Goal: Task Accomplishment & Management: Use online tool/utility

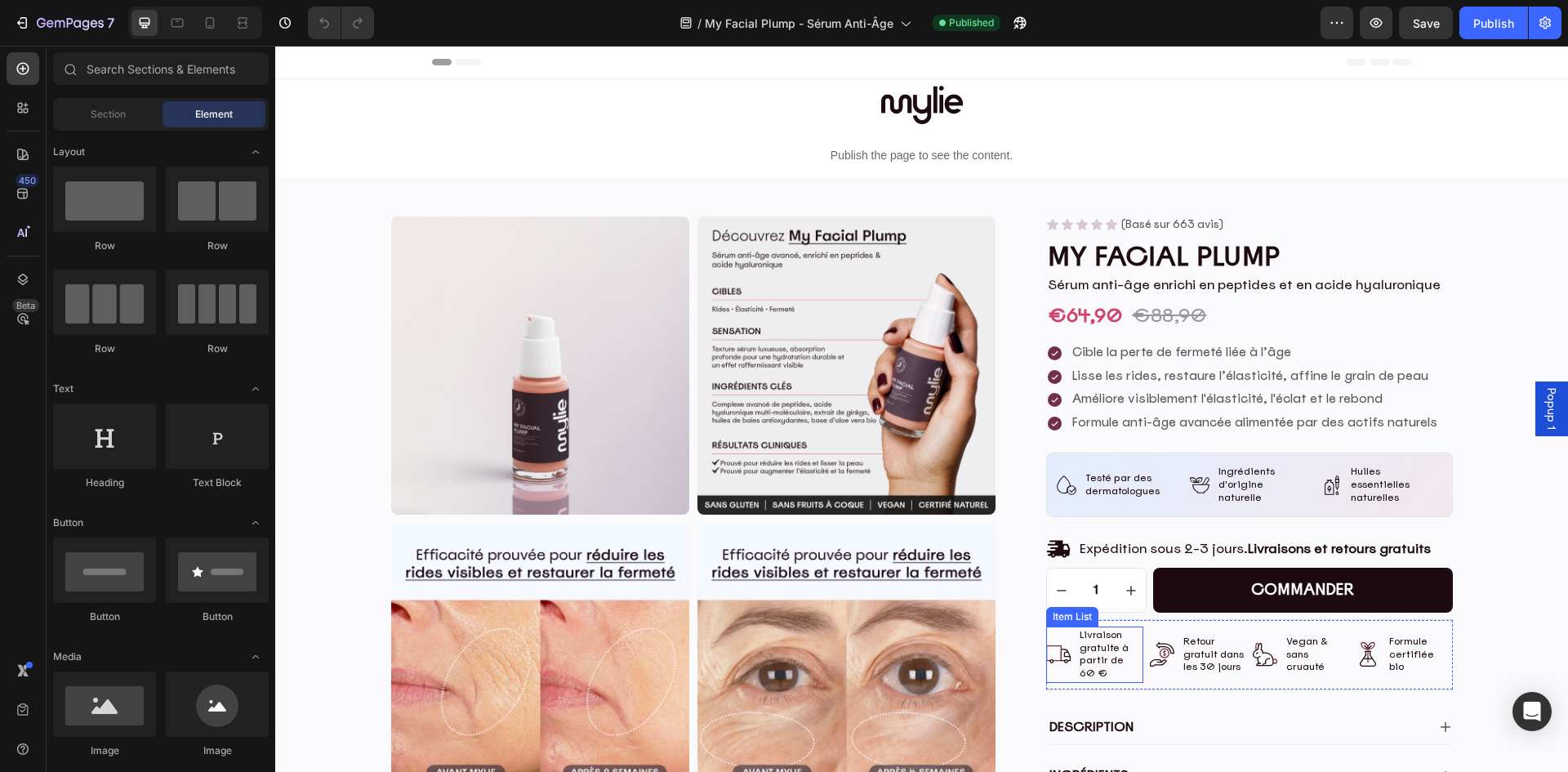
click at [1088, 644] on p "Livraison gratuite à partir de 60 €" at bounding box center [1109, 654] width 60 height 50
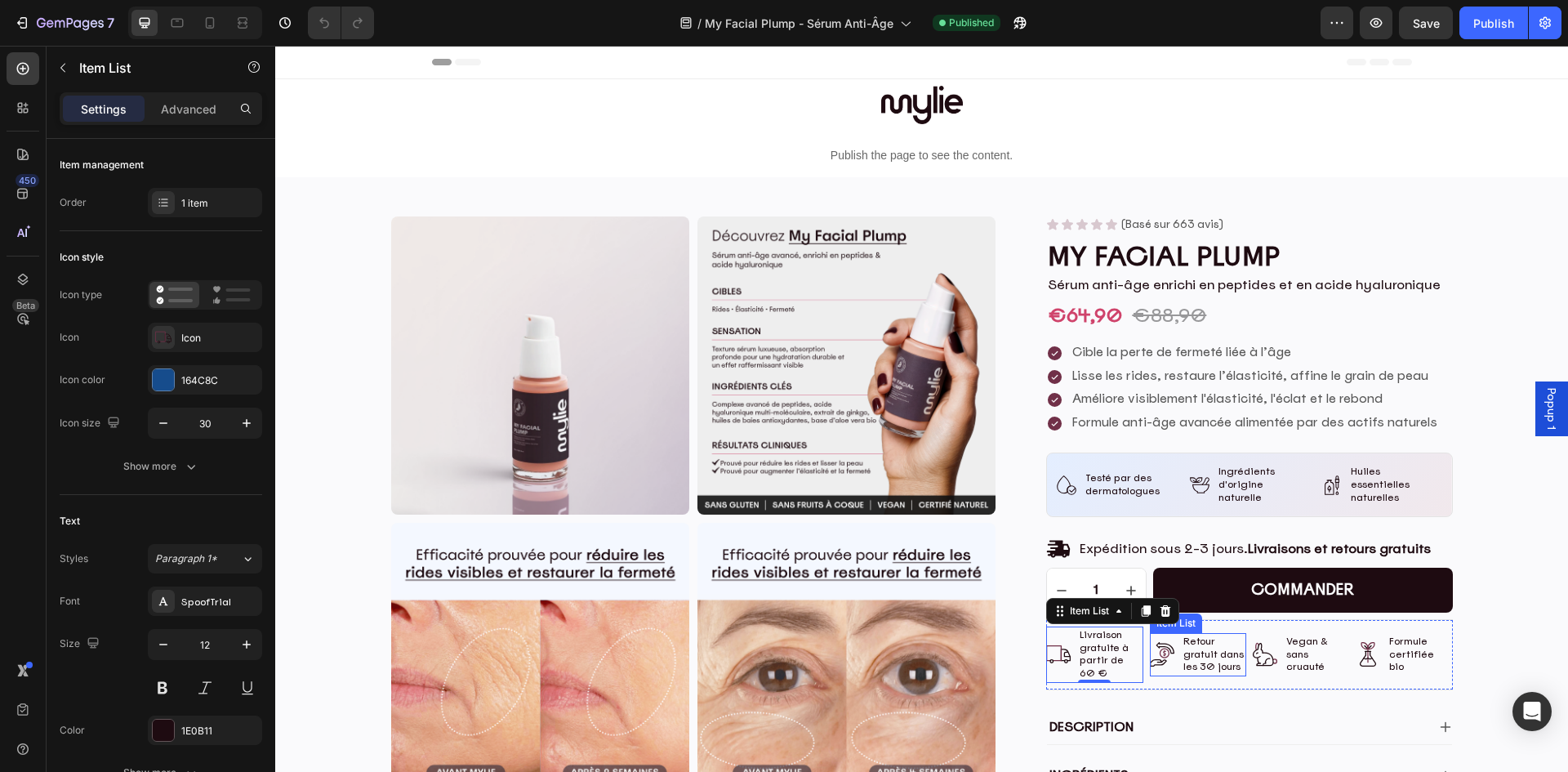
click at [1202, 638] on p "Retour gratuit dans les 30 jours" at bounding box center [1214, 654] width 60 height 38
click at [1206, 642] on p "Retour gratuit dans les 30 jours" at bounding box center [1214, 654] width 60 height 38
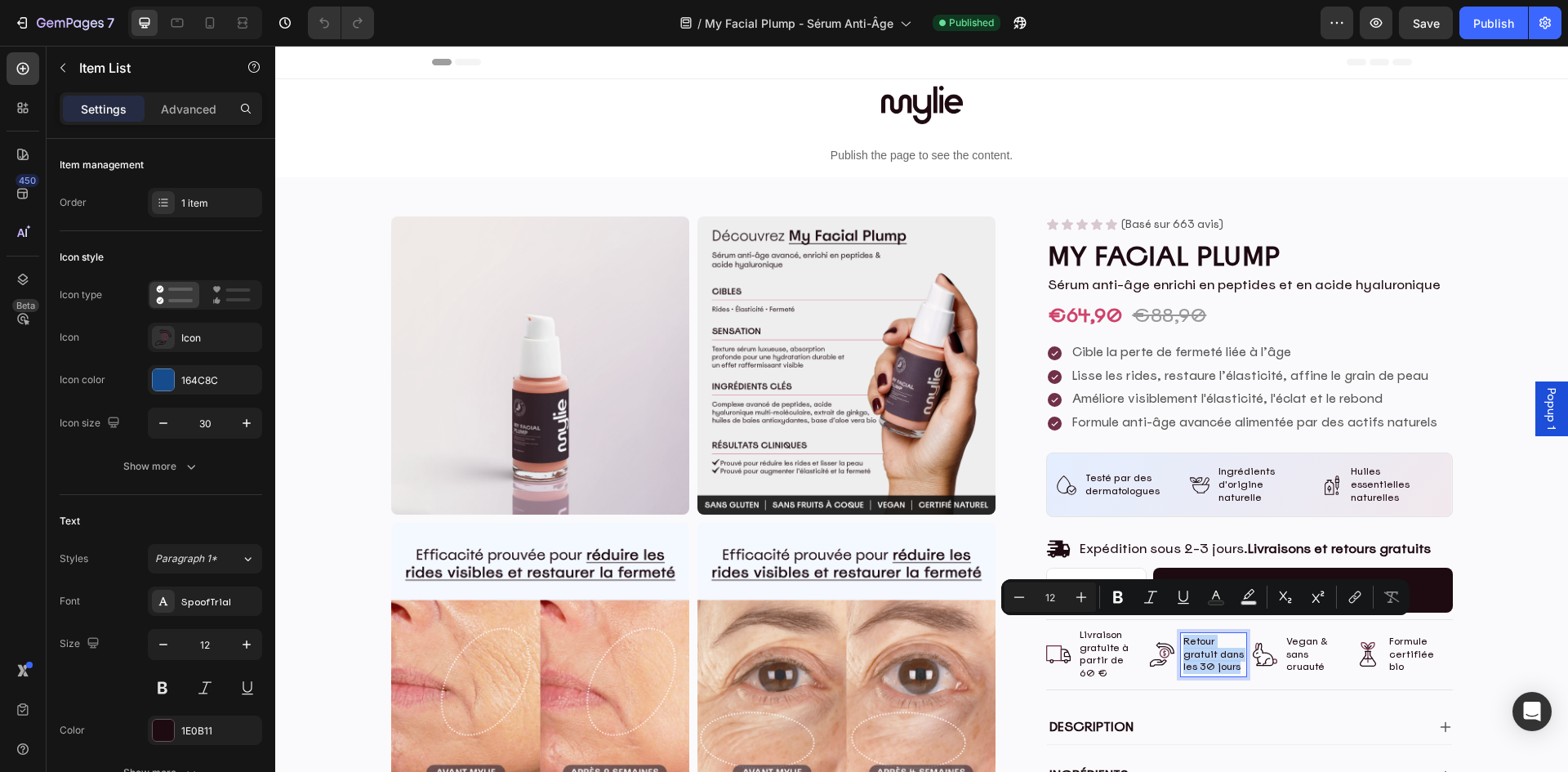
click at [1205, 640] on p "Retour gratuit dans les 30 jours" at bounding box center [1214, 654] width 60 height 38
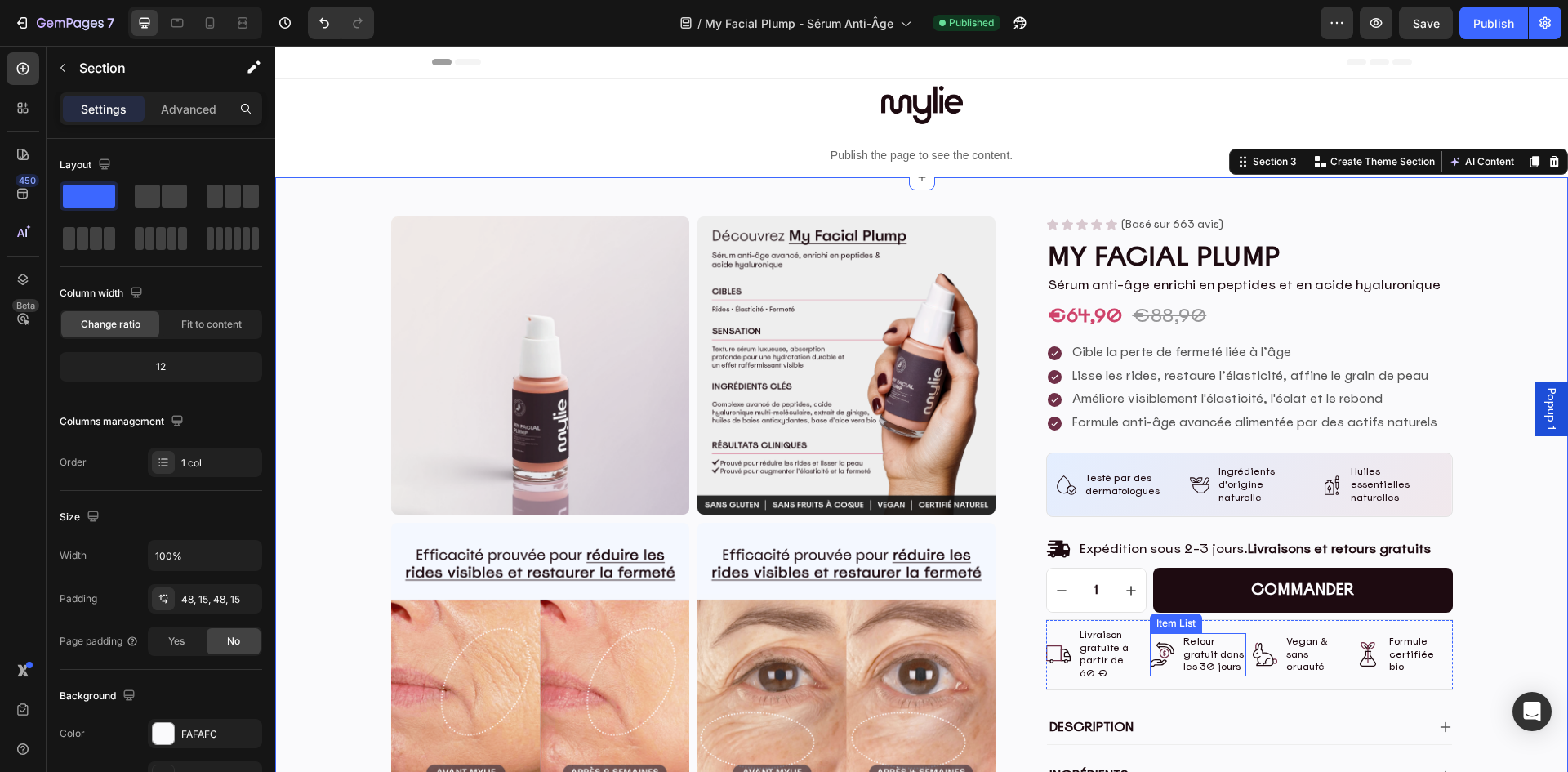
click at [1201, 640] on p "Retour gratuit dans les 30 jours" at bounding box center [1214, 654] width 60 height 38
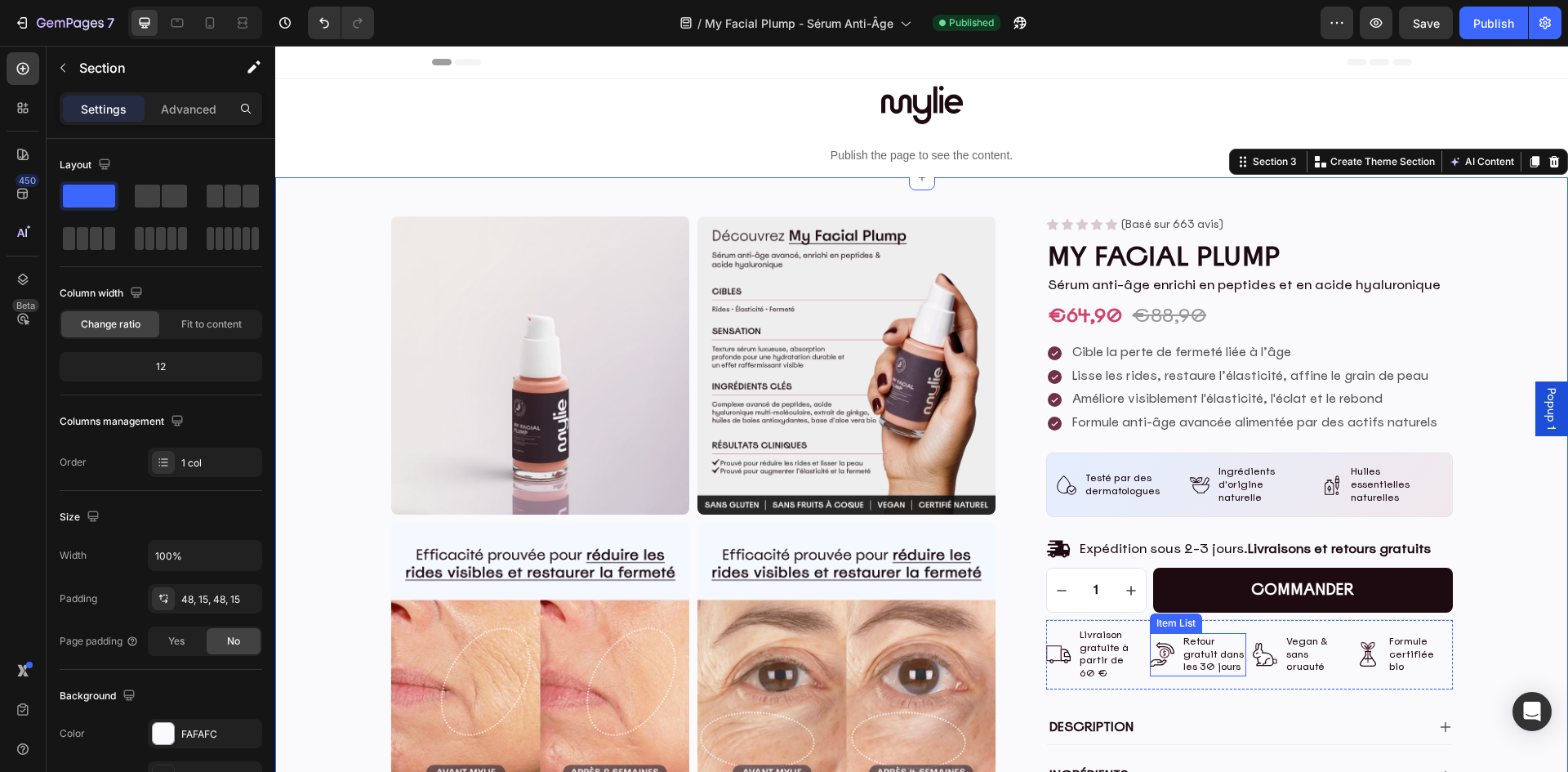
click at [1155, 643] on icon at bounding box center [1162, 654] width 25 height 25
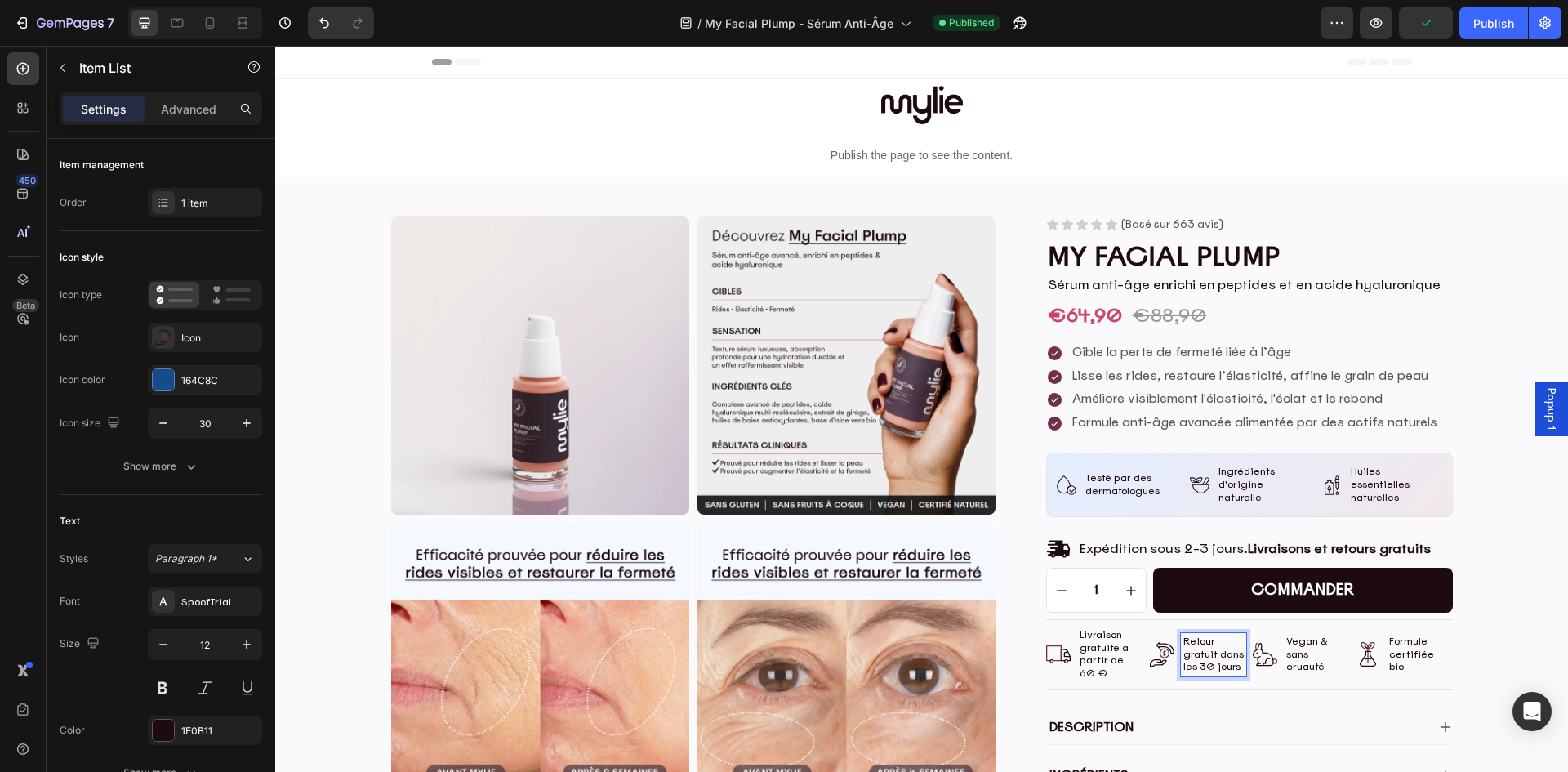
click at [1208, 636] on p "Retour gratuit dans les 30 jours" at bounding box center [1214, 654] width 60 height 38
click at [1099, 313] on div "€64,90" at bounding box center [1085, 316] width 78 height 27
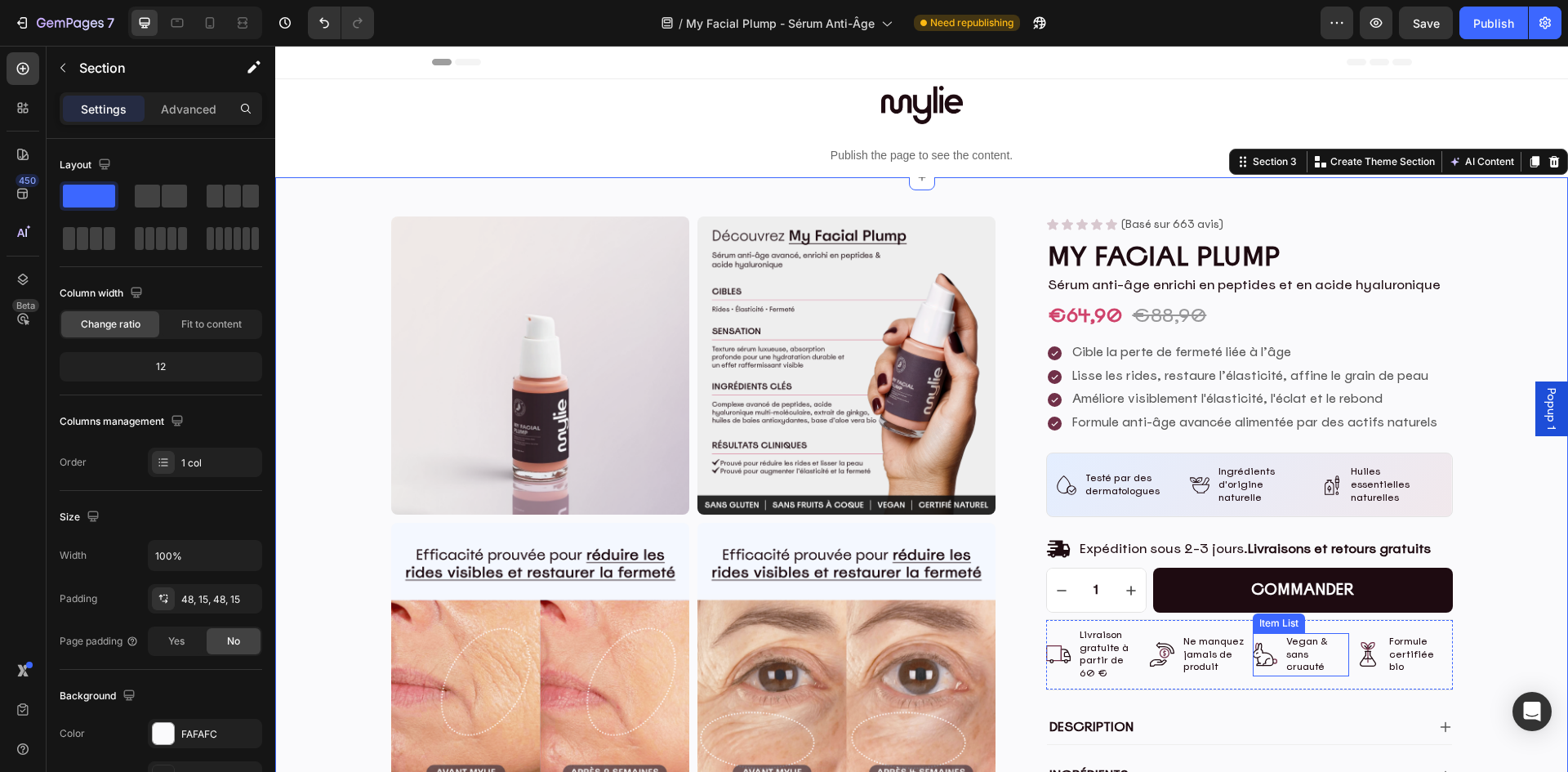
click at [1307, 636] on p "Vegan & sans cruauté" at bounding box center [1316, 654] width 60 height 38
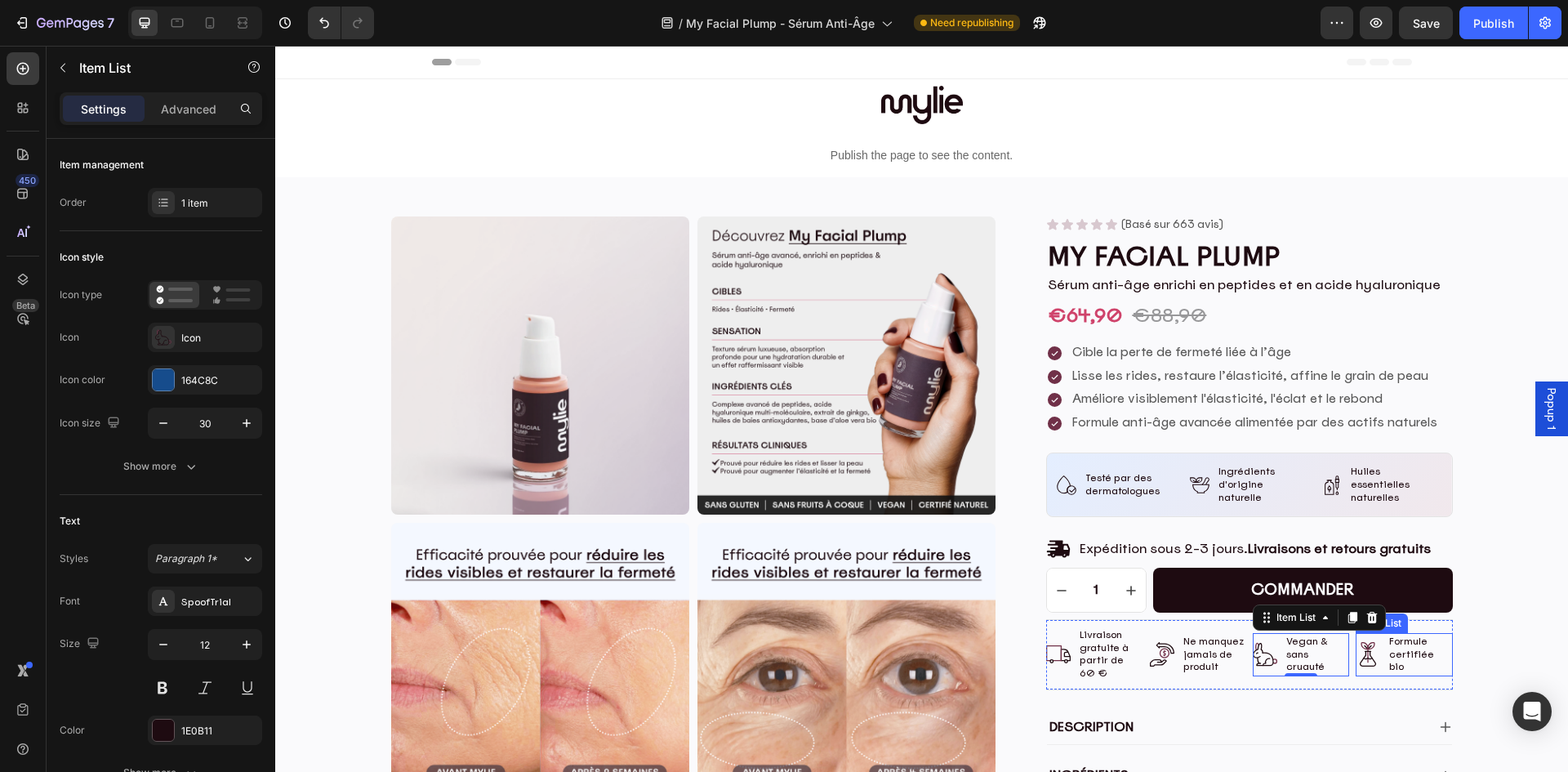
click at [1424, 639] on p "Formule certifiée bio" at bounding box center [1419, 654] width 60 height 38
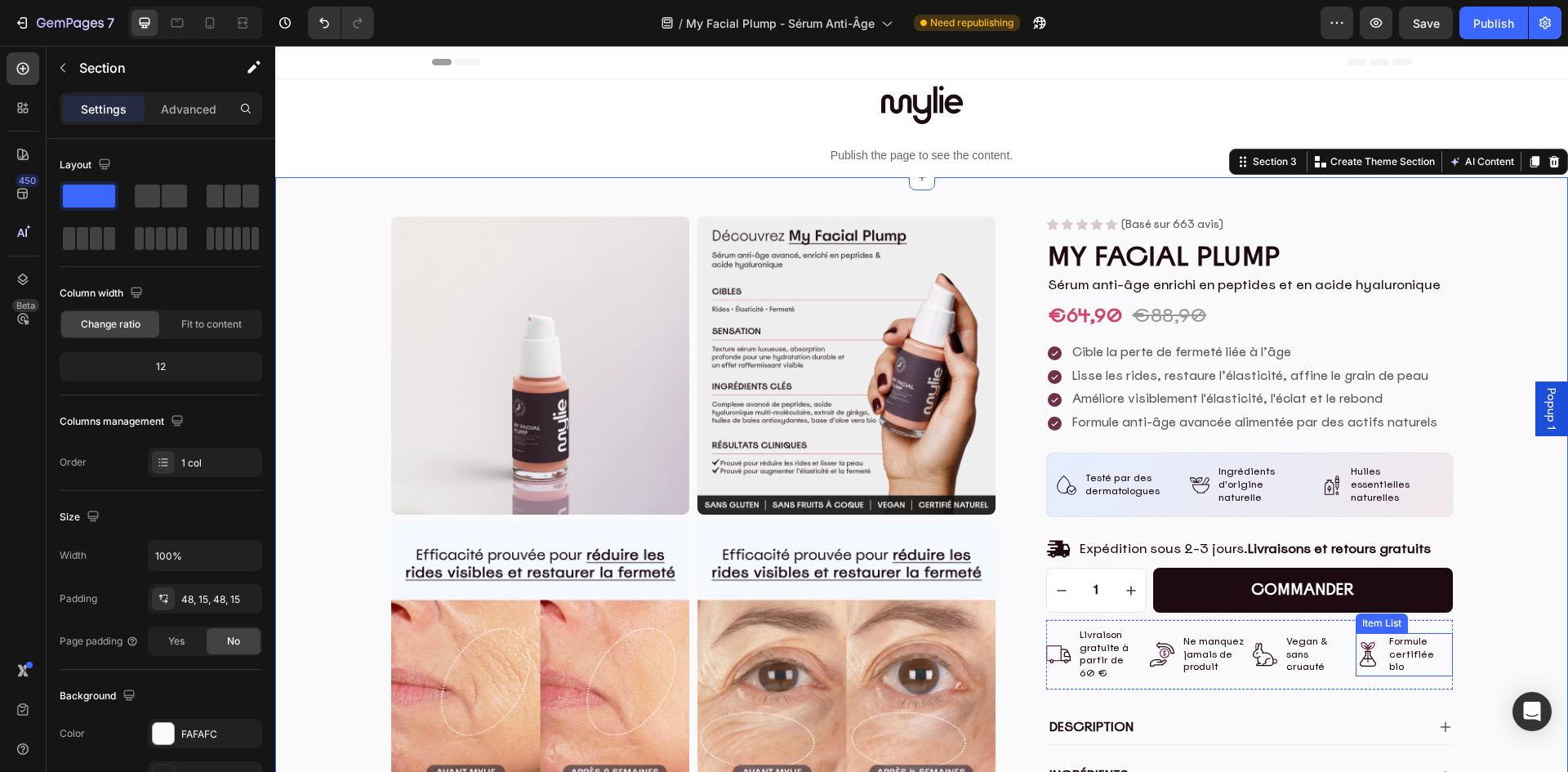
click at [1391, 641] on p "Formule certifiée bio" at bounding box center [1419, 654] width 60 height 38
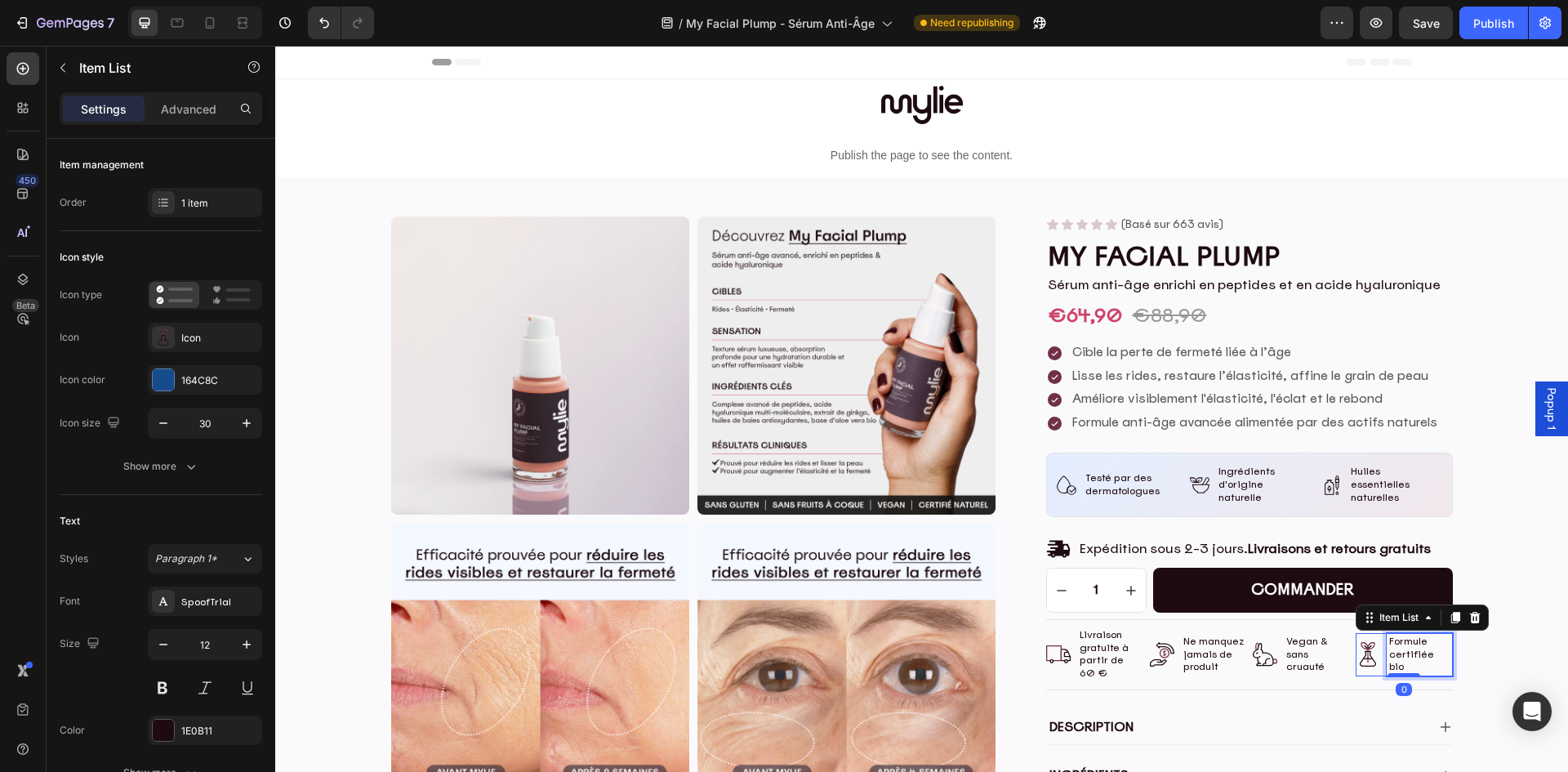
click at [1398, 638] on p "Formule certifiée bio" at bounding box center [1419, 654] width 60 height 38
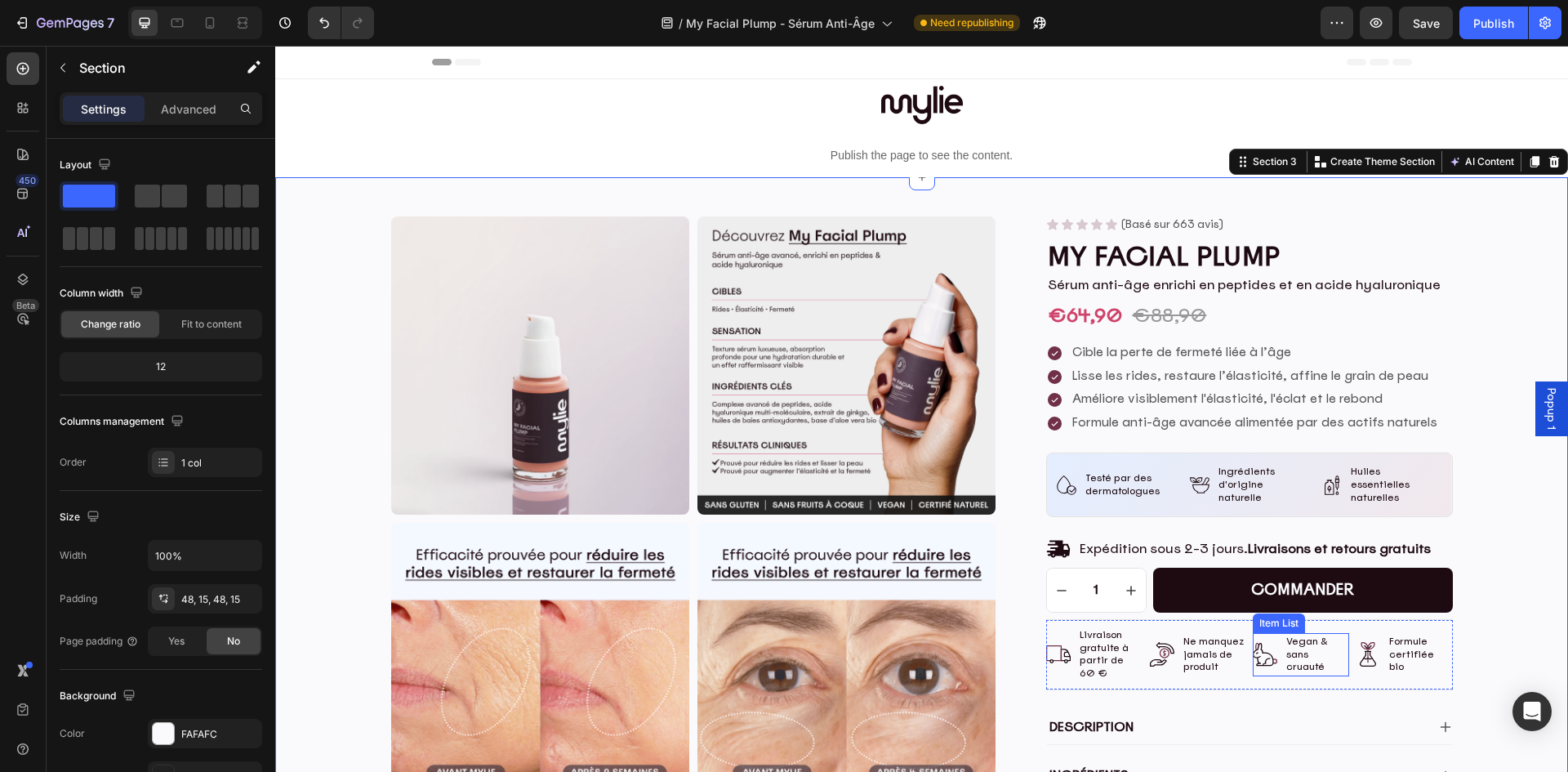
click at [1302, 647] on p "Vegan & sans cruauté" at bounding box center [1316, 654] width 60 height 38
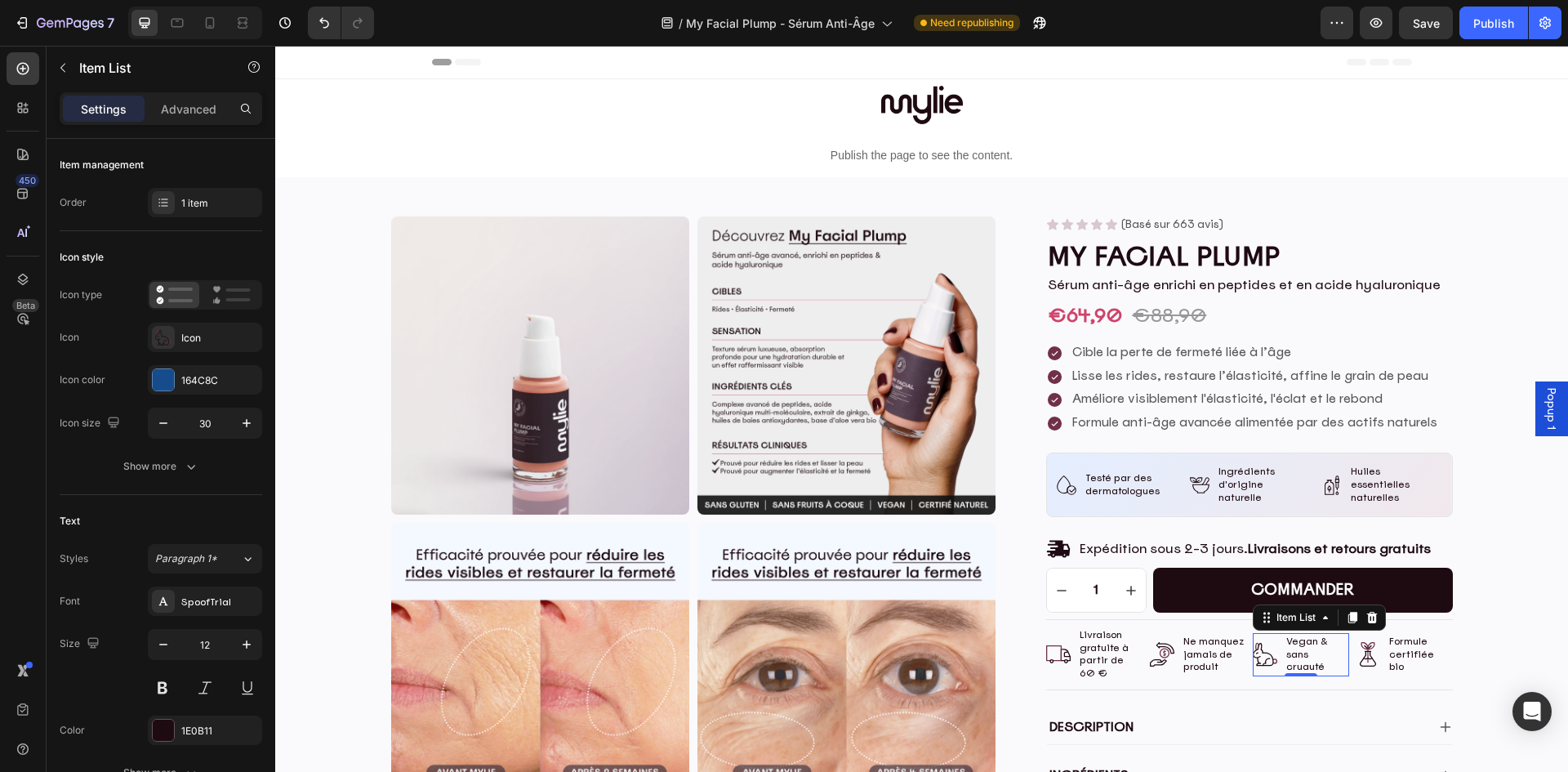
click at [1256, 650] on icon at bounding box center [1265, 654] width 25 height 25
click at [1256, 644] on icon at bounding box center [1265, 654] width 25 height 25
click at [1258, 649] on icon at bounding box center [1265, 654] width 25 height 25
click at [194, 346] on div "Icon" at bounding box center [204, 337] width 114 height 29
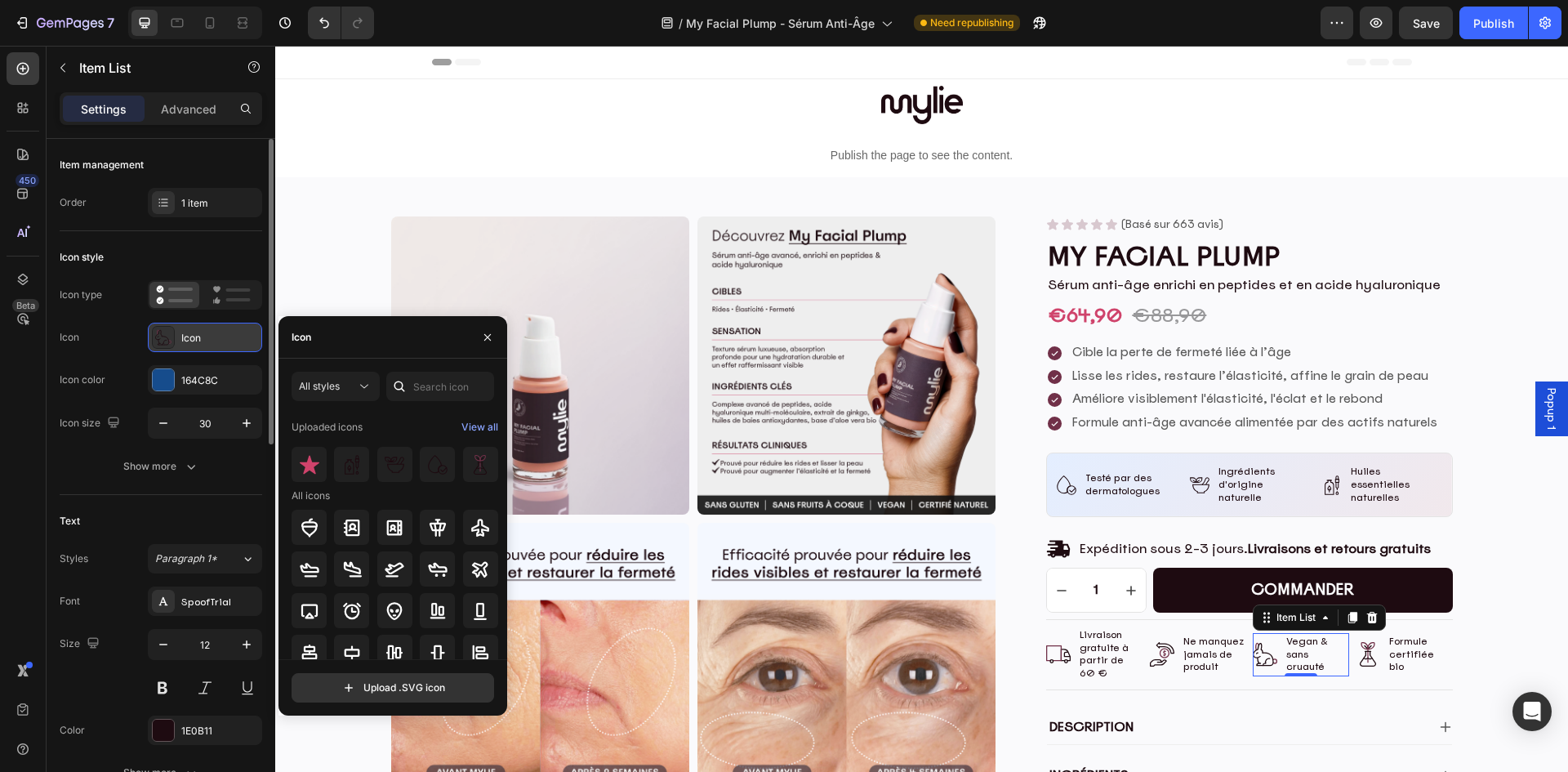
click at [194, 343] on div "Icon" at bounding box center [219, 338] width 77 height 15
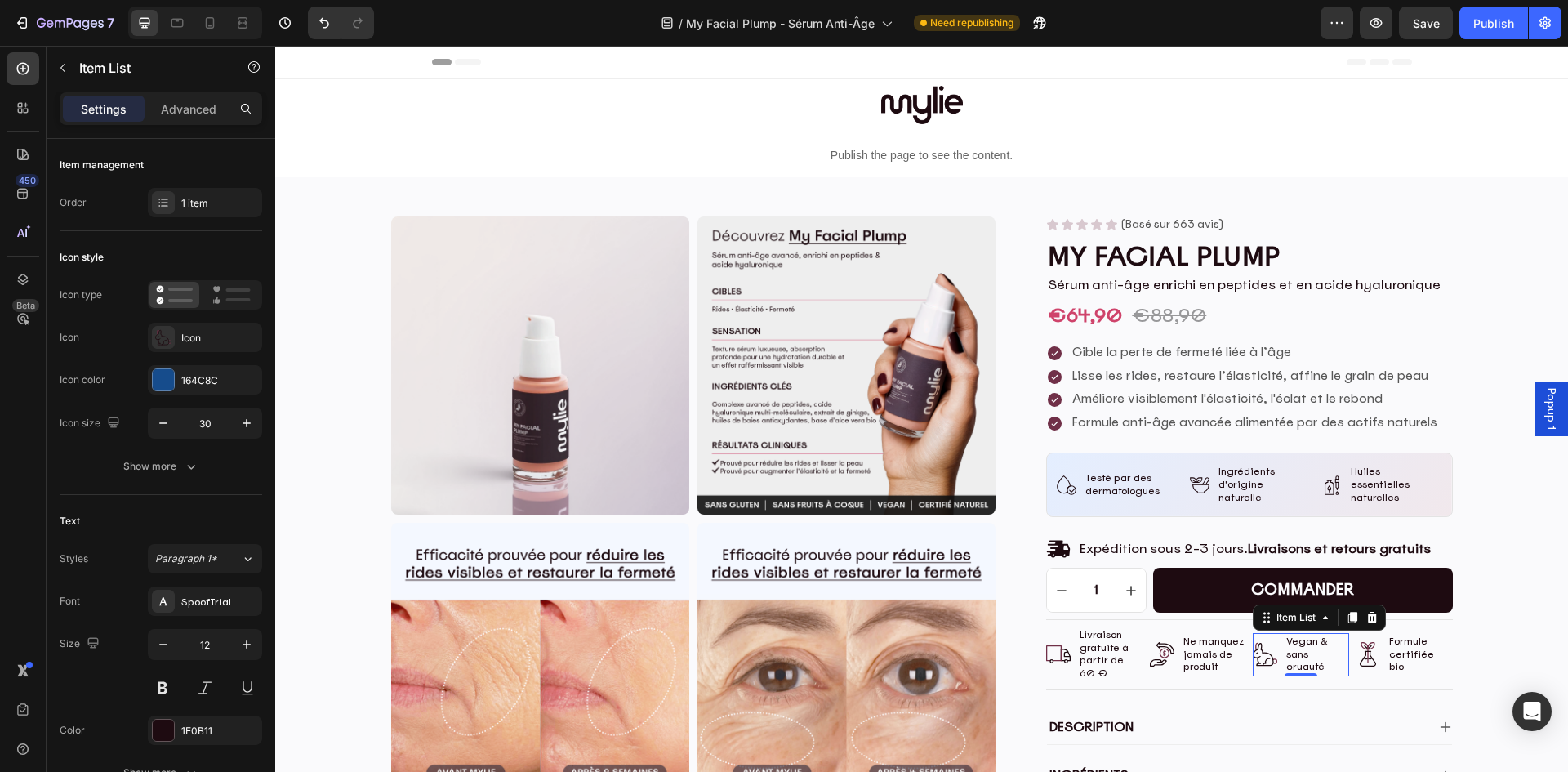
click at [1258, 644] on icon at bounding box center [1265, 654] width 25 height 25
click at [192, 339] on div "Icon" at bounding box center [219, 338] width 77 height 15
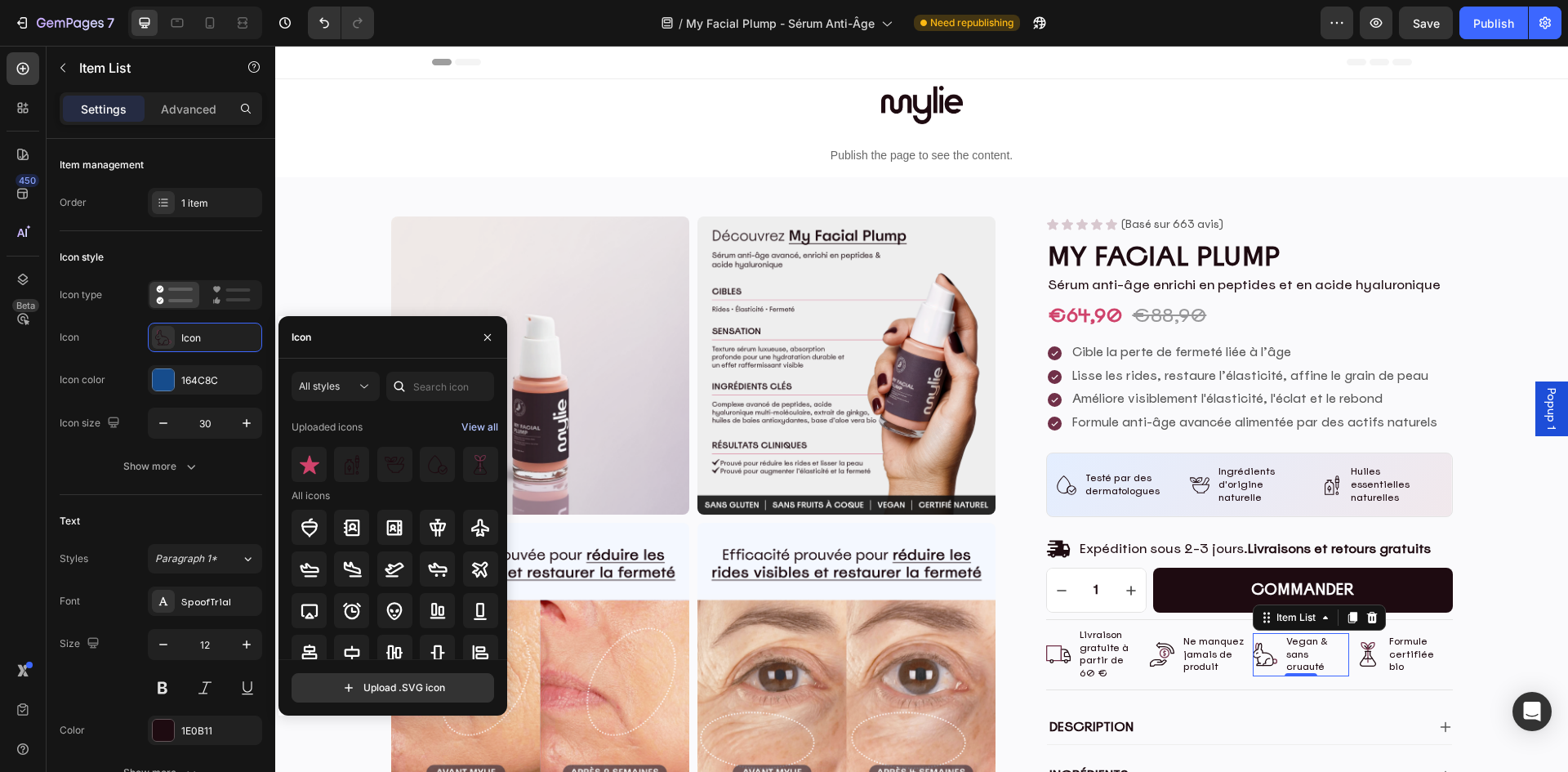
click at [481, 429] on div "View all" at bounding box center [480, 427] width 37 height 19
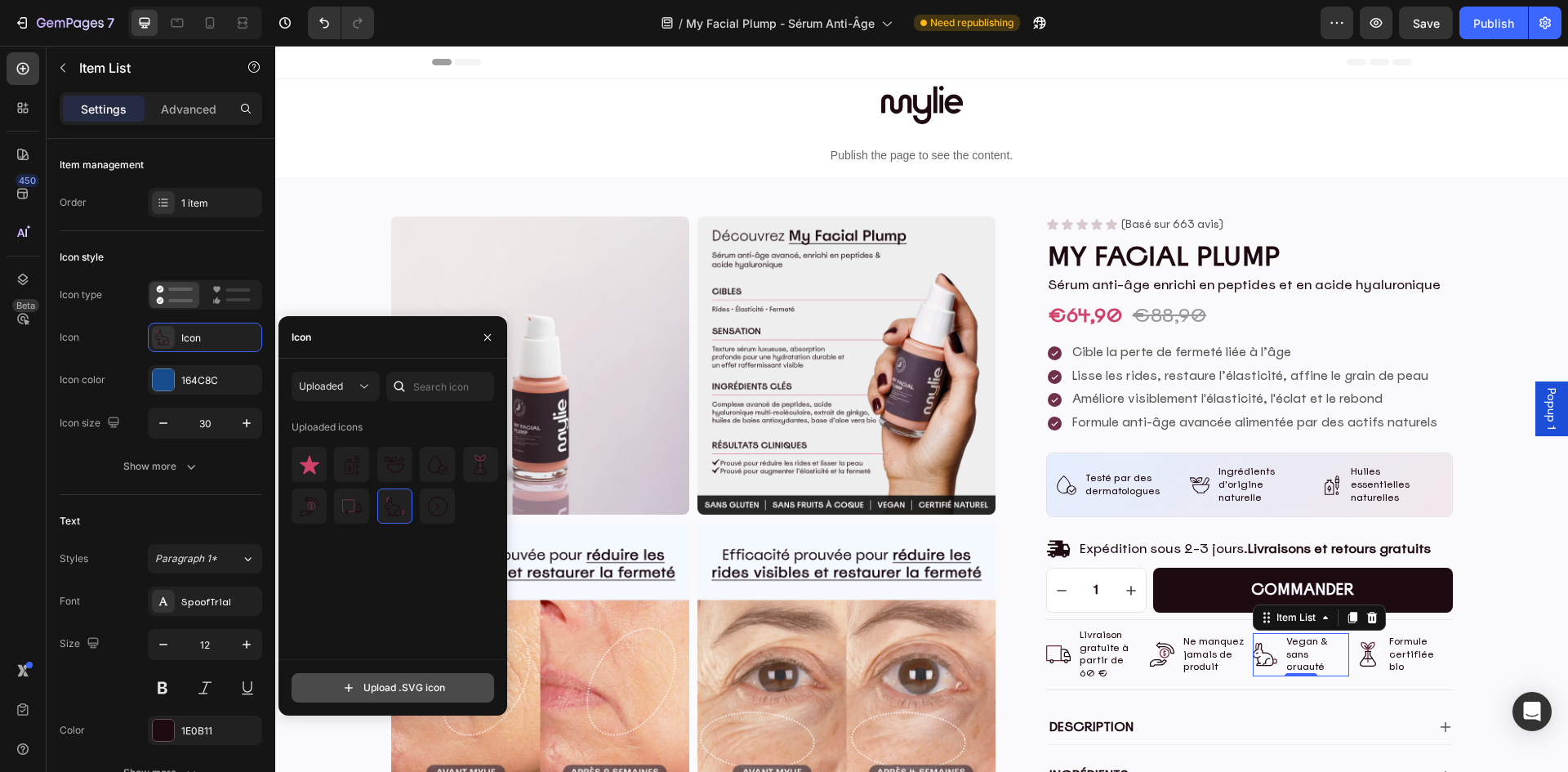
click at [388, 681] on input "file" at bounding box center [392, 687] width 201 height 27
type input "C:\fakepath\delete.svg"
click at [313, 469] on img at bounding box center [309, 465] width 19 height 19
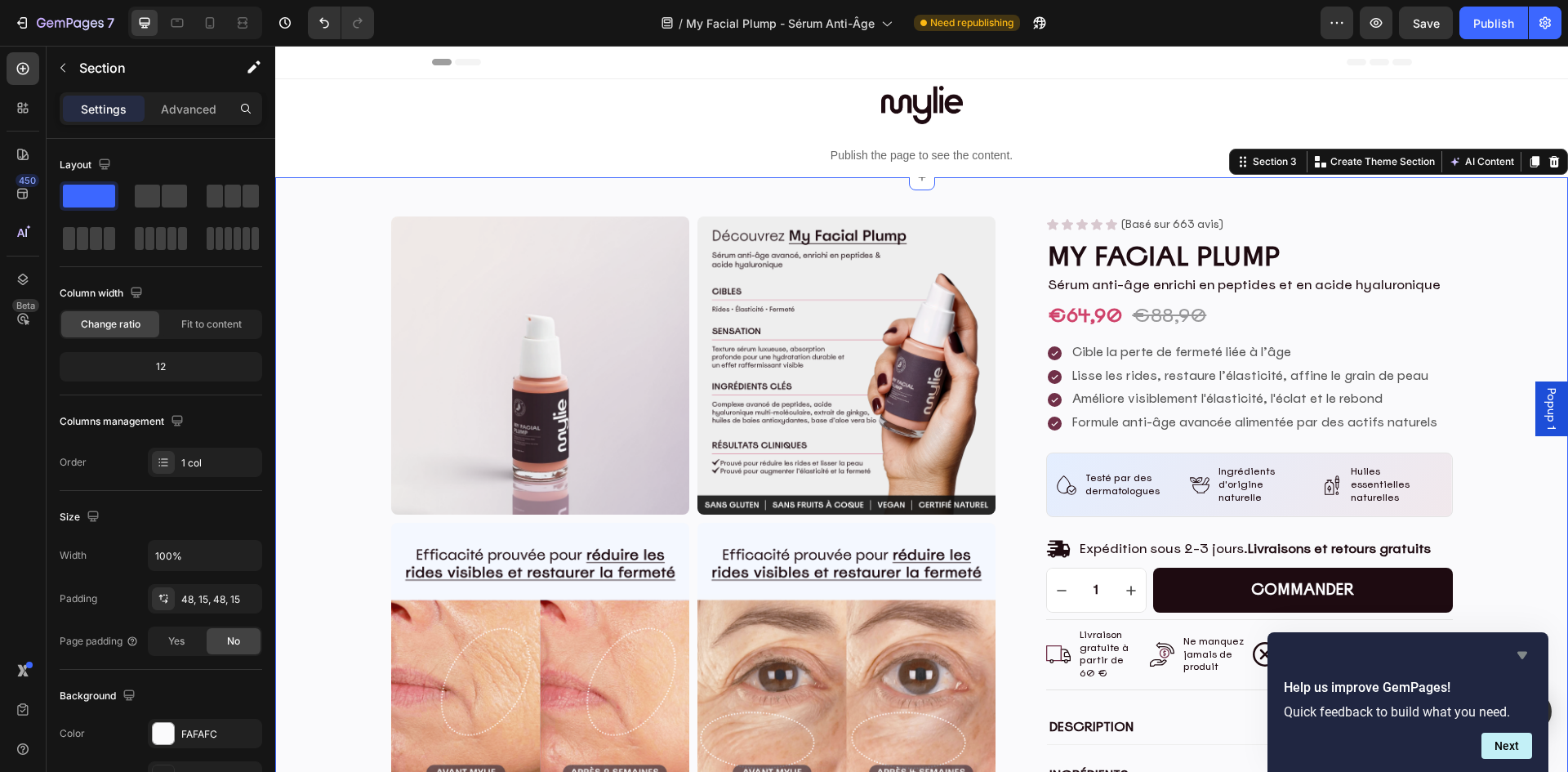
click at [1523, 653] on icon "Hide survey" at bounding box center [1521, 655] width 10 height 7
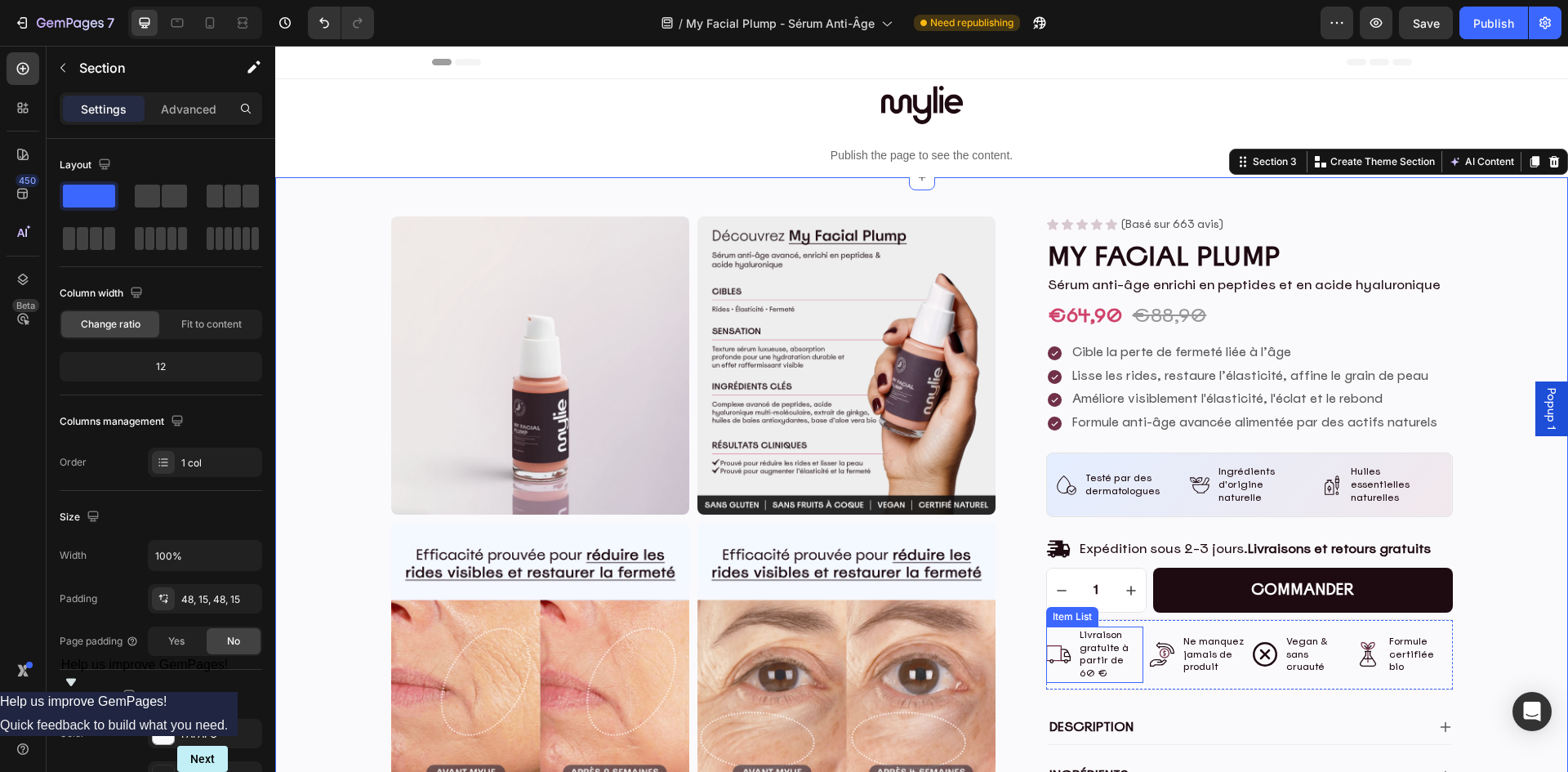
click at [1048, 642] on icon at bounding box center [1058, 654] width 25 height 25
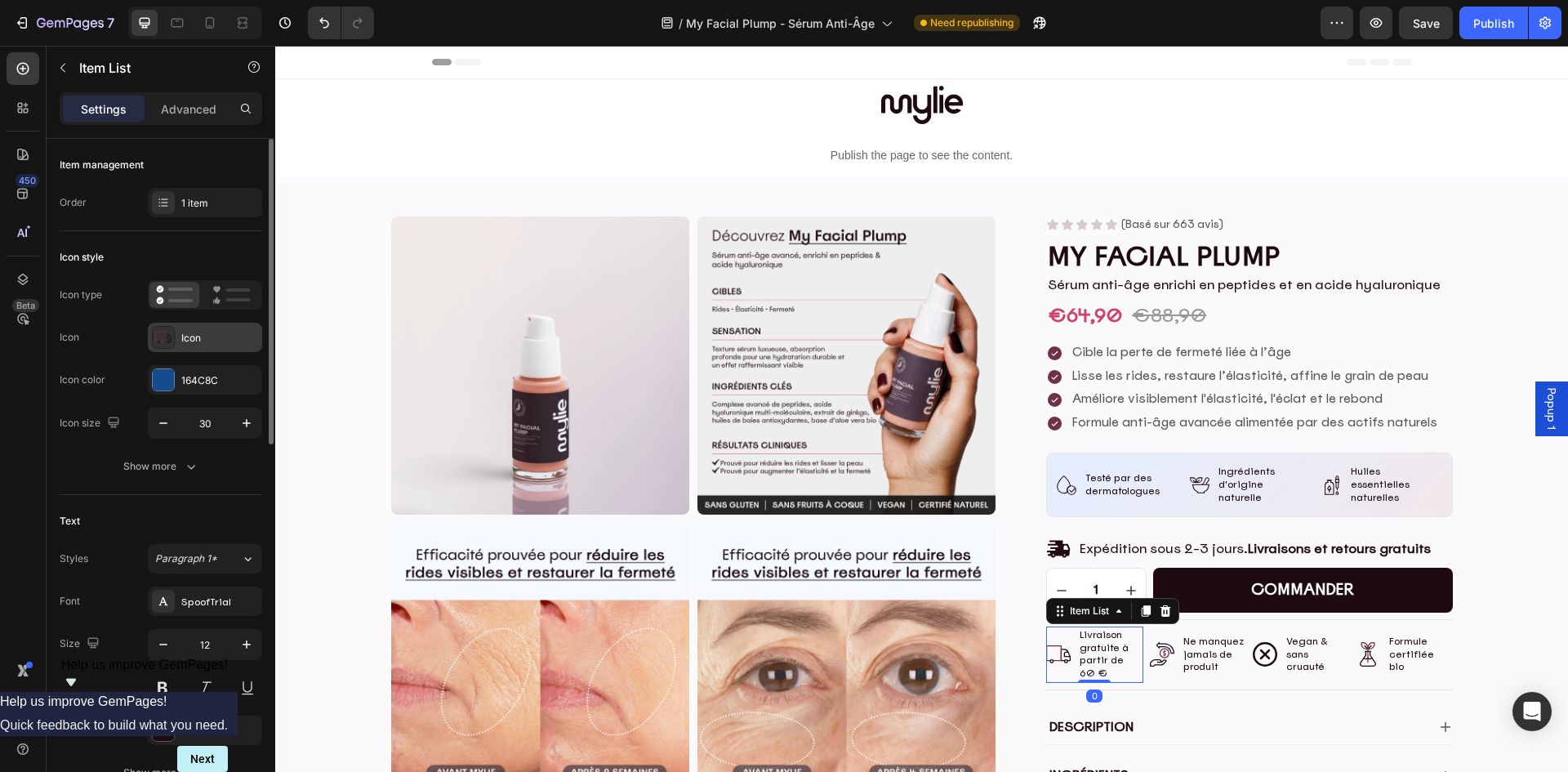
click at [194, 334] on div "Icon" at bounding box center [219, 338] width 77 height 15
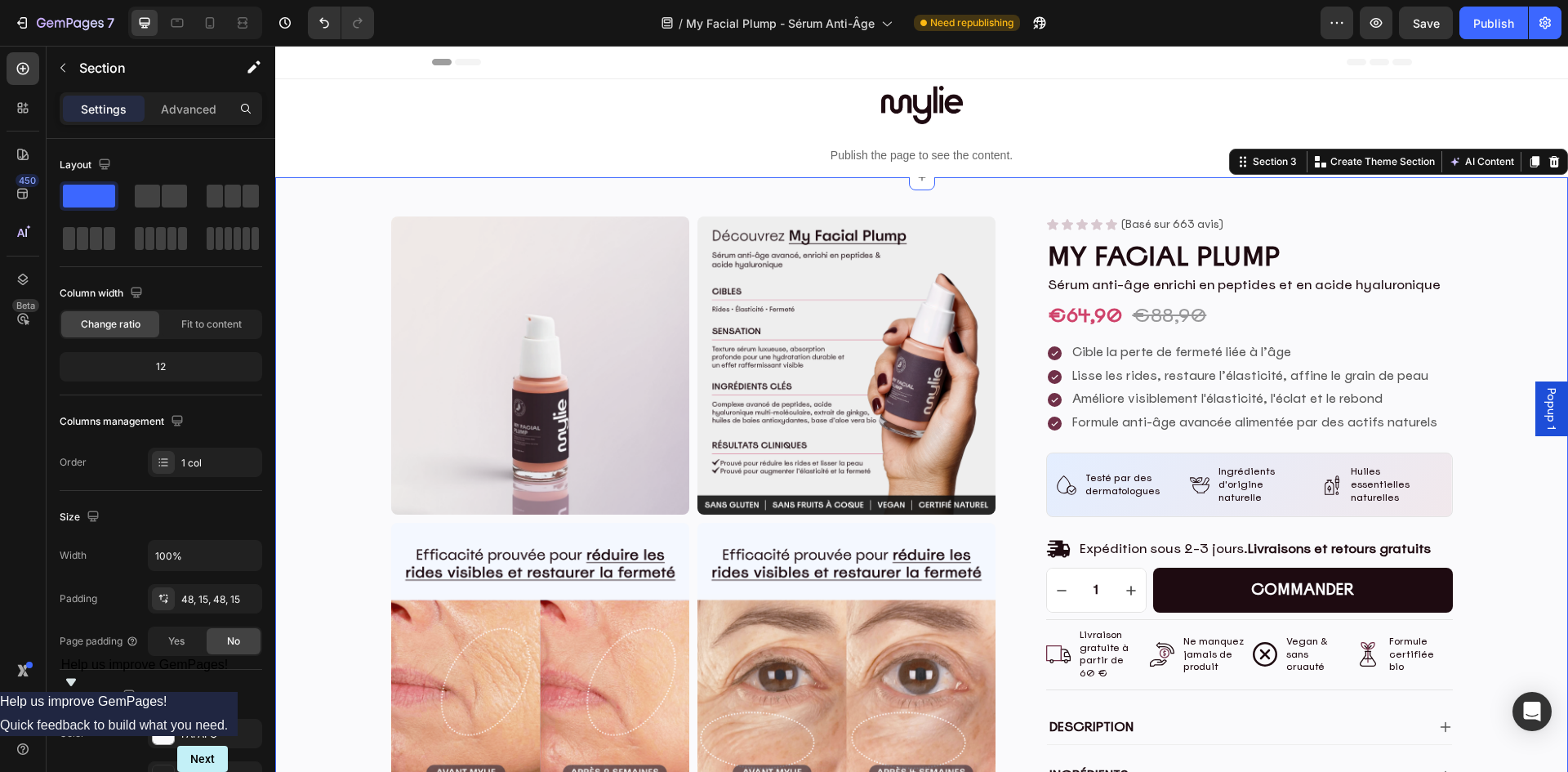
click at [1252, 647] on icon at bounding box center [1265, 654] width 25 height 25
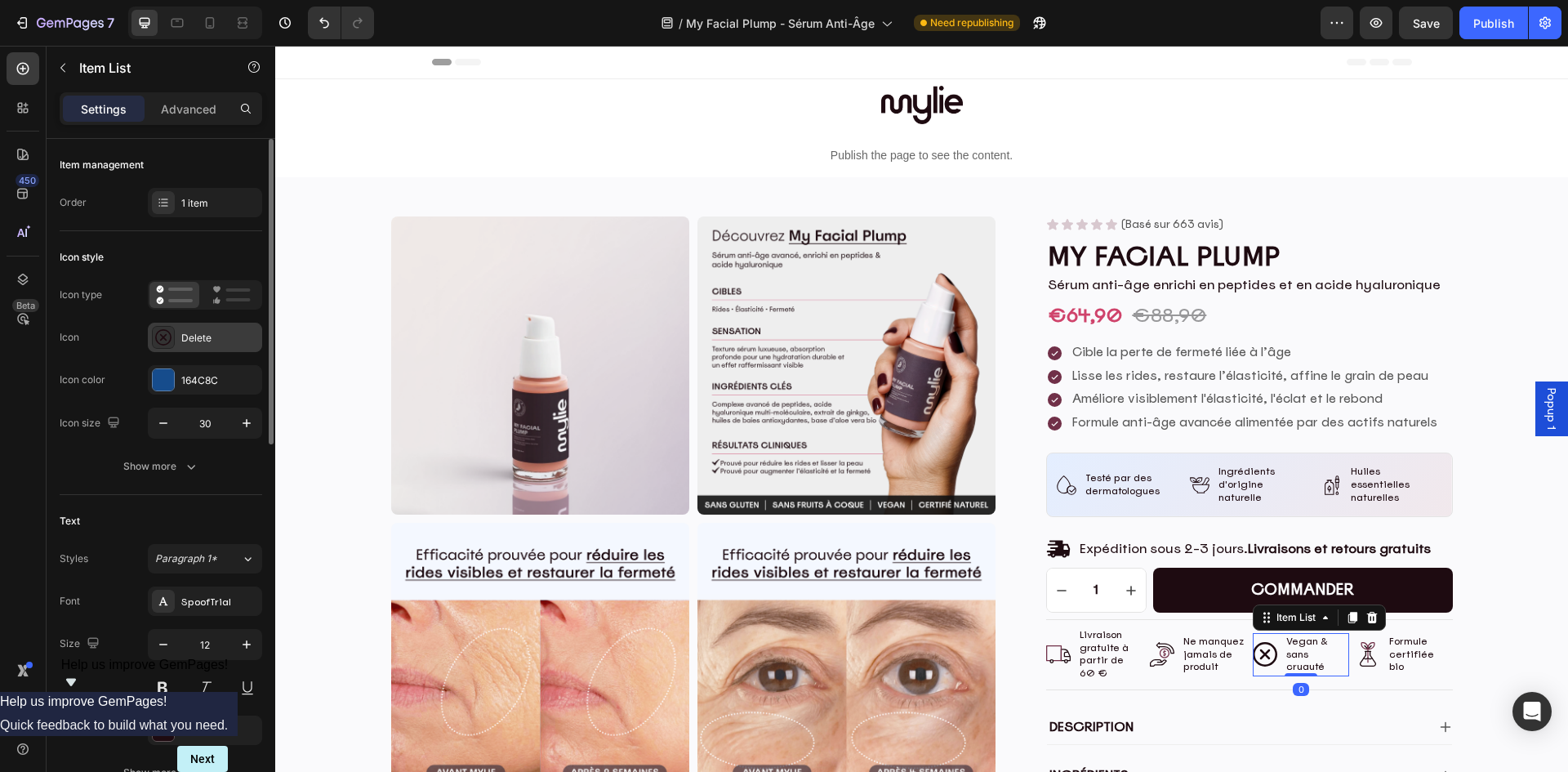
click at [201, 338] on div "Delete" at bounding box center [219, 338] width 77 height 15
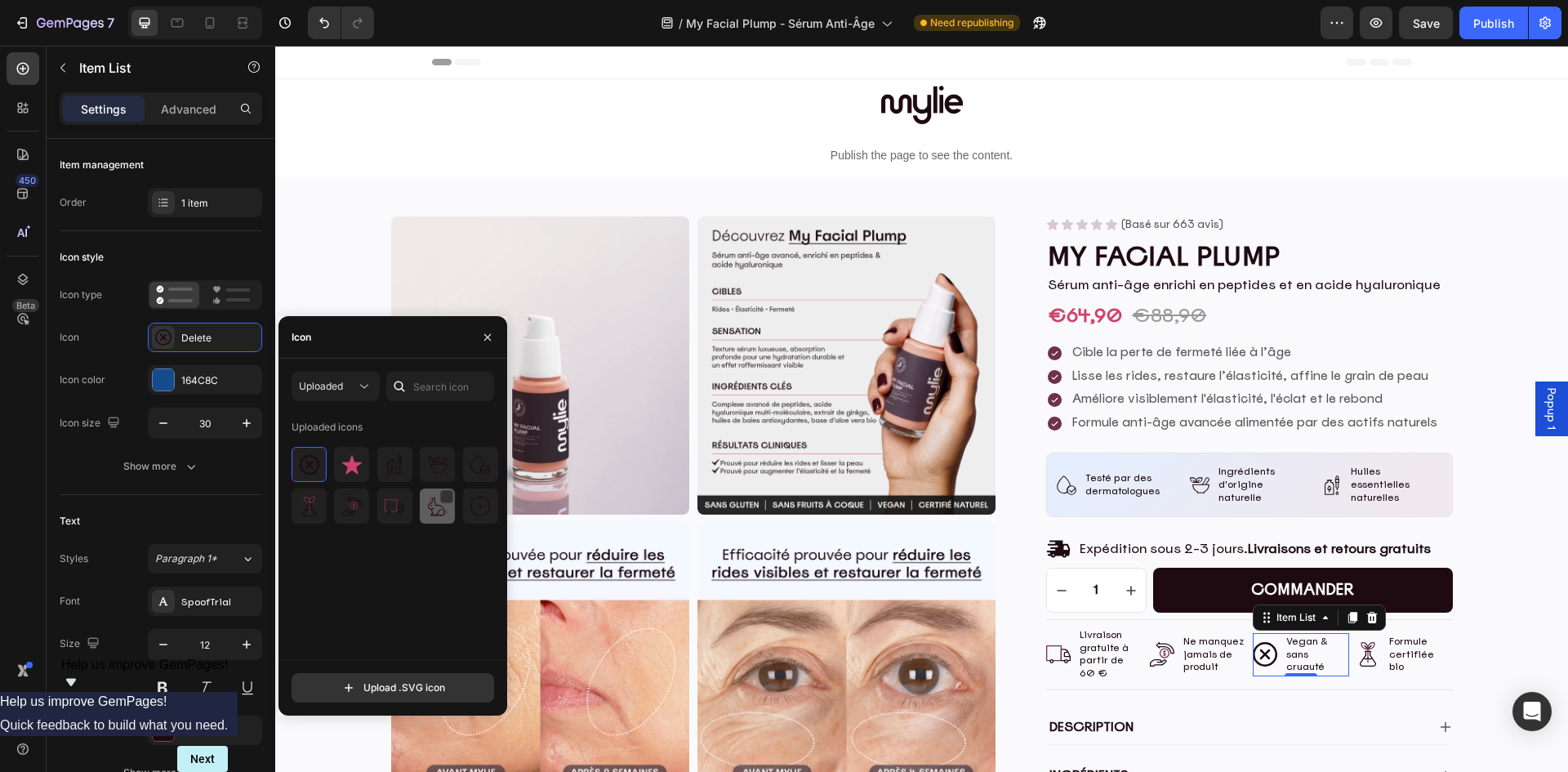
click at [434, 513] on img at bounding box center [438, 507] width 19 height 19
click at [434, 509] on img at bounding box center [438, 507] width 19 height 19
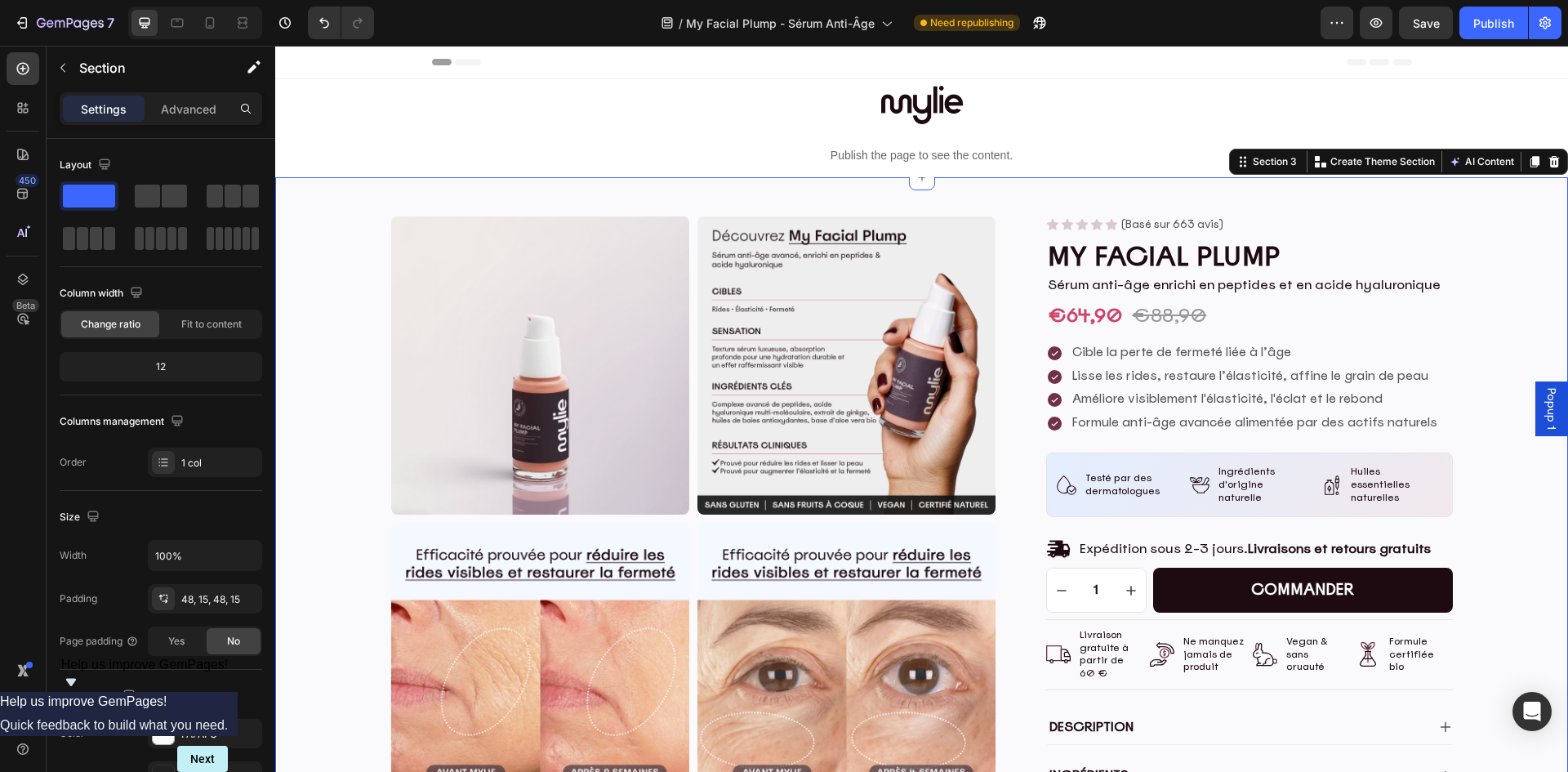
click at [323, 27] on icon "Undo/Redo" at bounding box center [324, 23] width 16 height 16
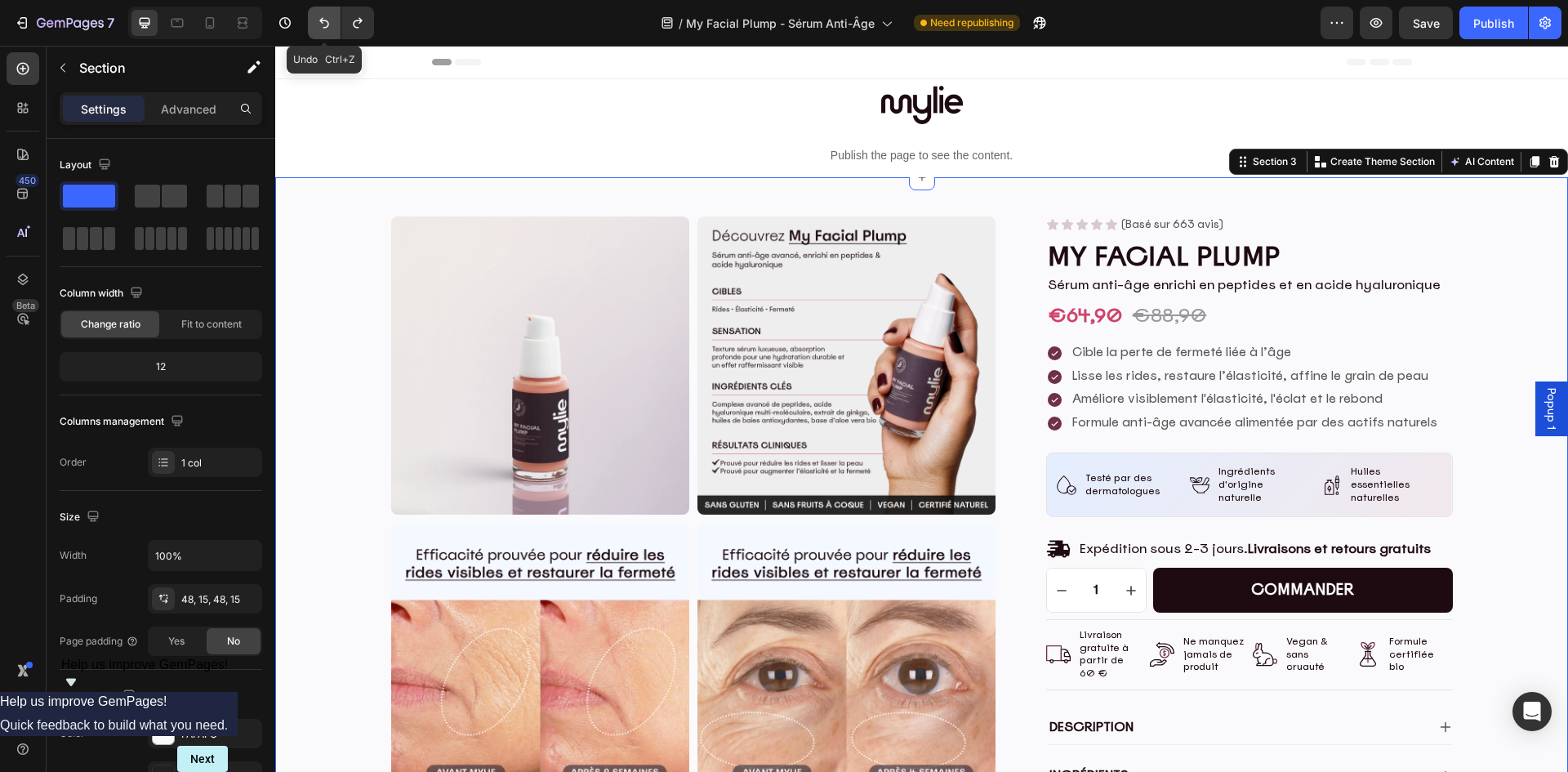
click at [323, 27] on icon "Undo/Redo" at bounding box center [324, 23] width 16 height 16
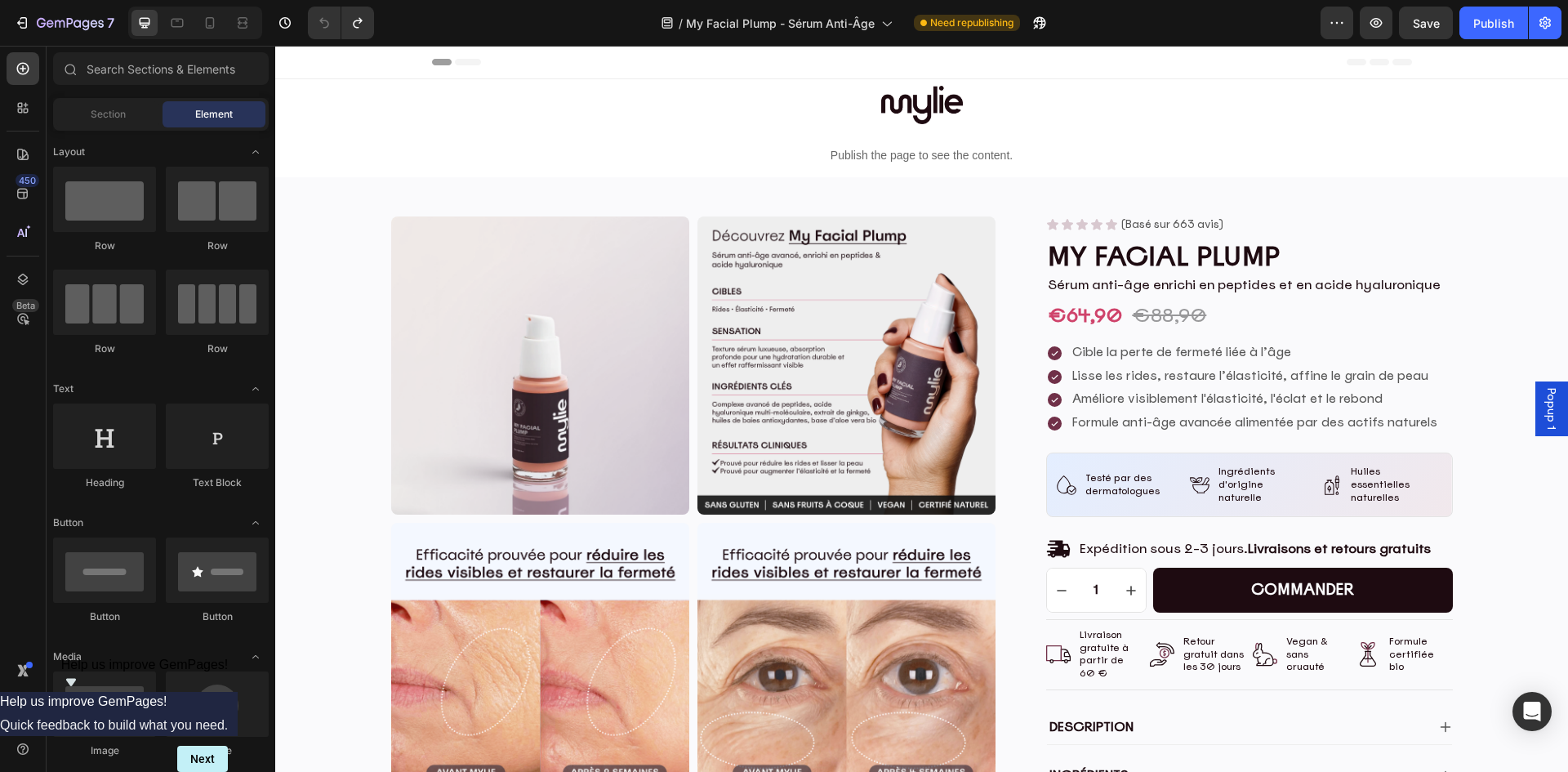
click at [1145, 67] on div "Header" at bounding box center [922, 62] width 980 height 33
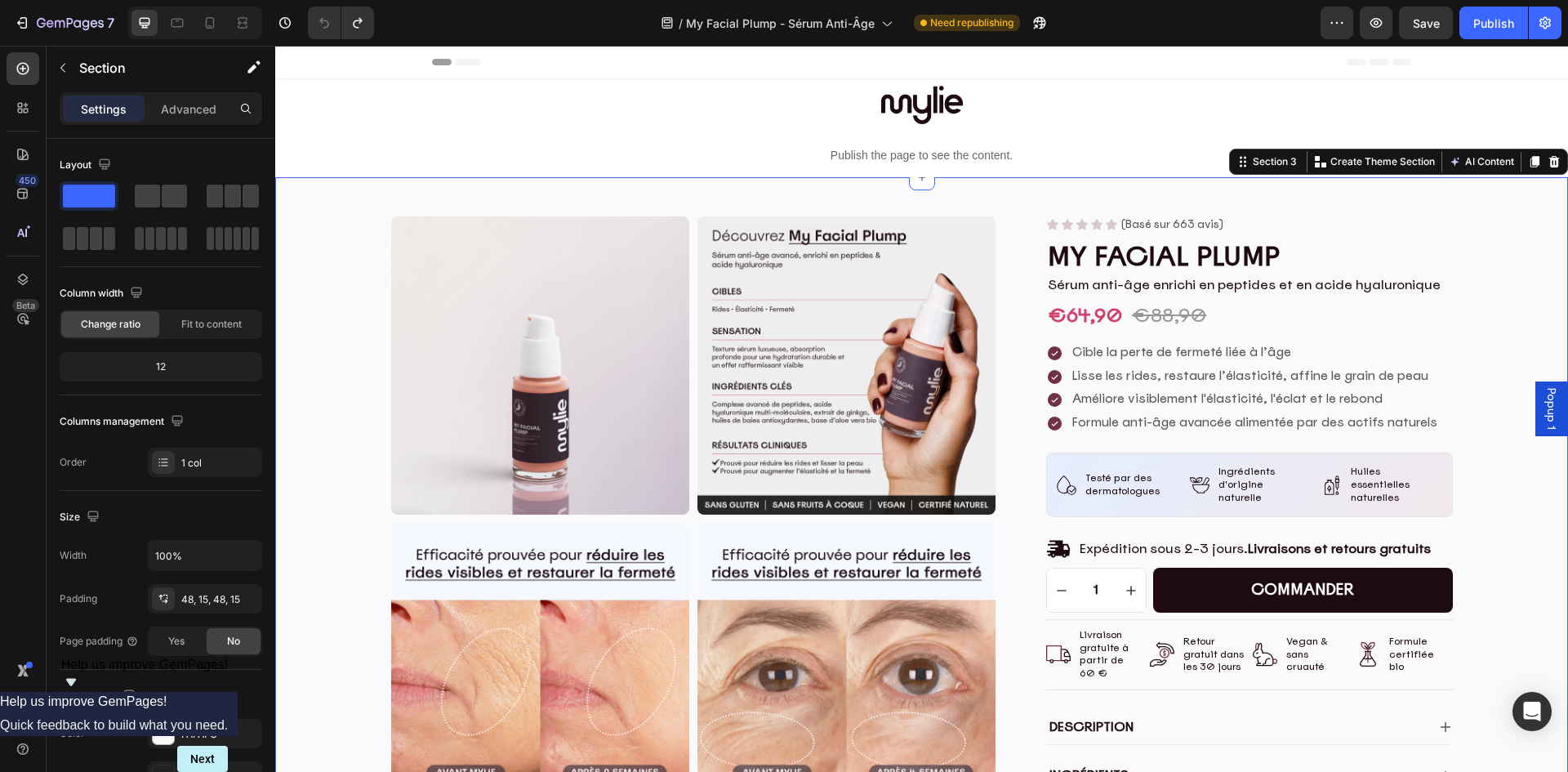
click at [1099, 63] on div "Header" at bounding box center [922, 62] width 980 height 33
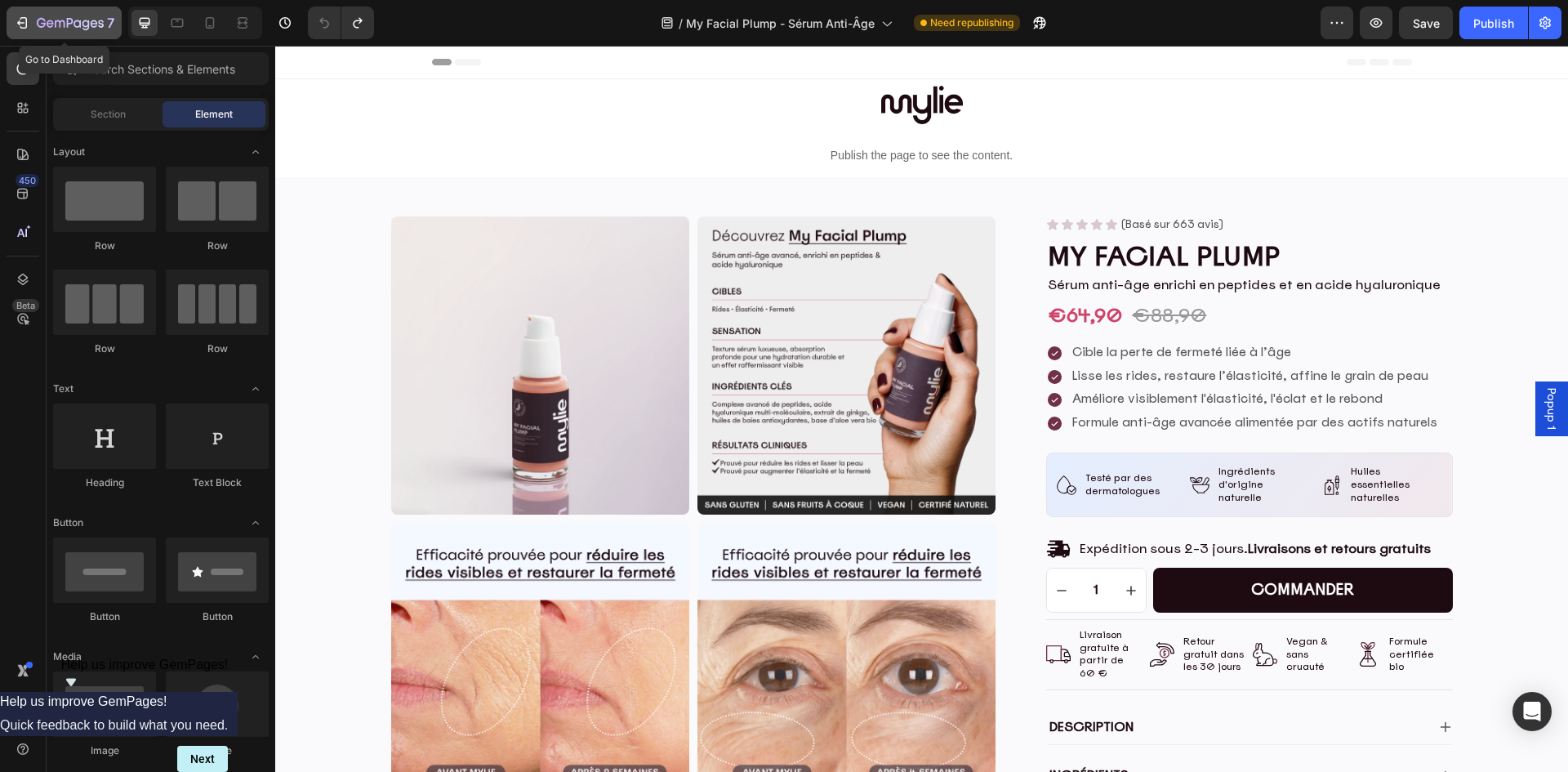
click at [53, 24] on icon "button" at bounding box center [50, 23] width 7 height 7
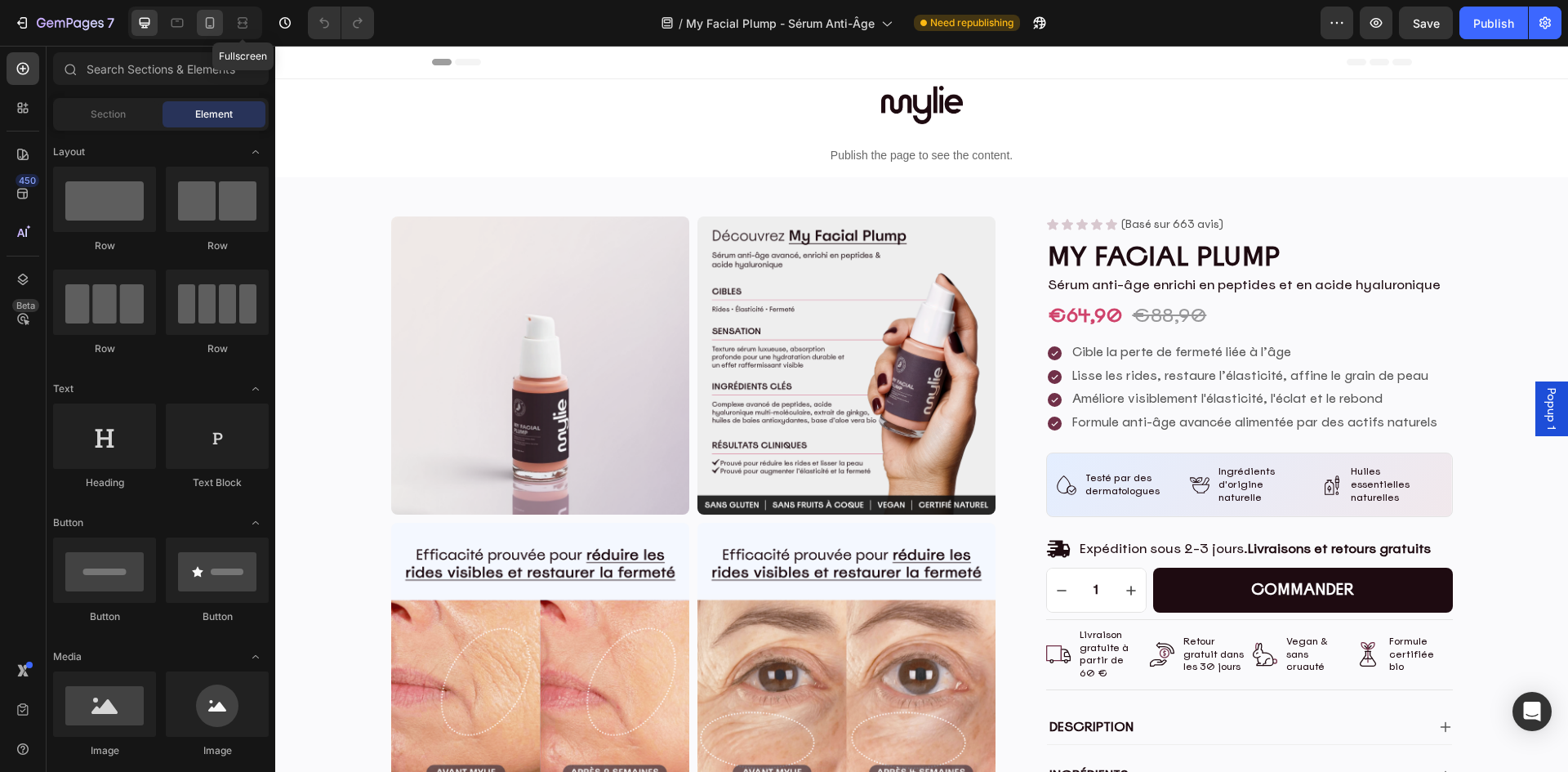
click at [217, 24] on icon at bounding box center [209, 23] width 16 height 16
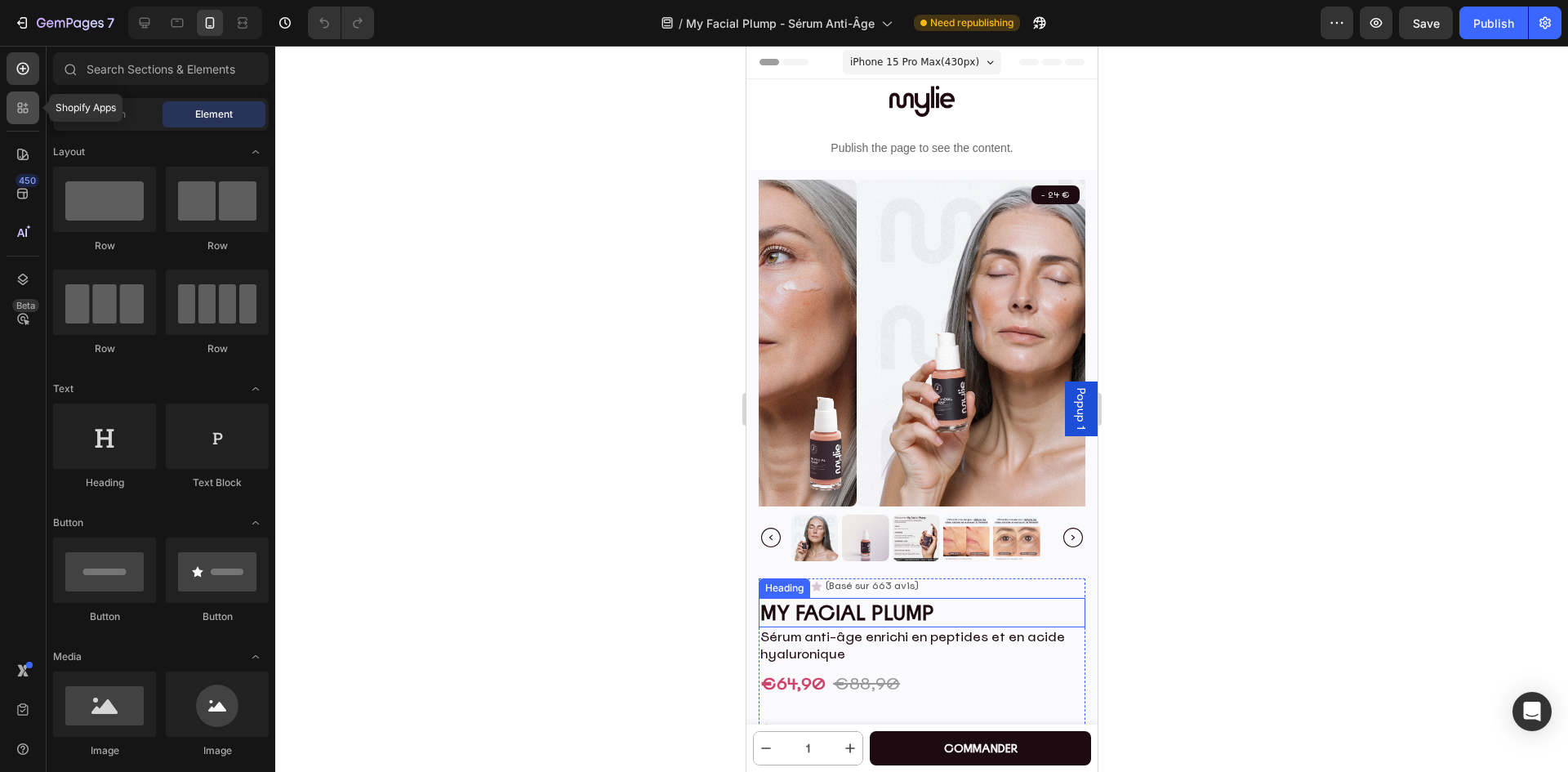
click at [25, 105] on icon at bounding box center [27, 105] width 5 height 5
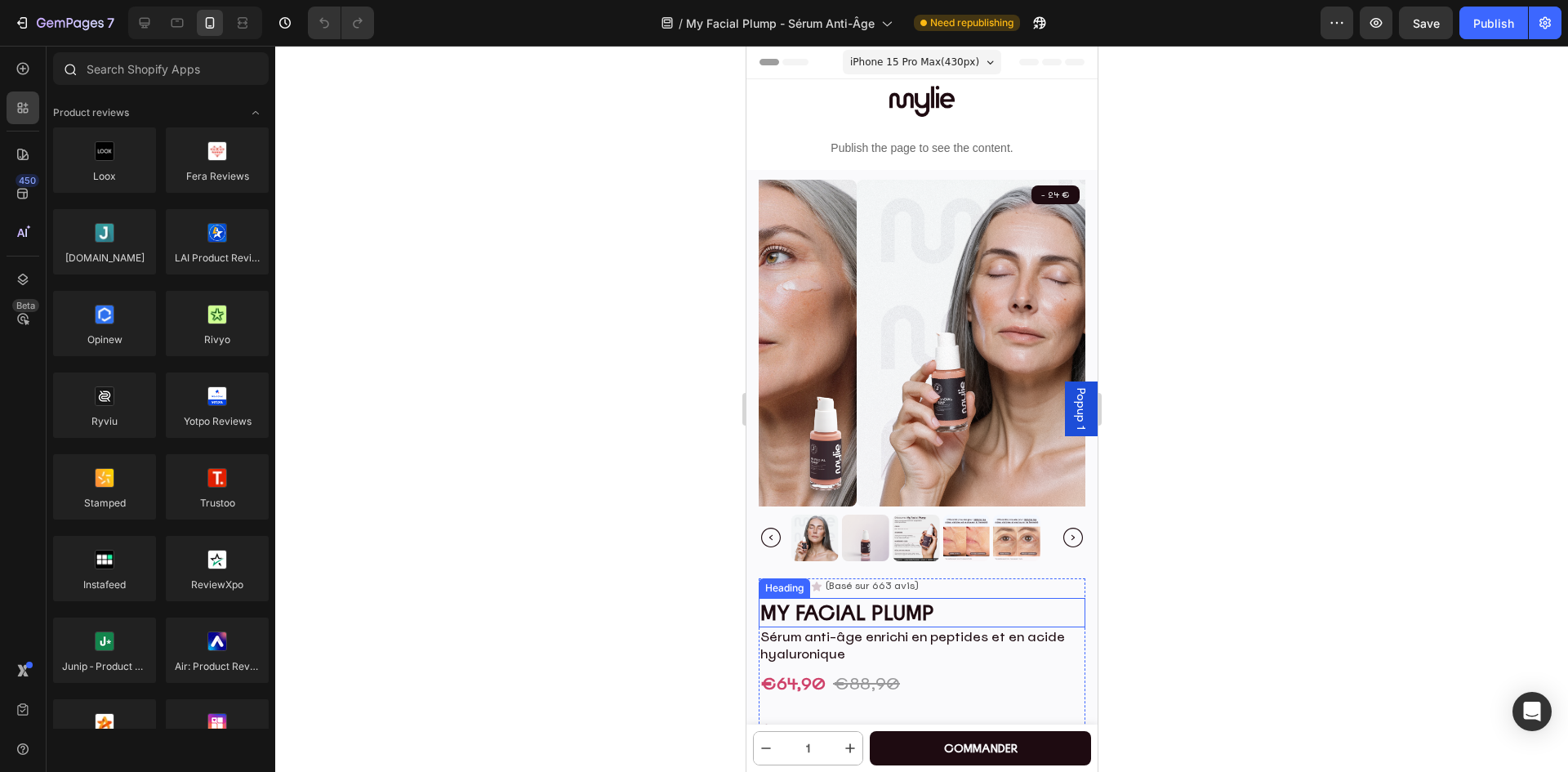
click at [148, 86] on div at bounding box center [161, 72] width 229 height 39
click at [148, 73] on input "text" at bounding box center [161, 68] width 216 height 33
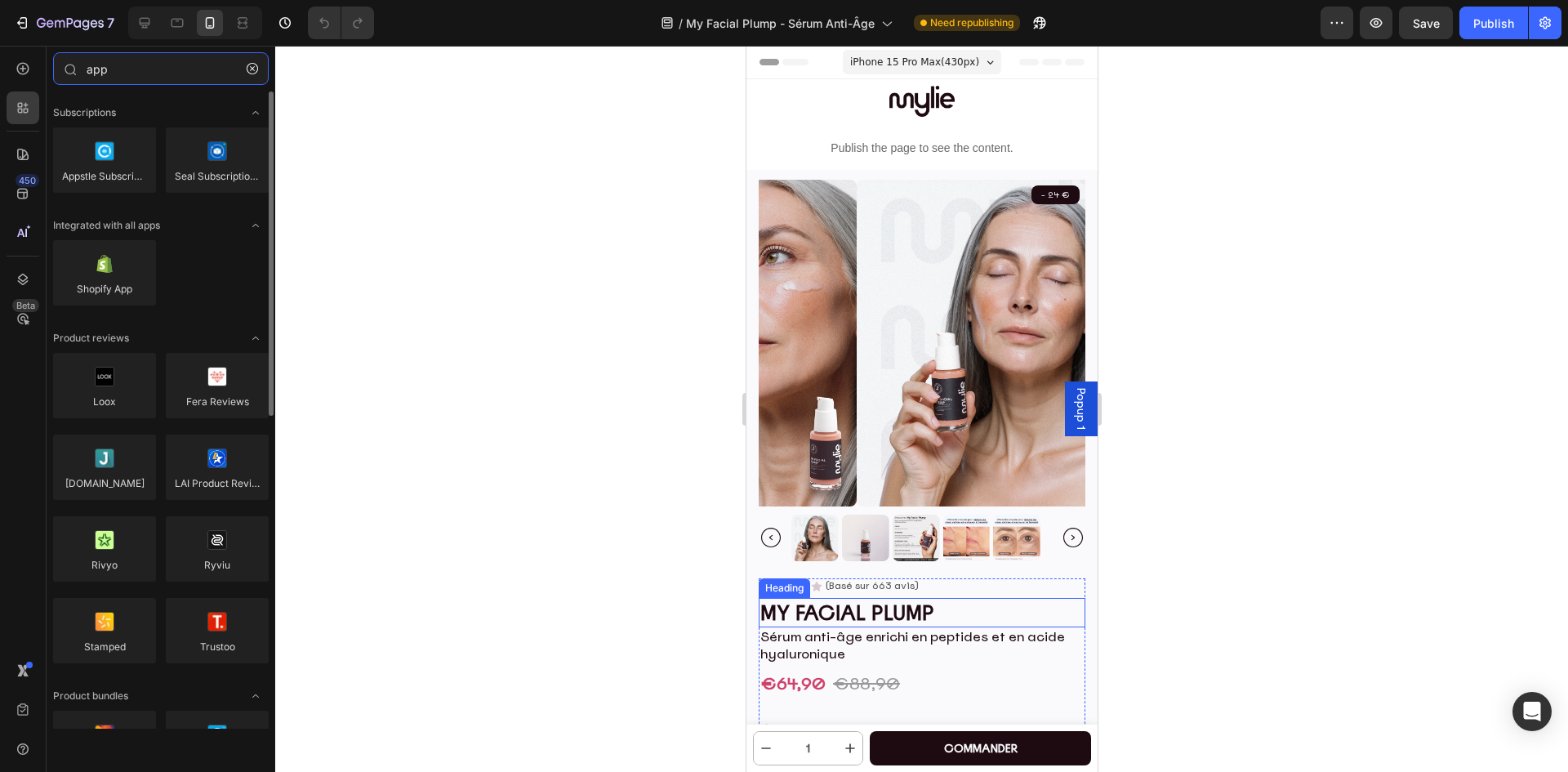
type input "app"
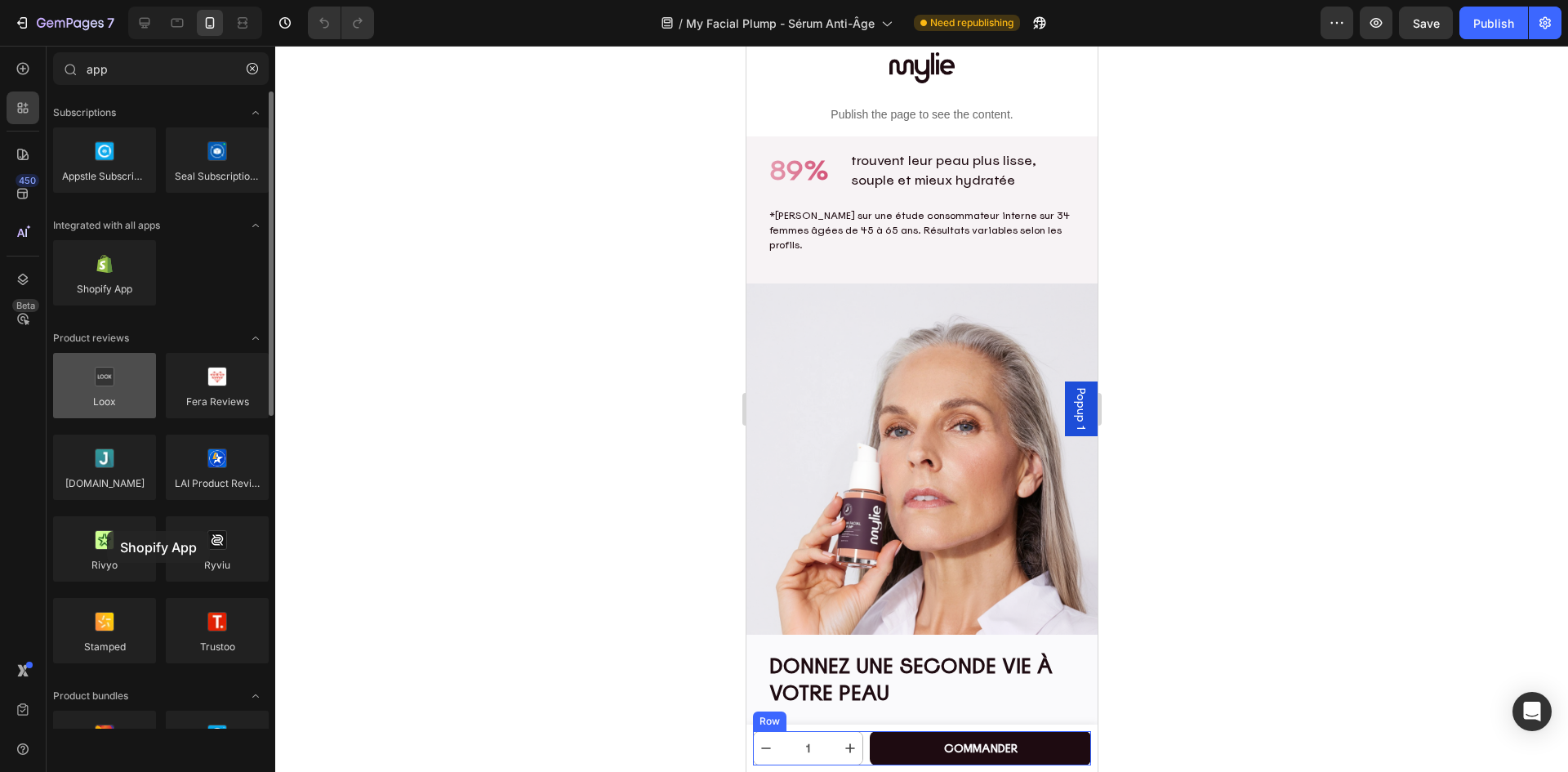
scroll to position [1406, 0]
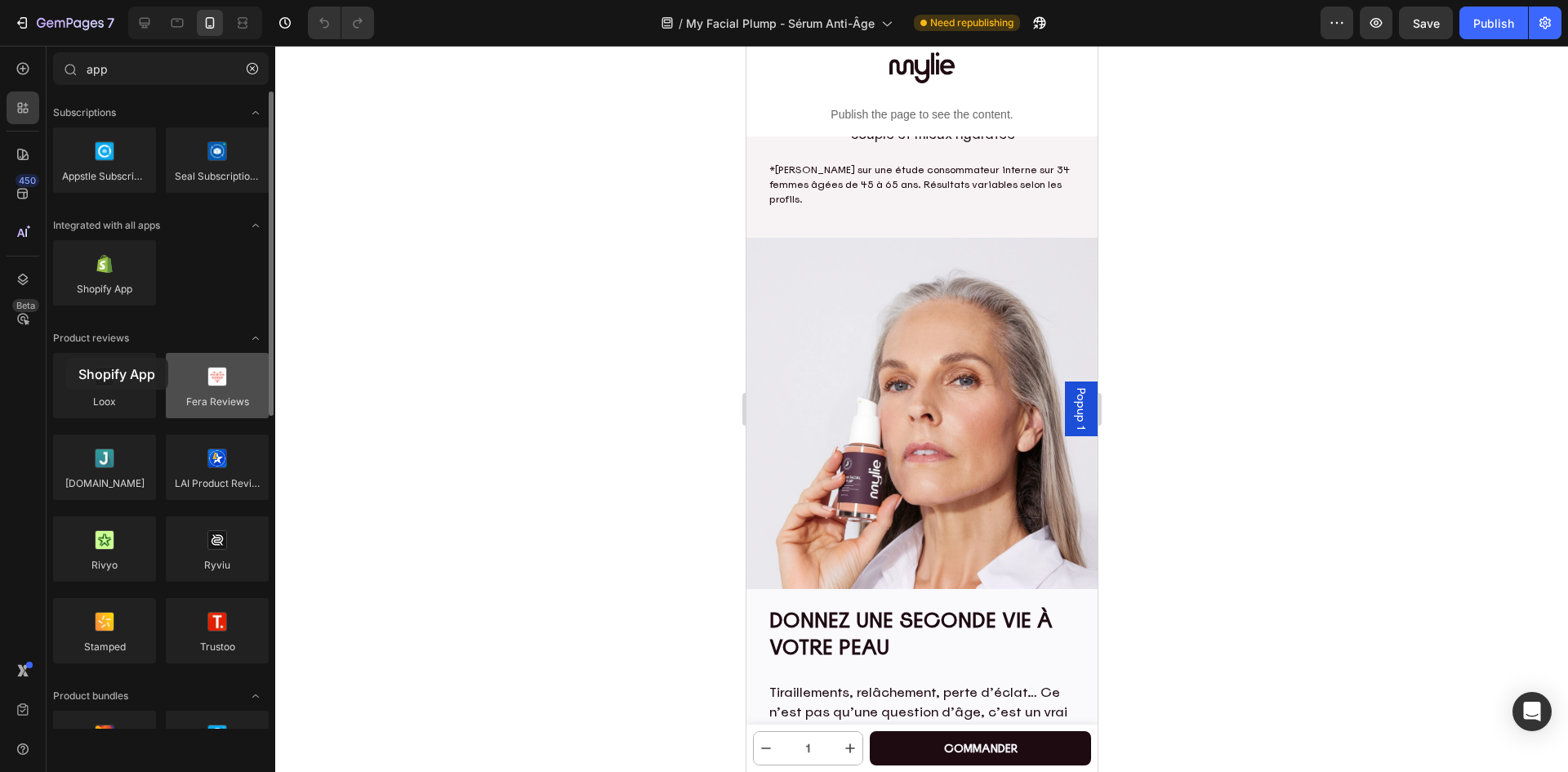
drag, startPoint x: 186, startPoint y: 314, endPoint x: 197, endPoint y: 416, distance: 102.6
click at [69, 365] on div "Subscriptions Appstle Subscriptions Seal Subscriptions Integrated with all apps…" at bounding box center [161, 716] width 229 height 1251
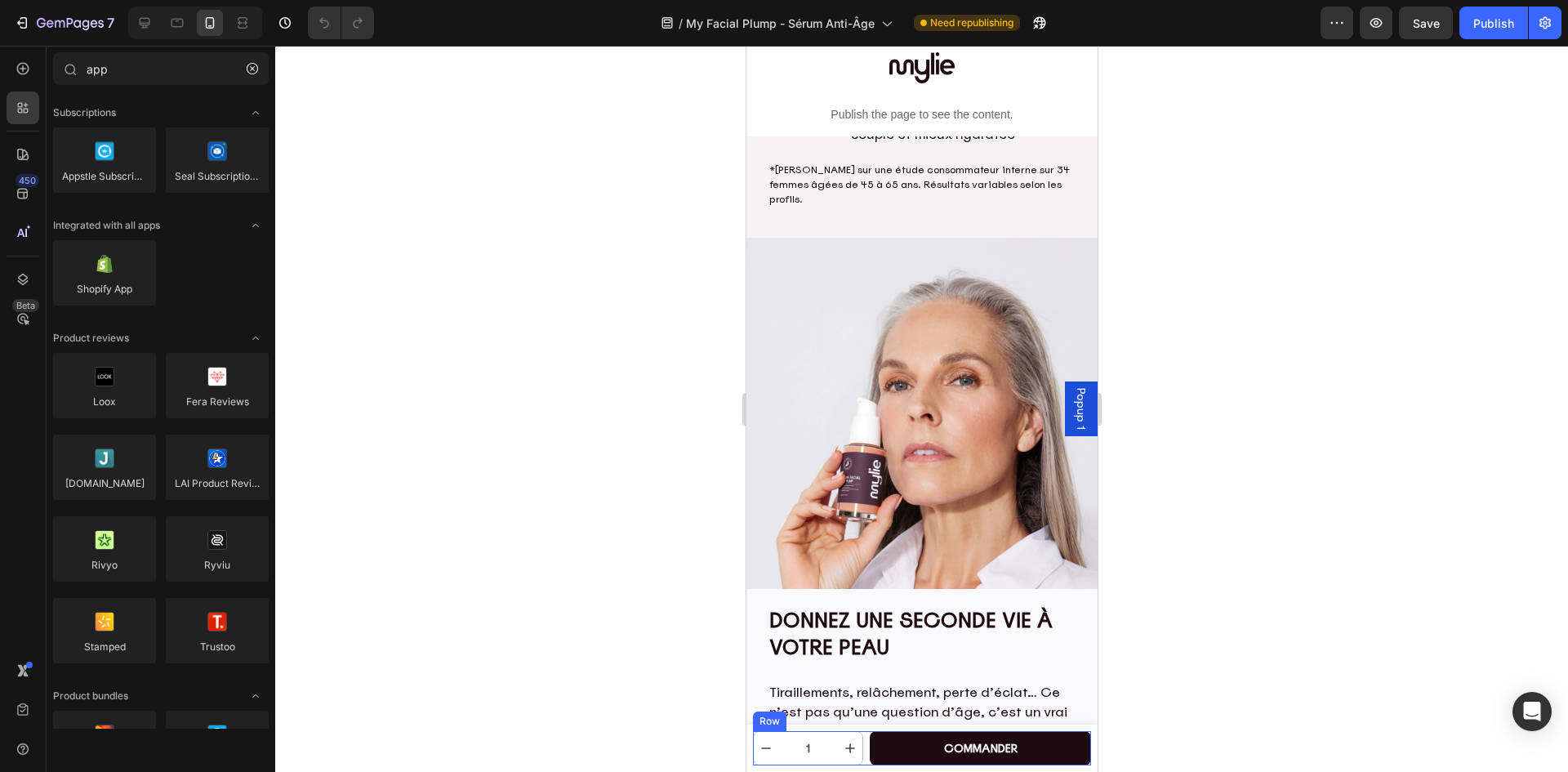
click at [862, 745] on div "1 Product Quantity commander Add to Cart Row" at bounding box center [921, 748] width 338 height 34
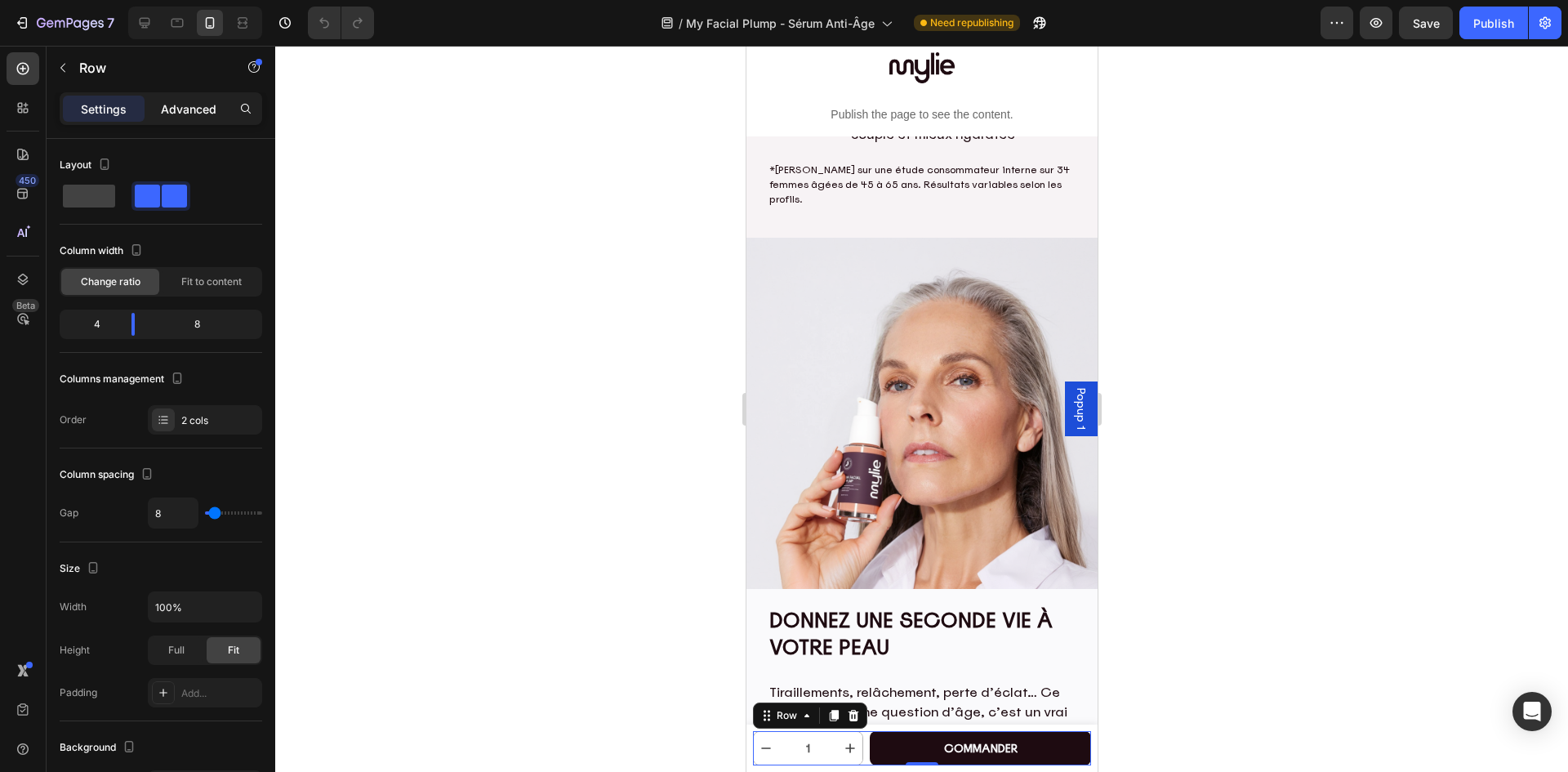
click at [187, 114] on p "Advanced" at bounding box center [188, 109] width 56 height 17
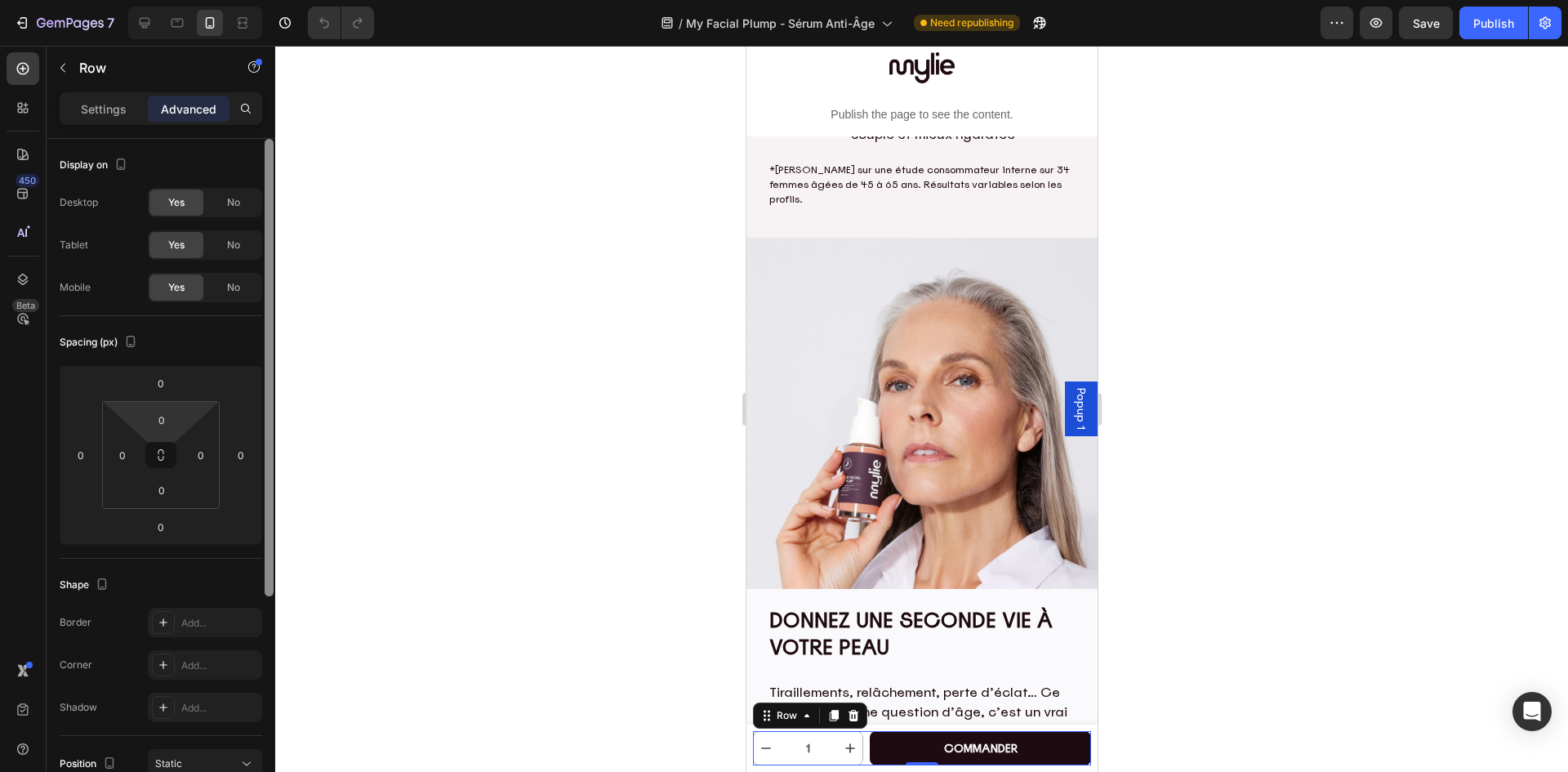
drag, startPoint x: 186, startPoint y: 424, endPoint x: 267, endPoint y: 318, distance: 133.4
click at [244, 0] on html "7 Version history / My Facial Plump - Sérum Anti-Âge Need republishing Preview …" at bounding box center [784, 0] width 1568 height 0
type input "200"
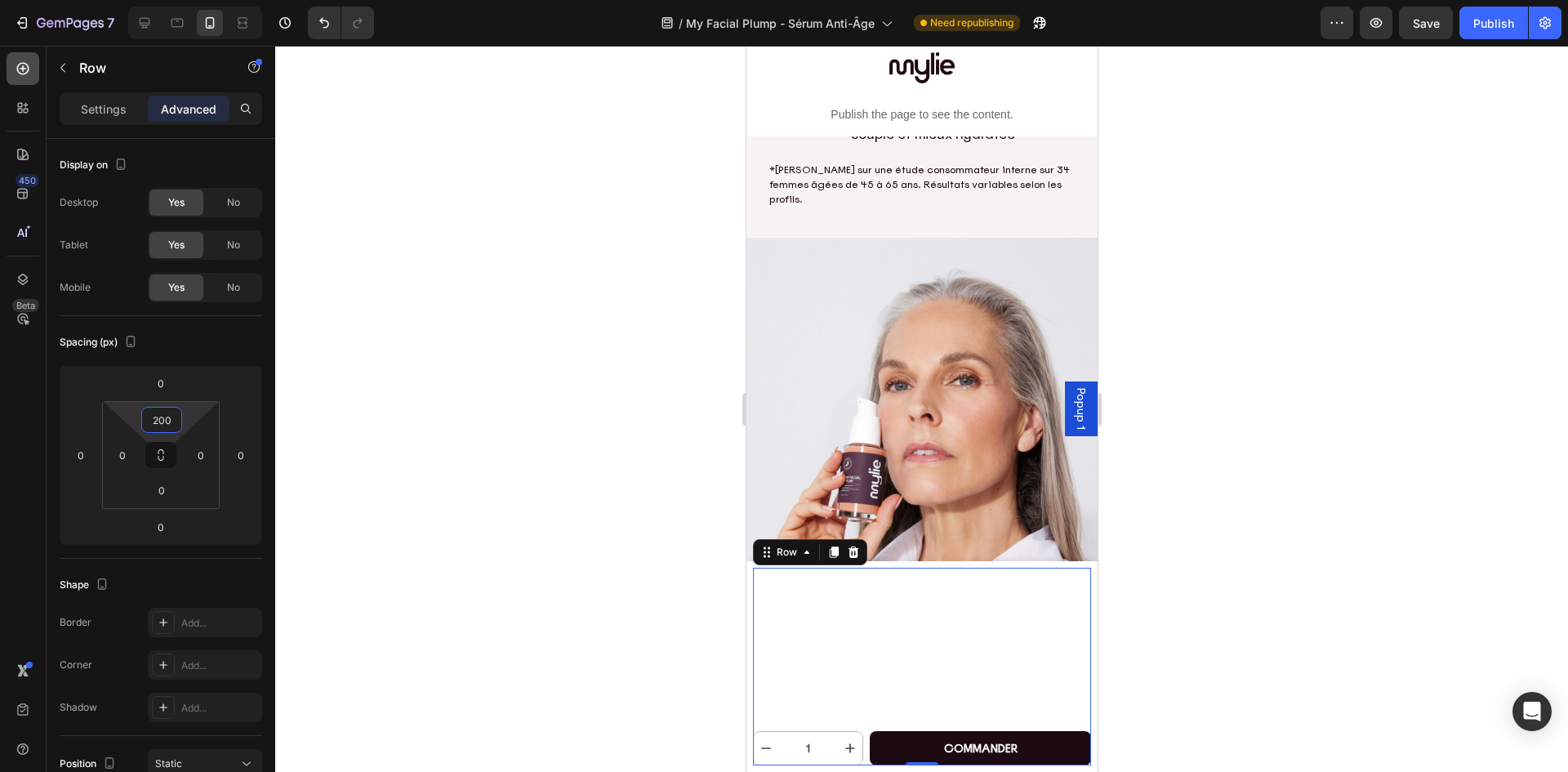
click at [23, 74] on icon at bounding box center [23, 69] width 12 height 12
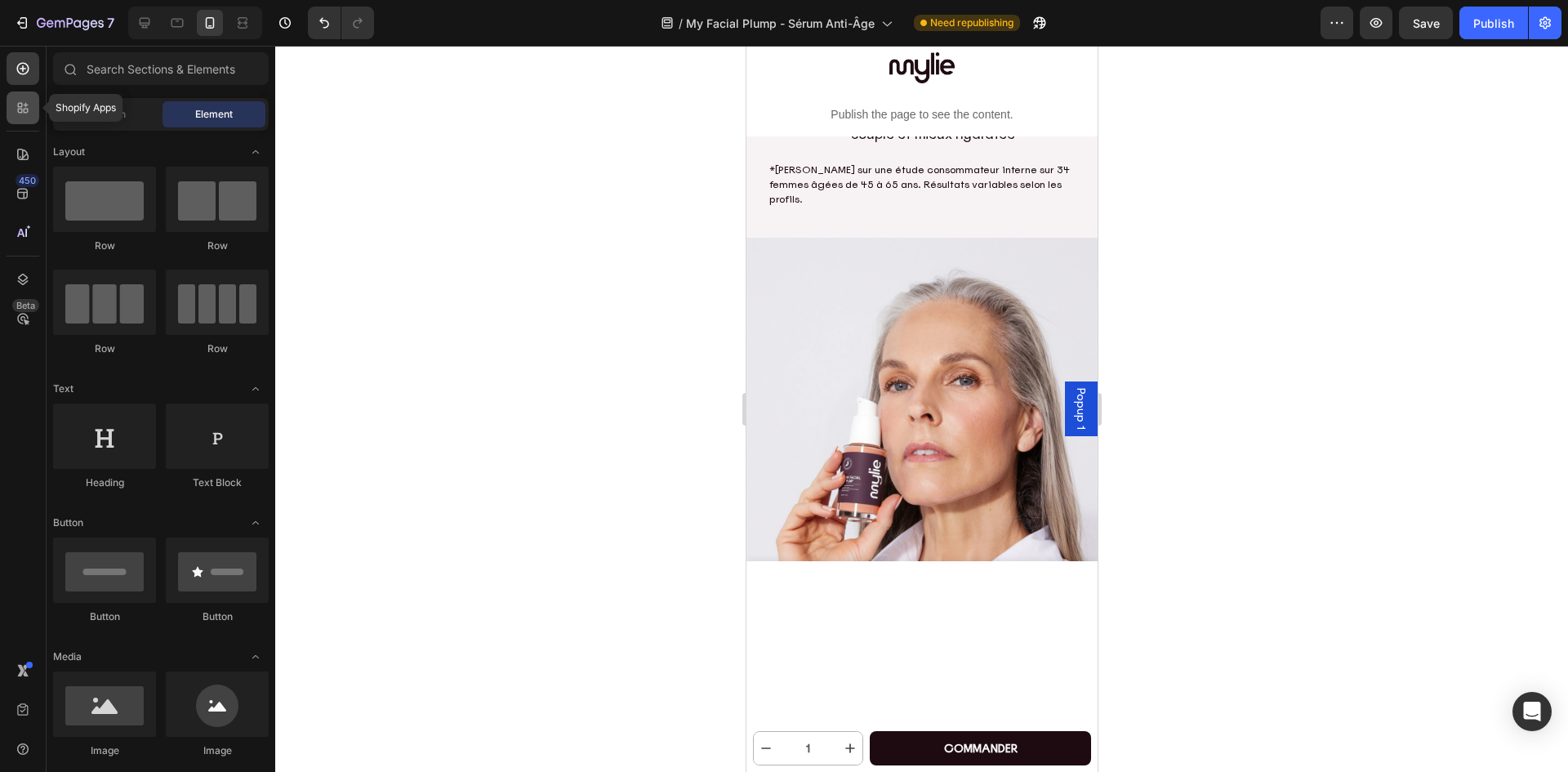
click at [25, 114] on icon at bounding box center [23, 108] width 16 height 16
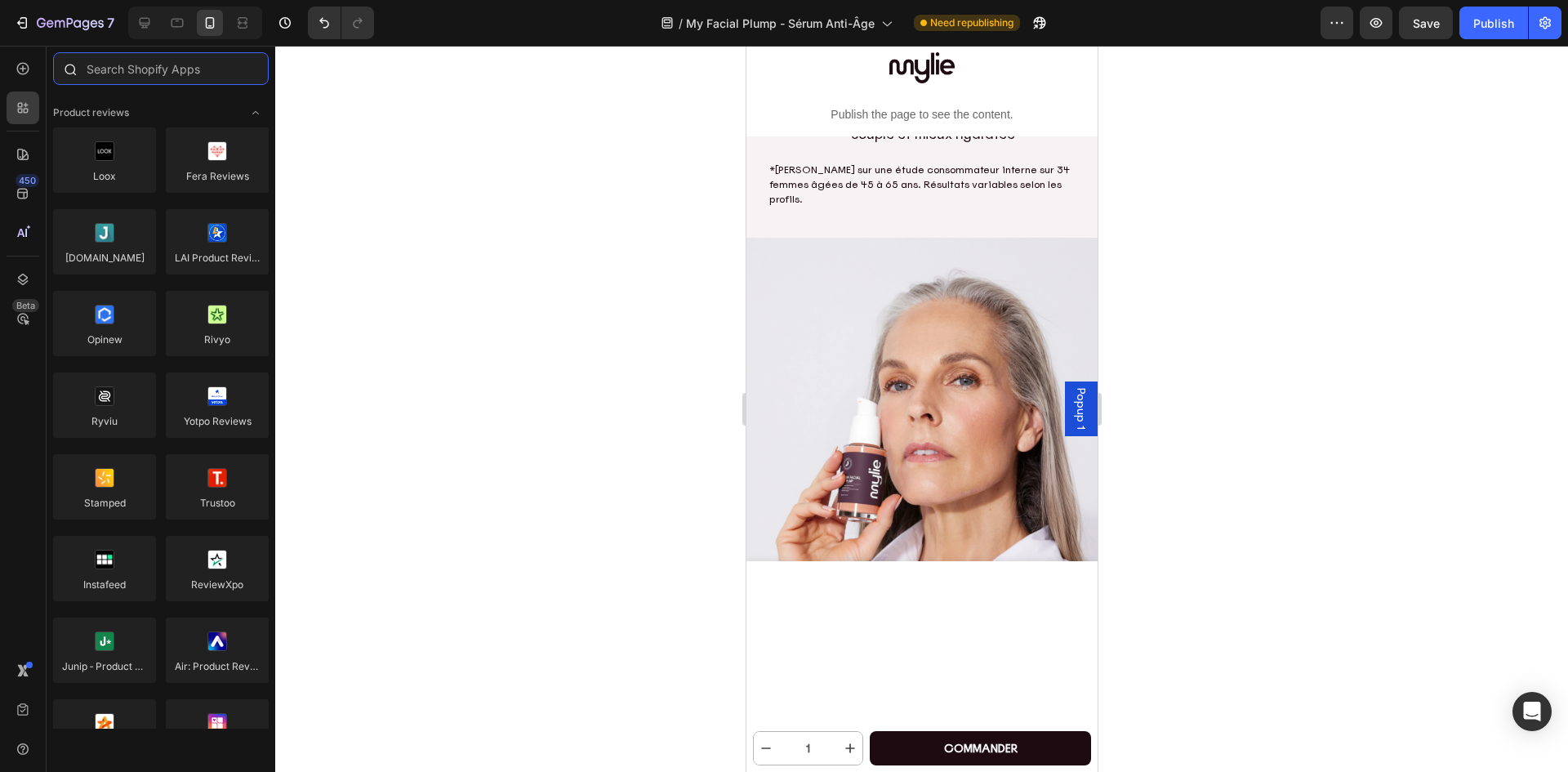
click at [147, 76] on input "text" at bounding box center [161, 68] width 216 height 33
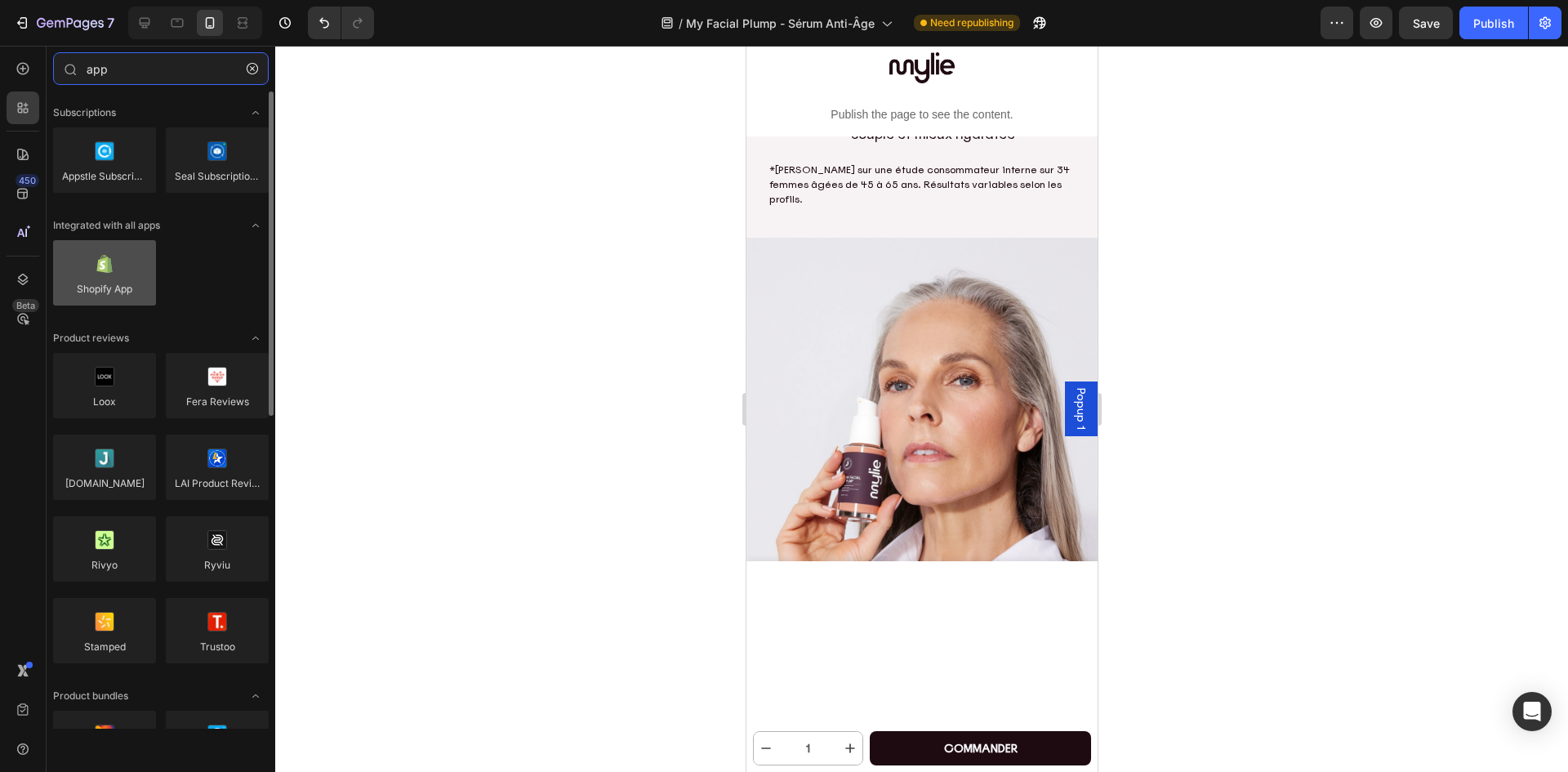
type input "app"
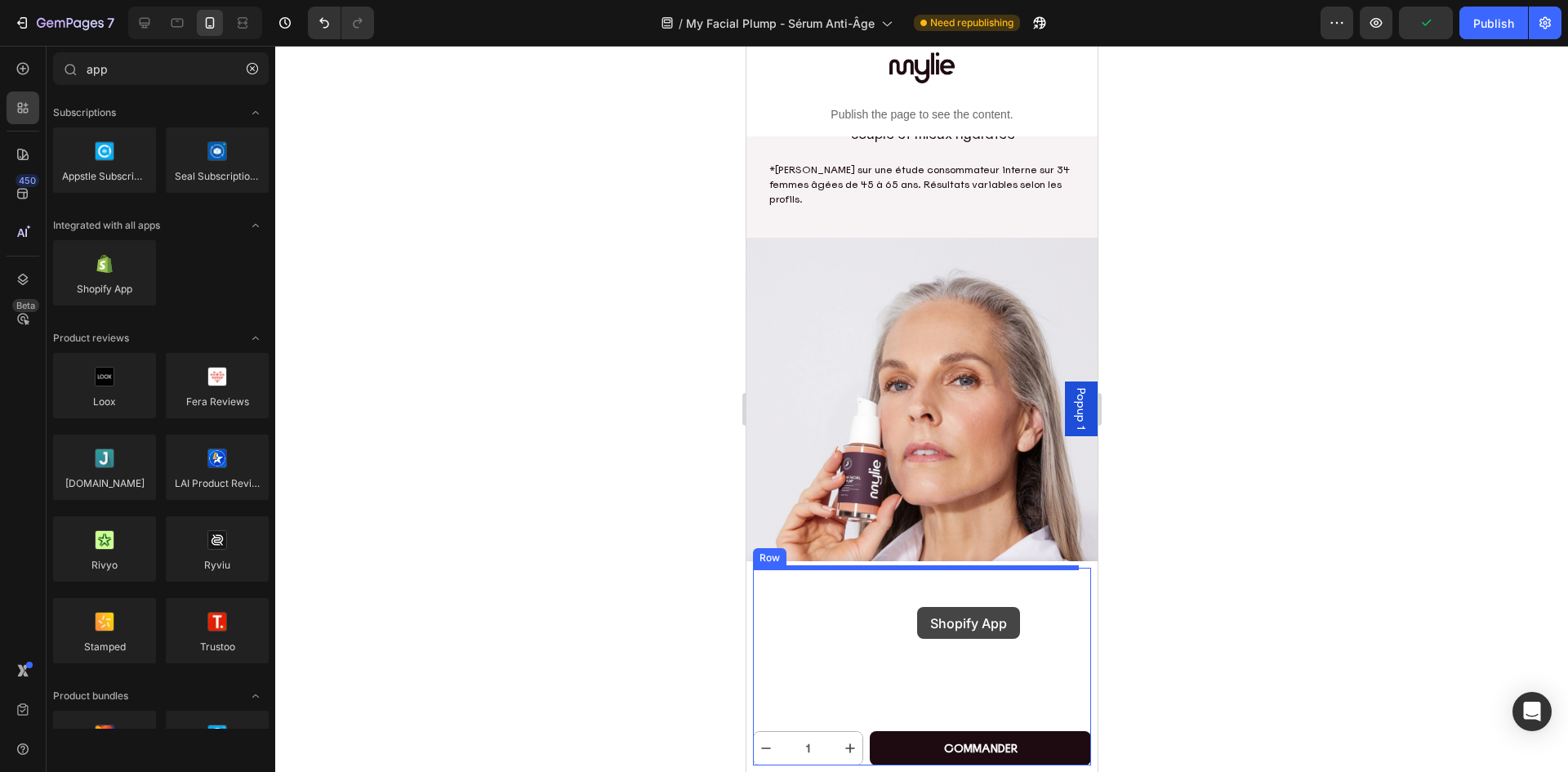
drag, startPoint x: 863, startPoint y: 310, endPoint x: 917, endPoint y: 607, distance: 301.9
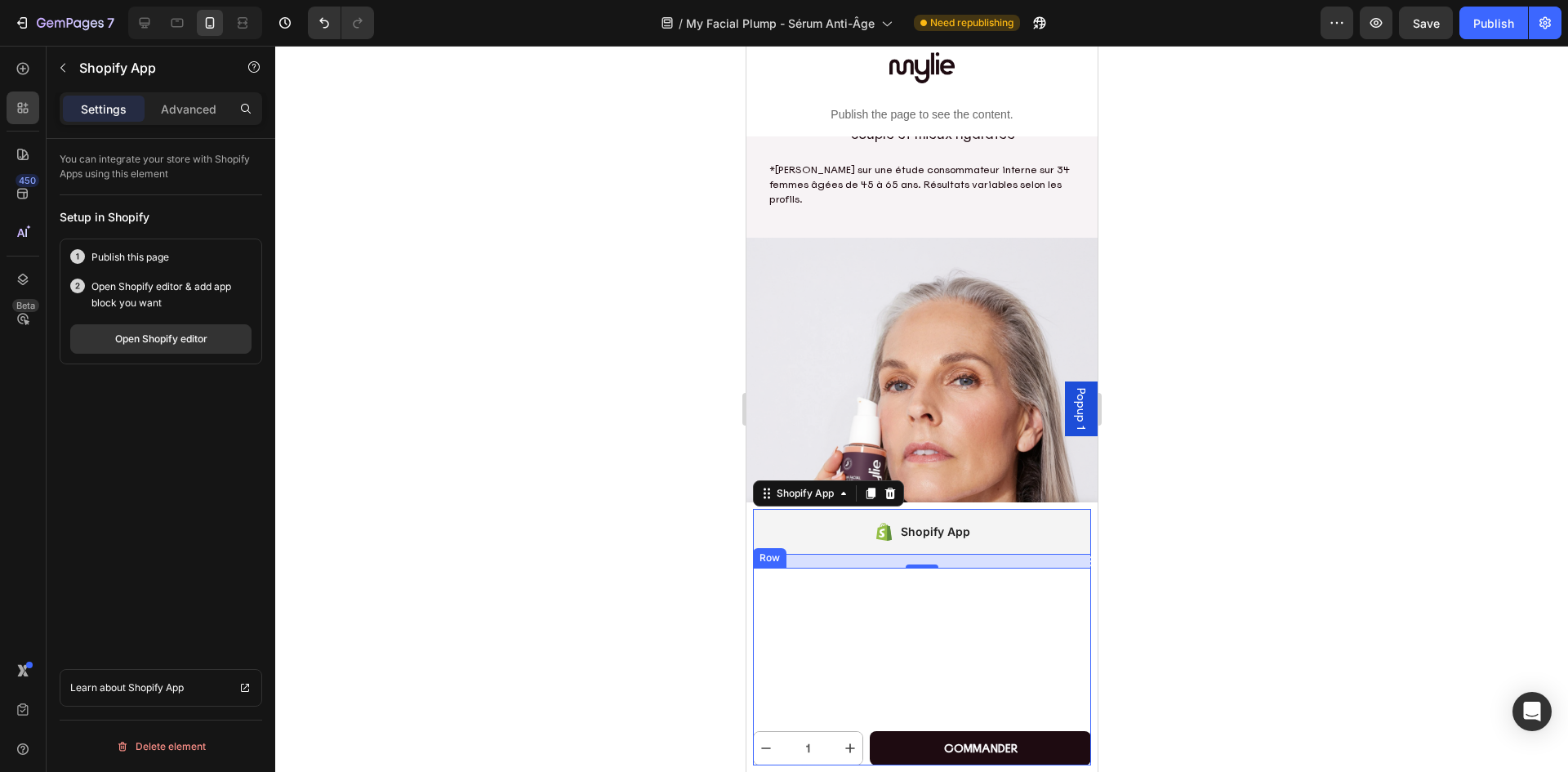
click at [887, 638] on div "1 Product Quantity commander Add to Cart Row" at bounding box center [921, 667] width 338 height 198
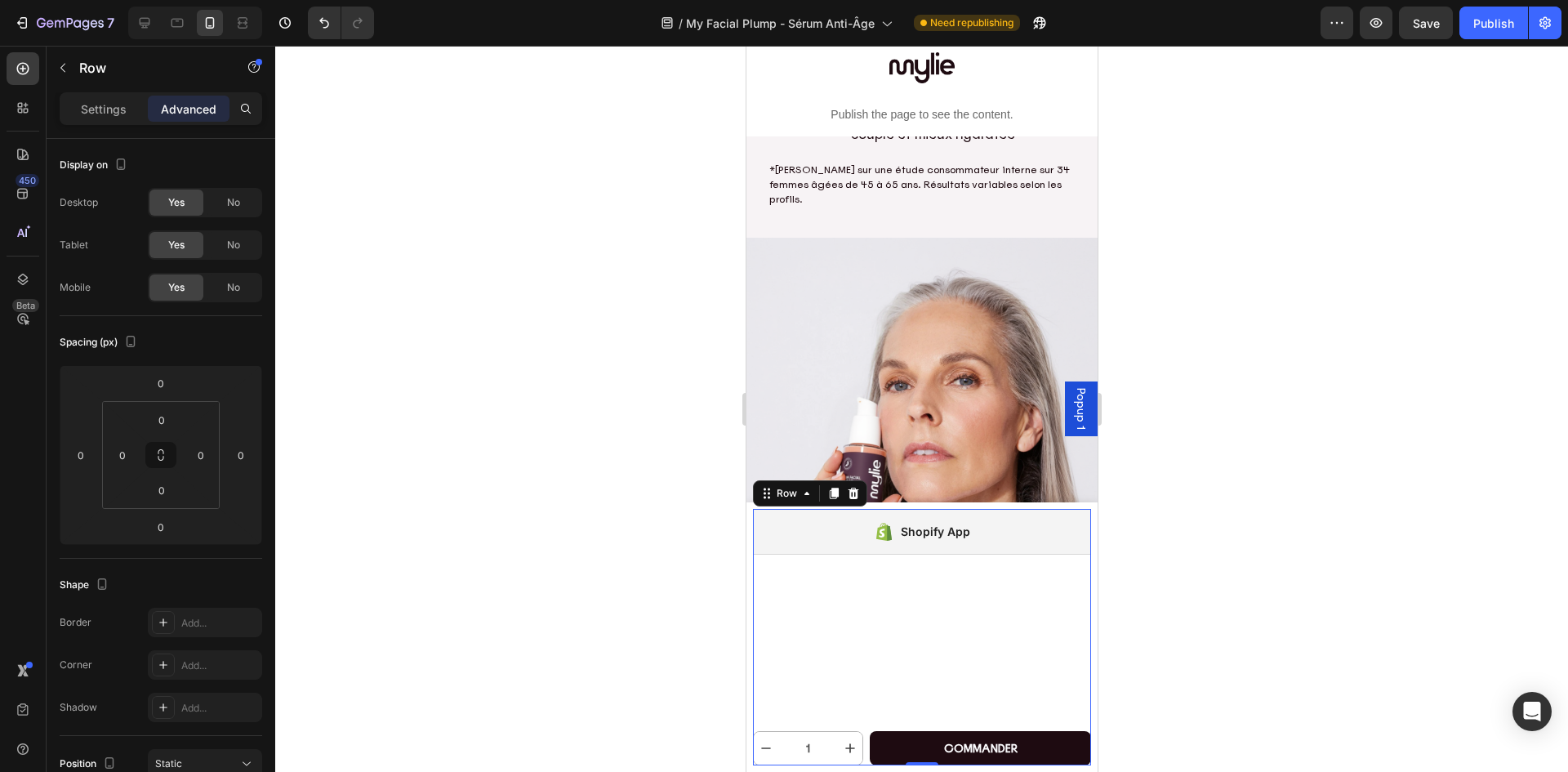
click at [932, 560] on div "Shopify App Shopify App 1 Product Quantity commander Add to Cart Row" at bounding box center [921, 638] width 338 height 256
click at [858, 630] on div "1 Product Quantity commander Add to Cart Row" at bounding box center [921, 667] width 338 height 198
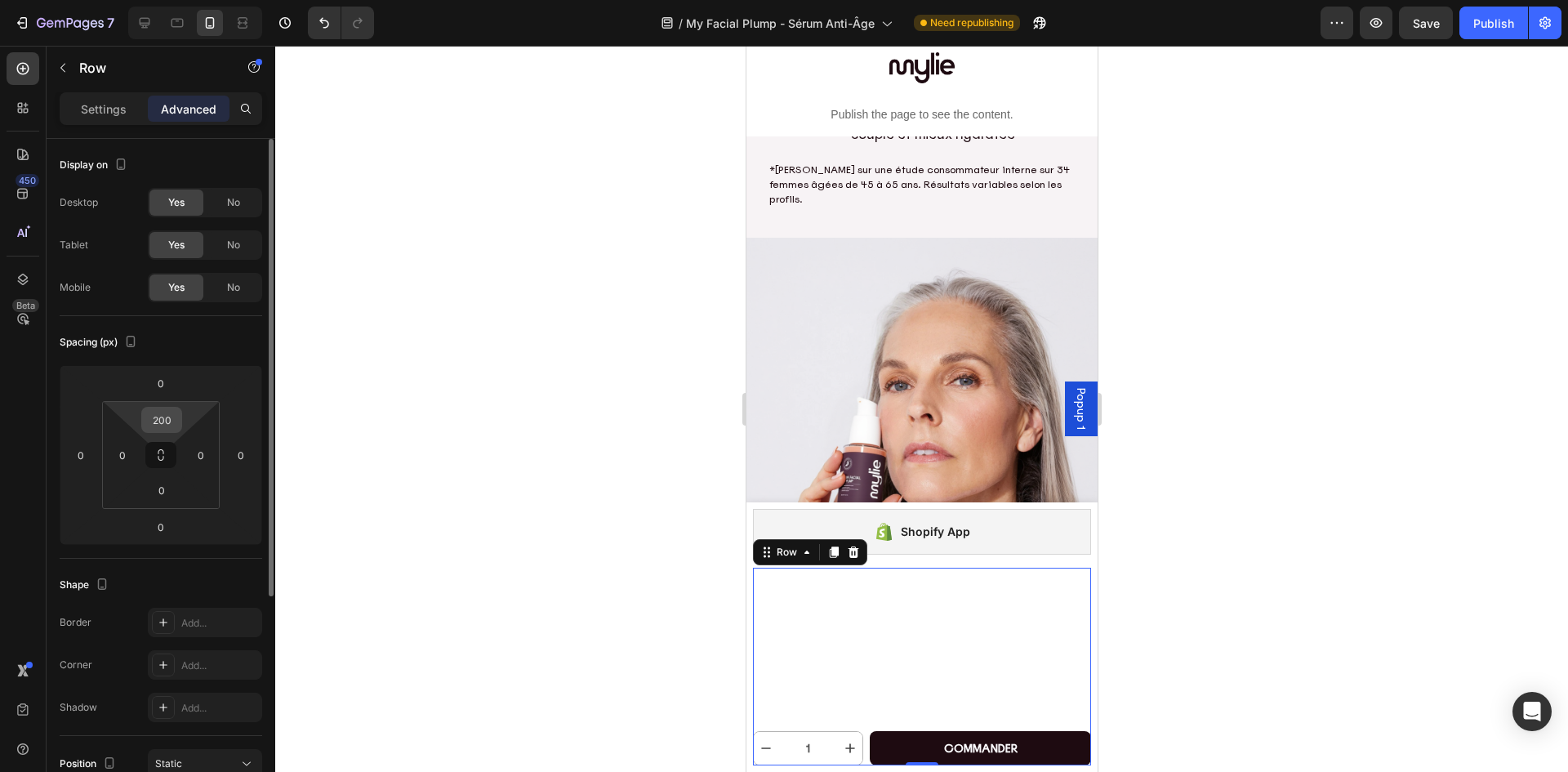
click at [172, 422] on input "200" at bounding box center [161, 420] width 33 height 25
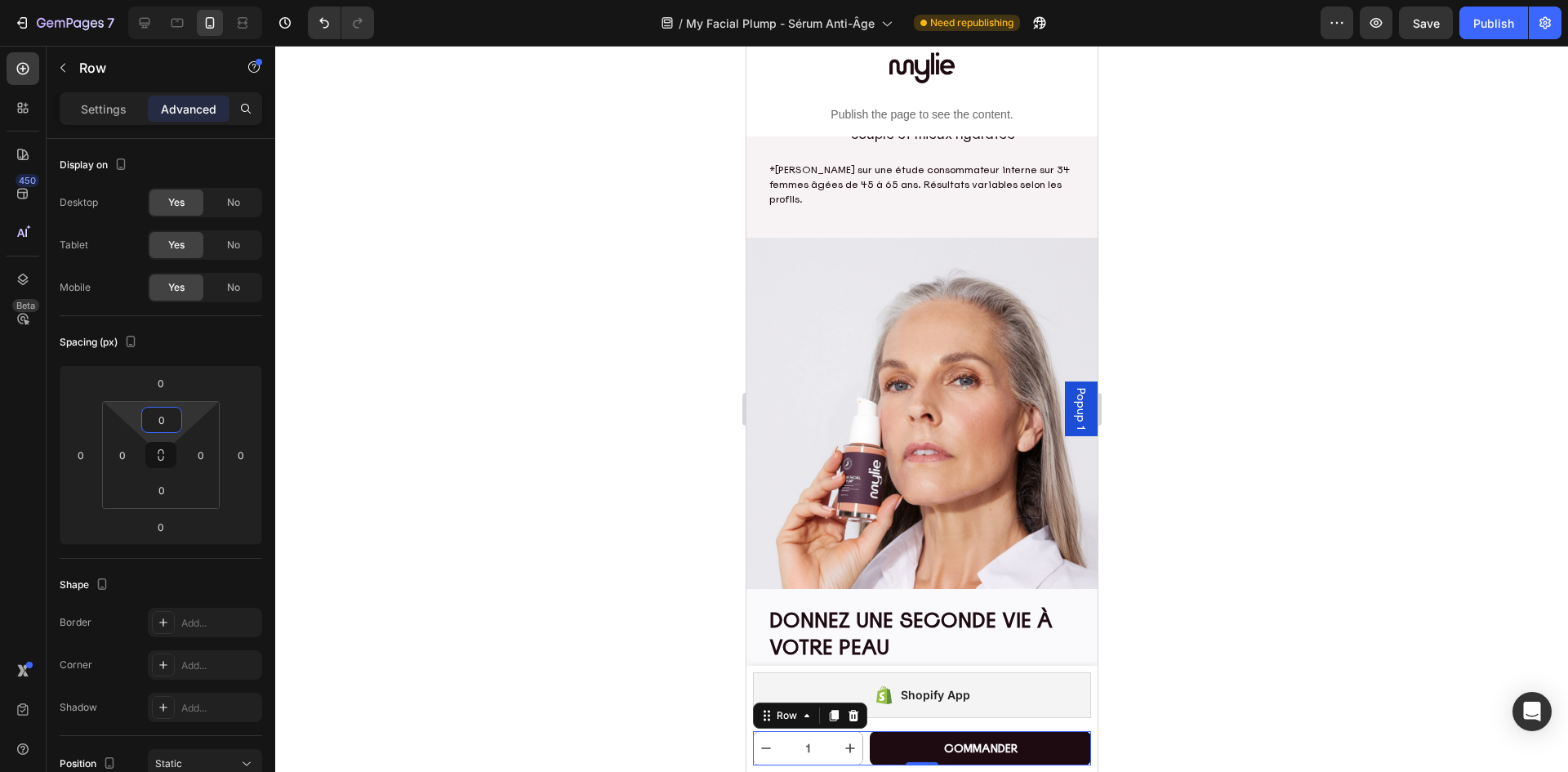
click at [1453, 505] on div at bounding box center [921, 409] width 1292 height 726
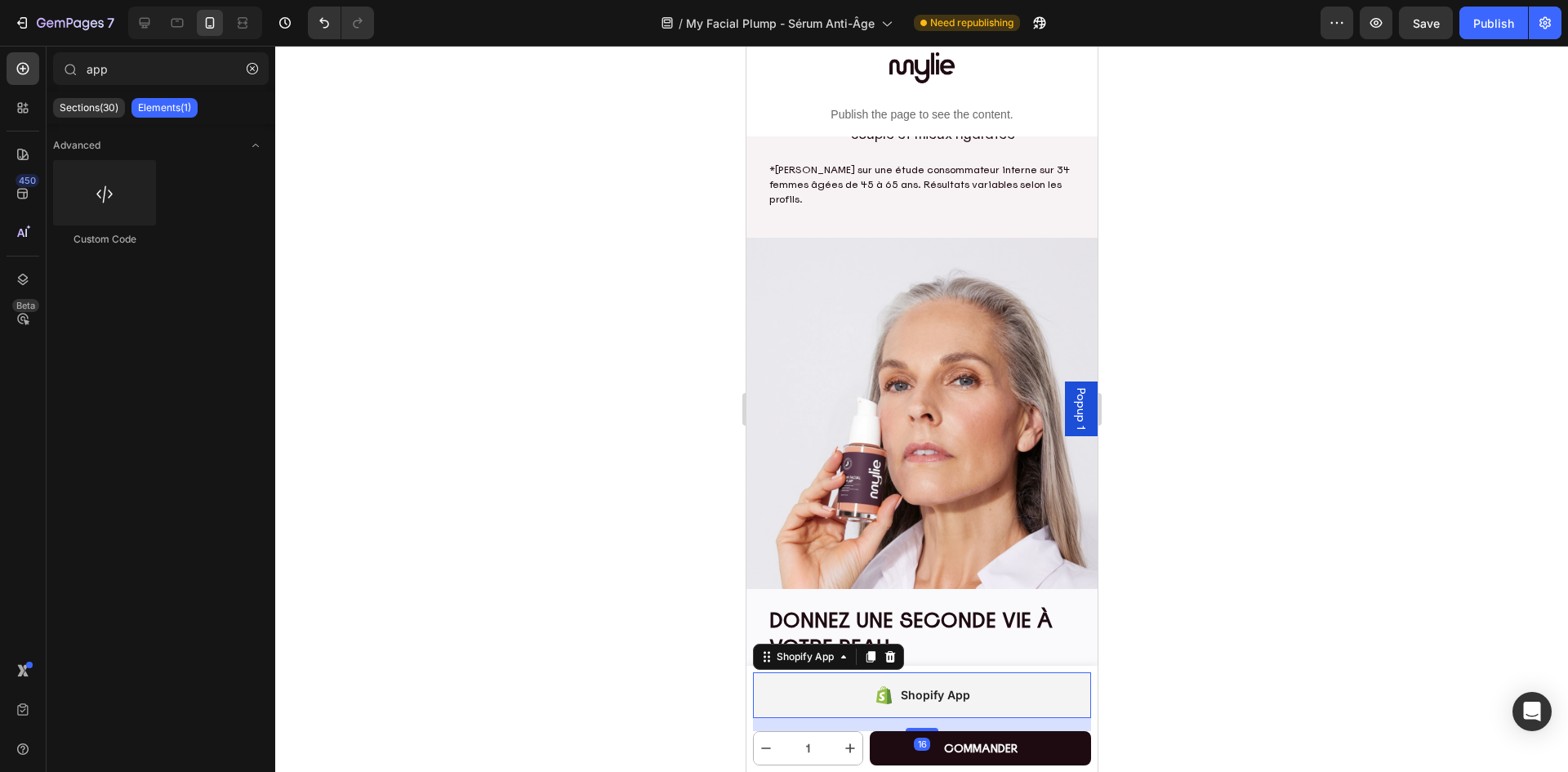
click at [933, 699] on div "Shopify App" at bounding box center [934, 695] width 70 height 19
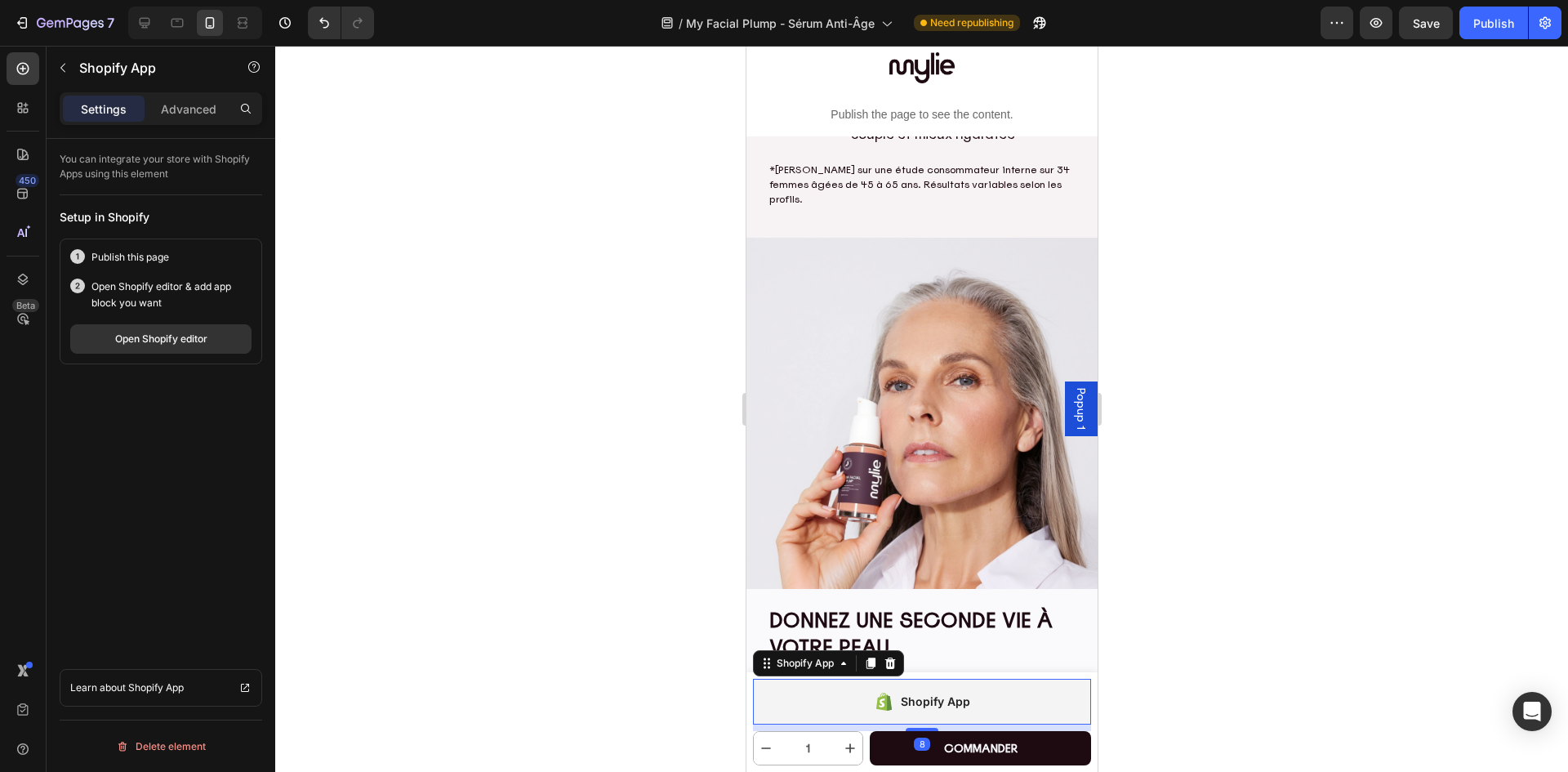
drag, startPoint x: 917, startPoint y: 727, endPoint x: 932, endPoint y: 709, distance: 23.4
click at [921, 722] on div "Shopify App Shopify App 8" at bounding box center [921, 702] width 338 height 46
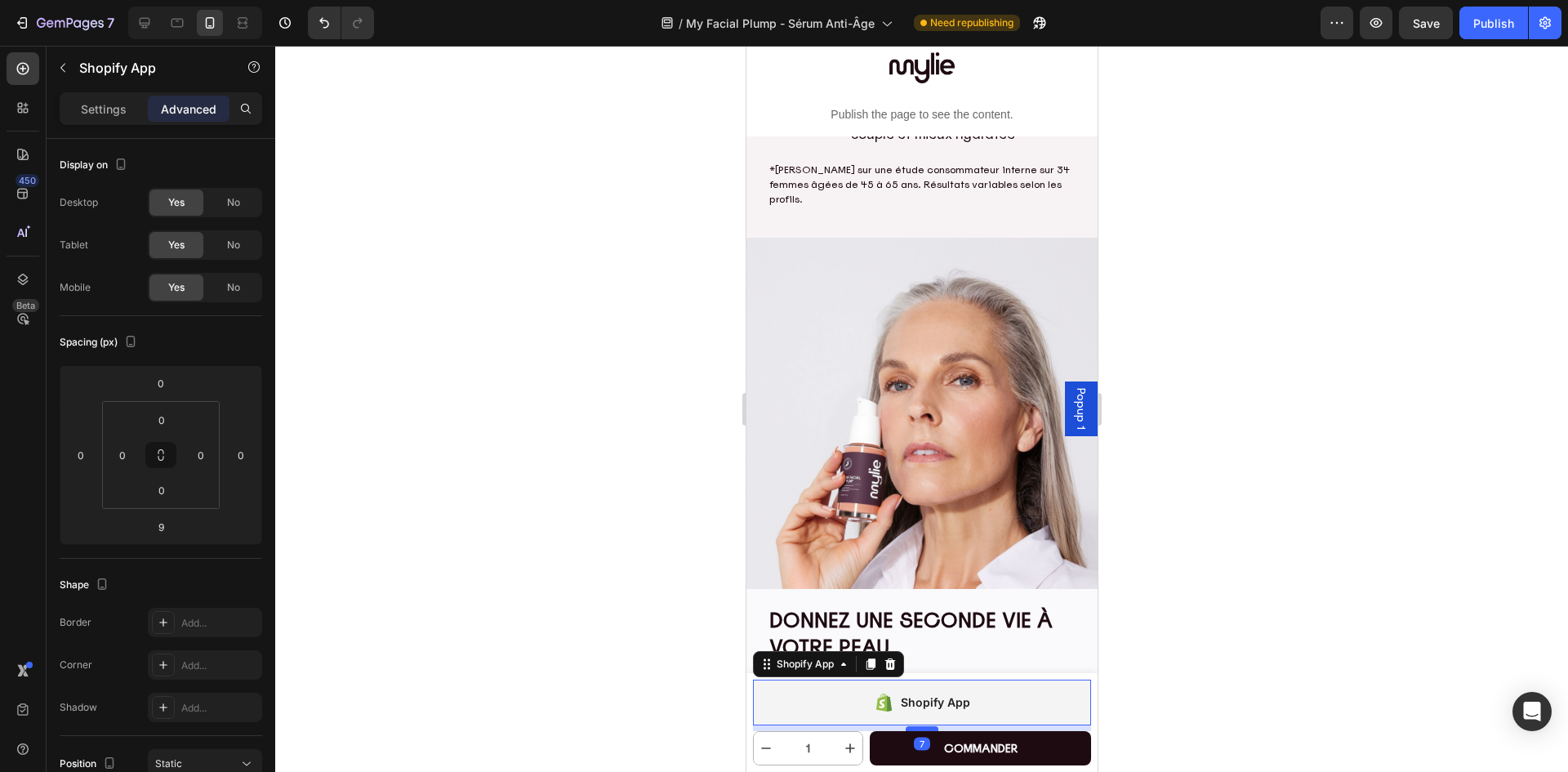
click at [917, 726] on div at bounding box center [921, 729] width 33 height 5
type input "7"
click at [941, 713] on div "Shopify App" at bounding box center [921, 703] width 96 height 23
click at [1428, 609] on div at bounding box center [921, 409] width 1292 height 726
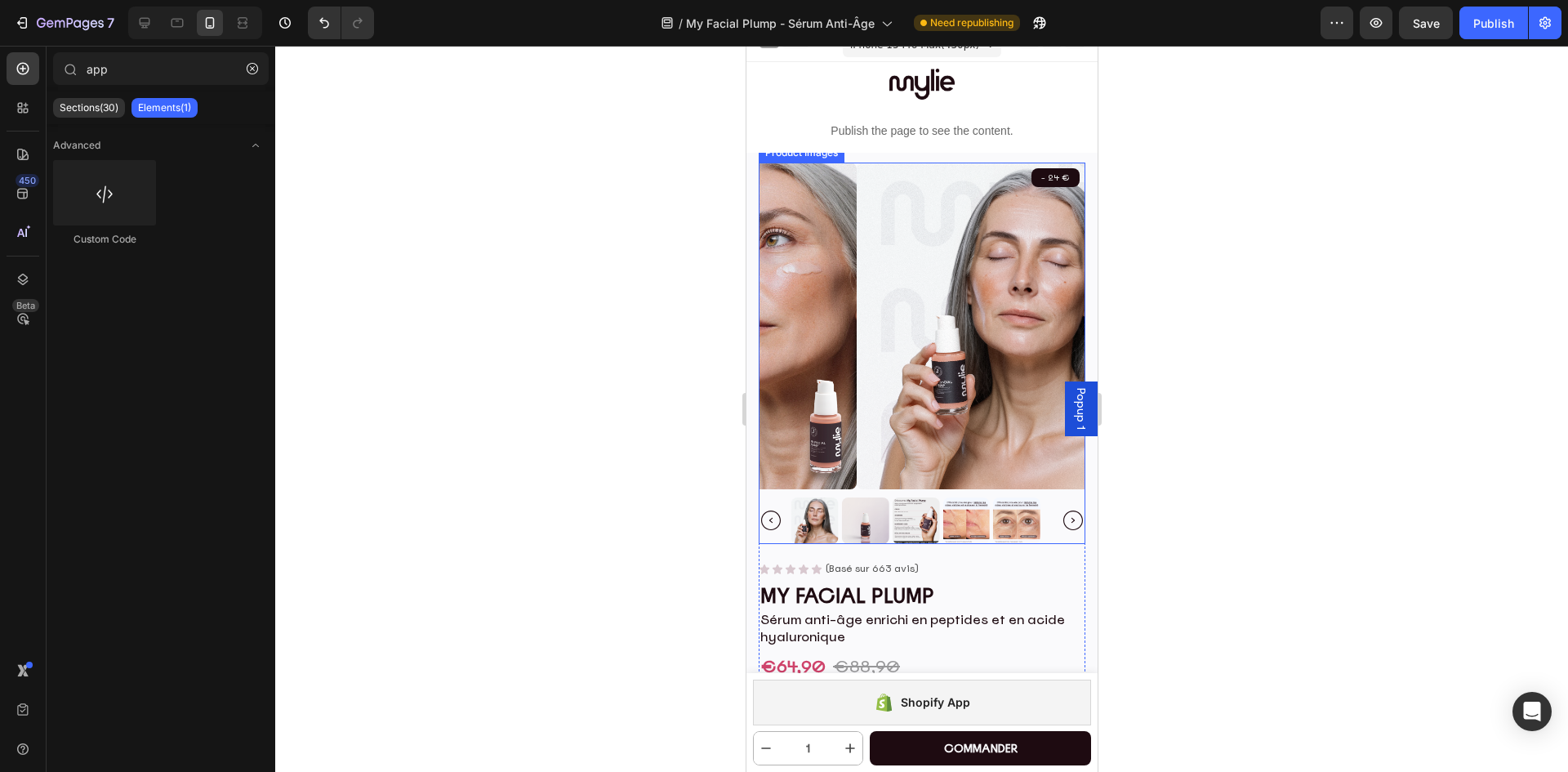
scroll to position [0, 0]
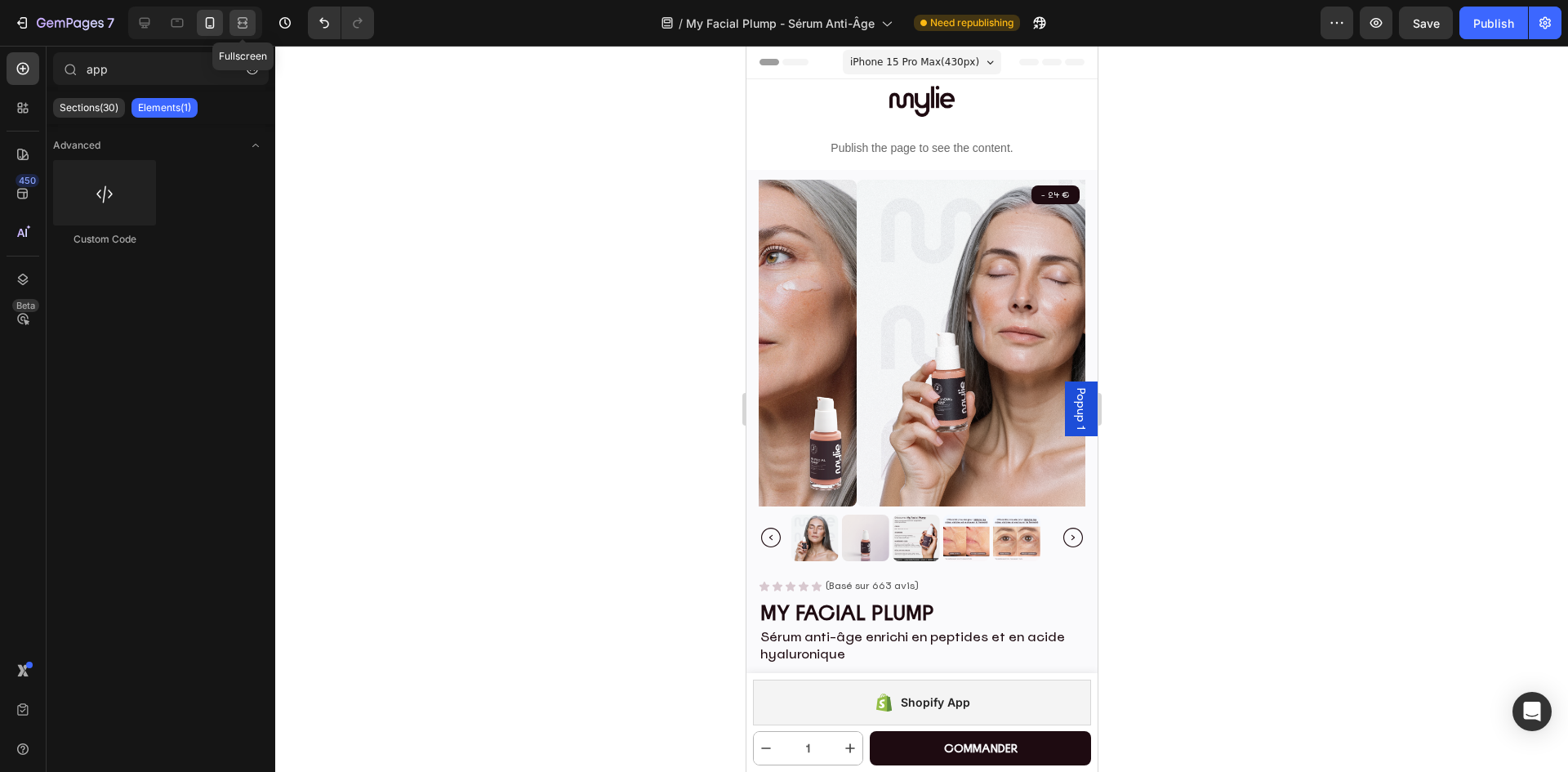
click at [241, 18] on icon at bounding box center [242, 19] width 10 height 4
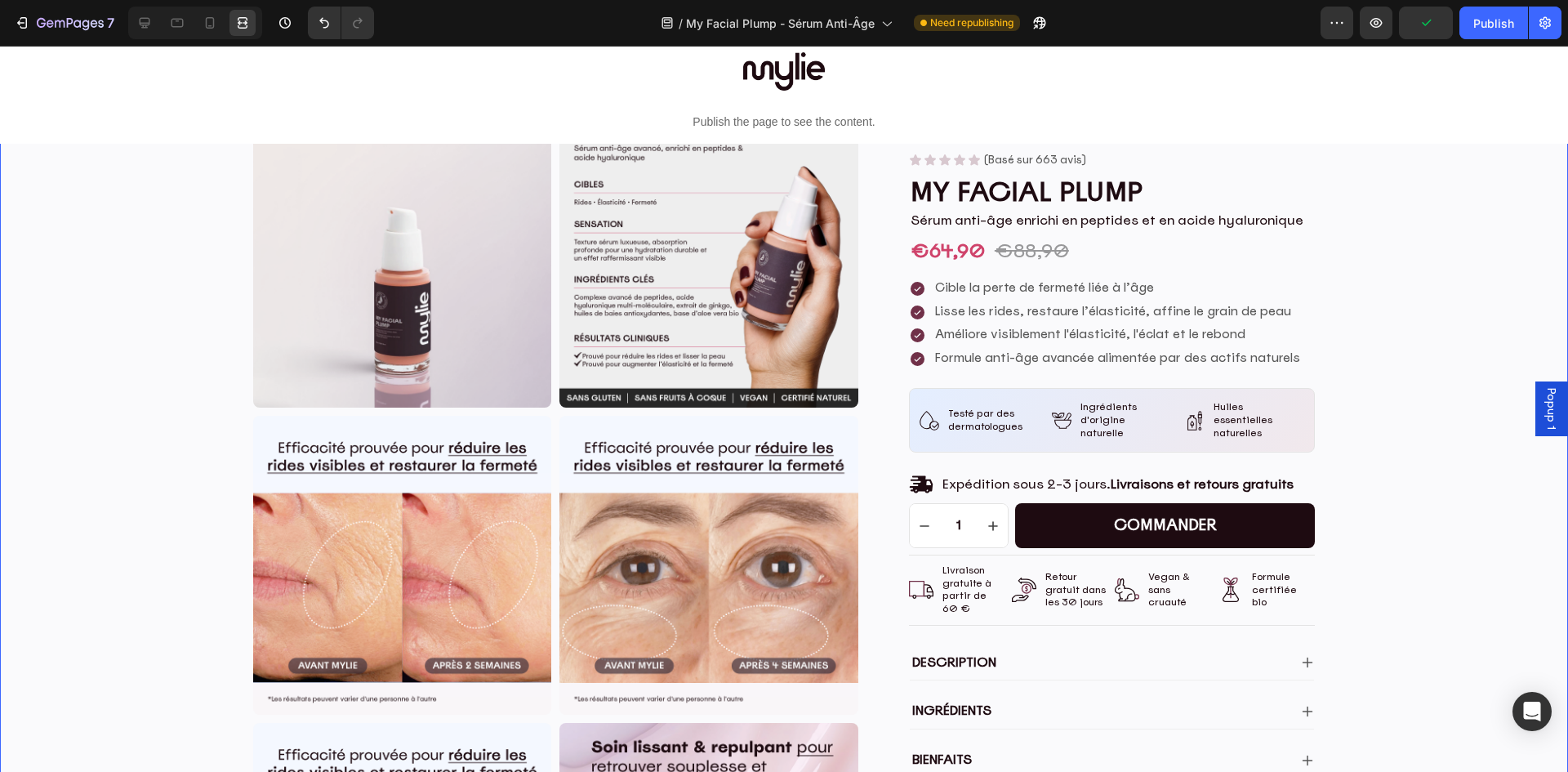
scroll to position [164, 0]
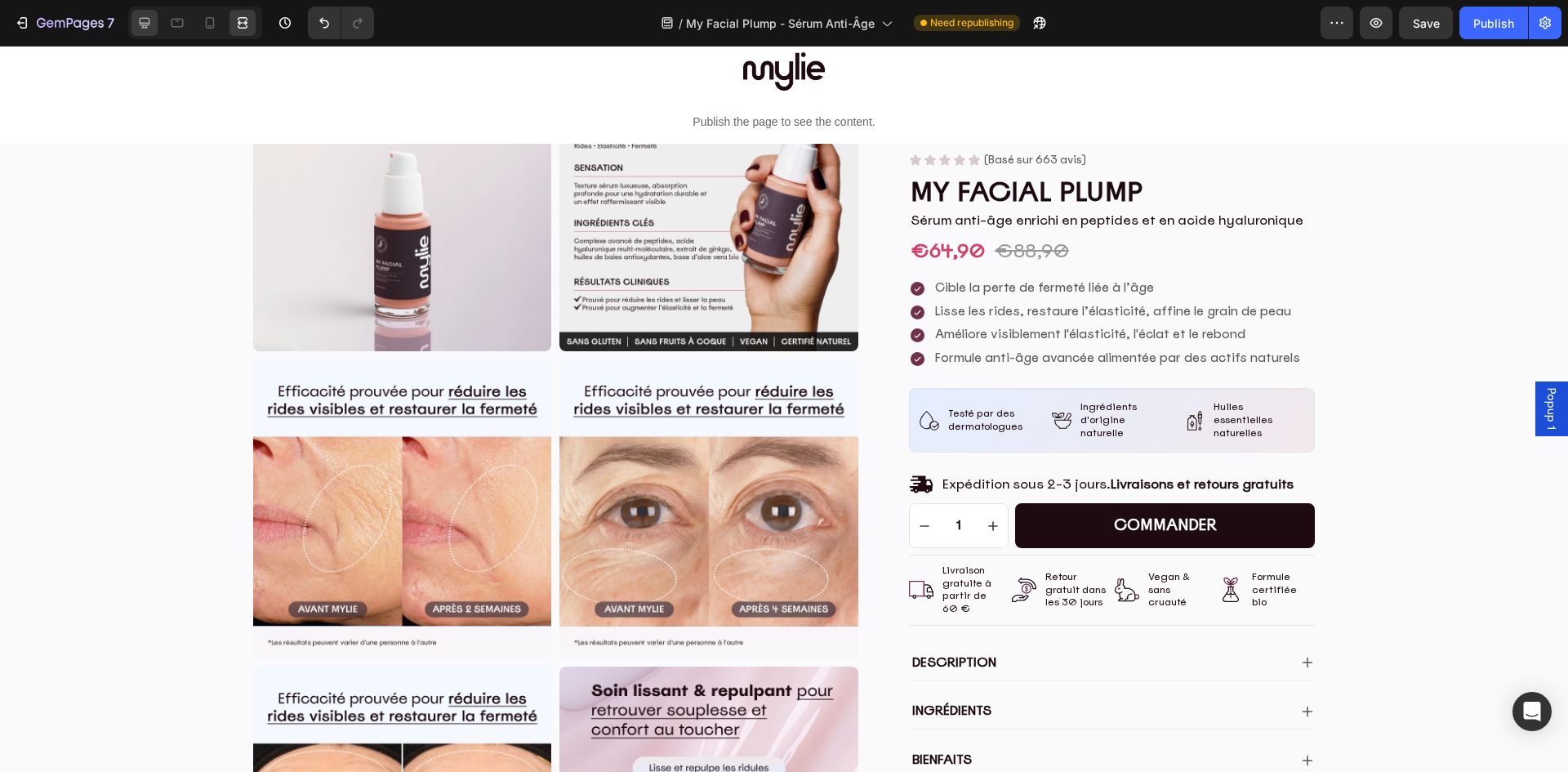
click at [141, 25] on icon at bounding box center [145, 23] width 11 height 11
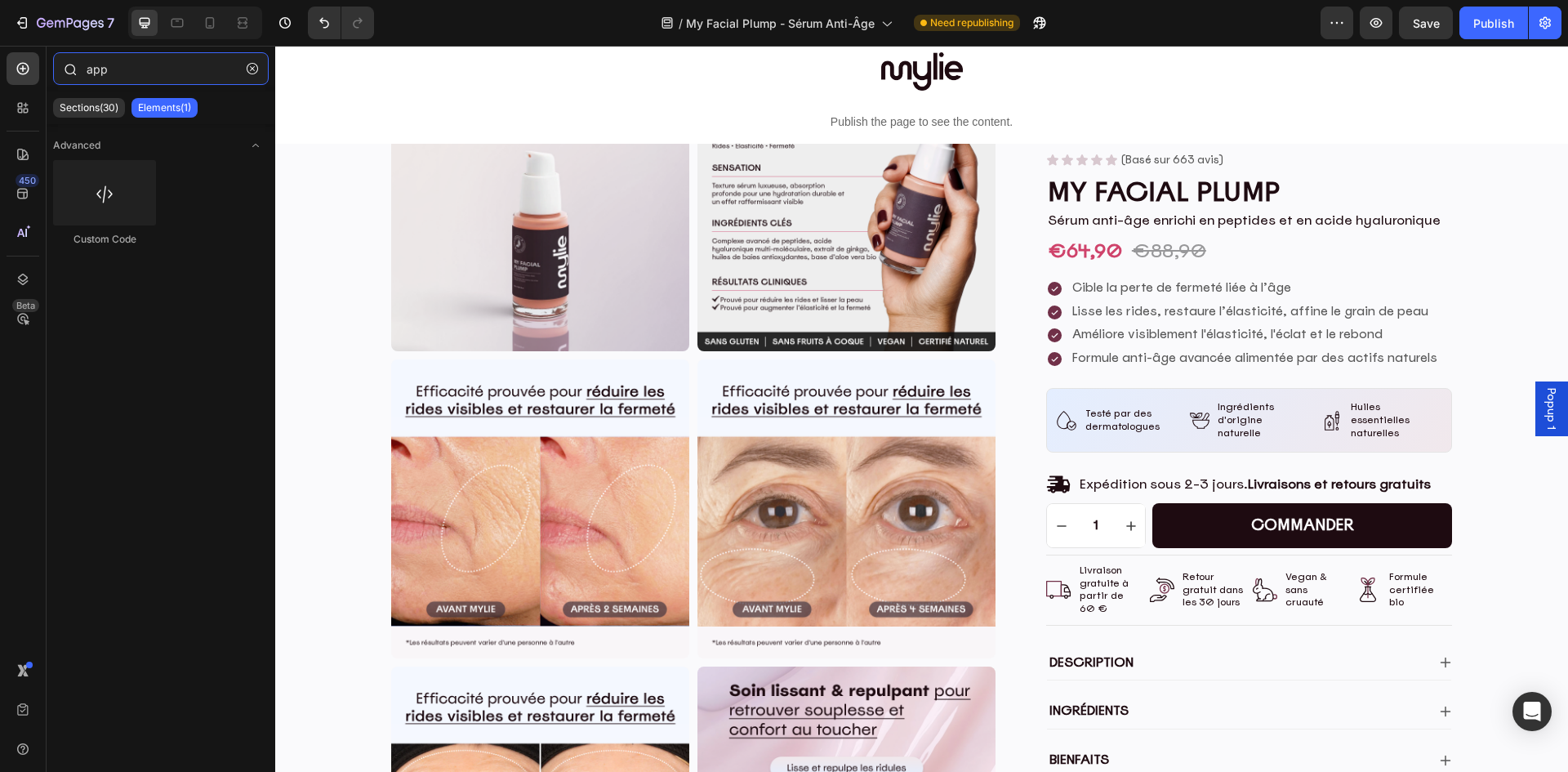
click at [124, 71] on input "app" at bounding box center [161, 68] width 216 height 33
click at [23, 71] on icon at bounding box center [22, 68] width 6 height 6
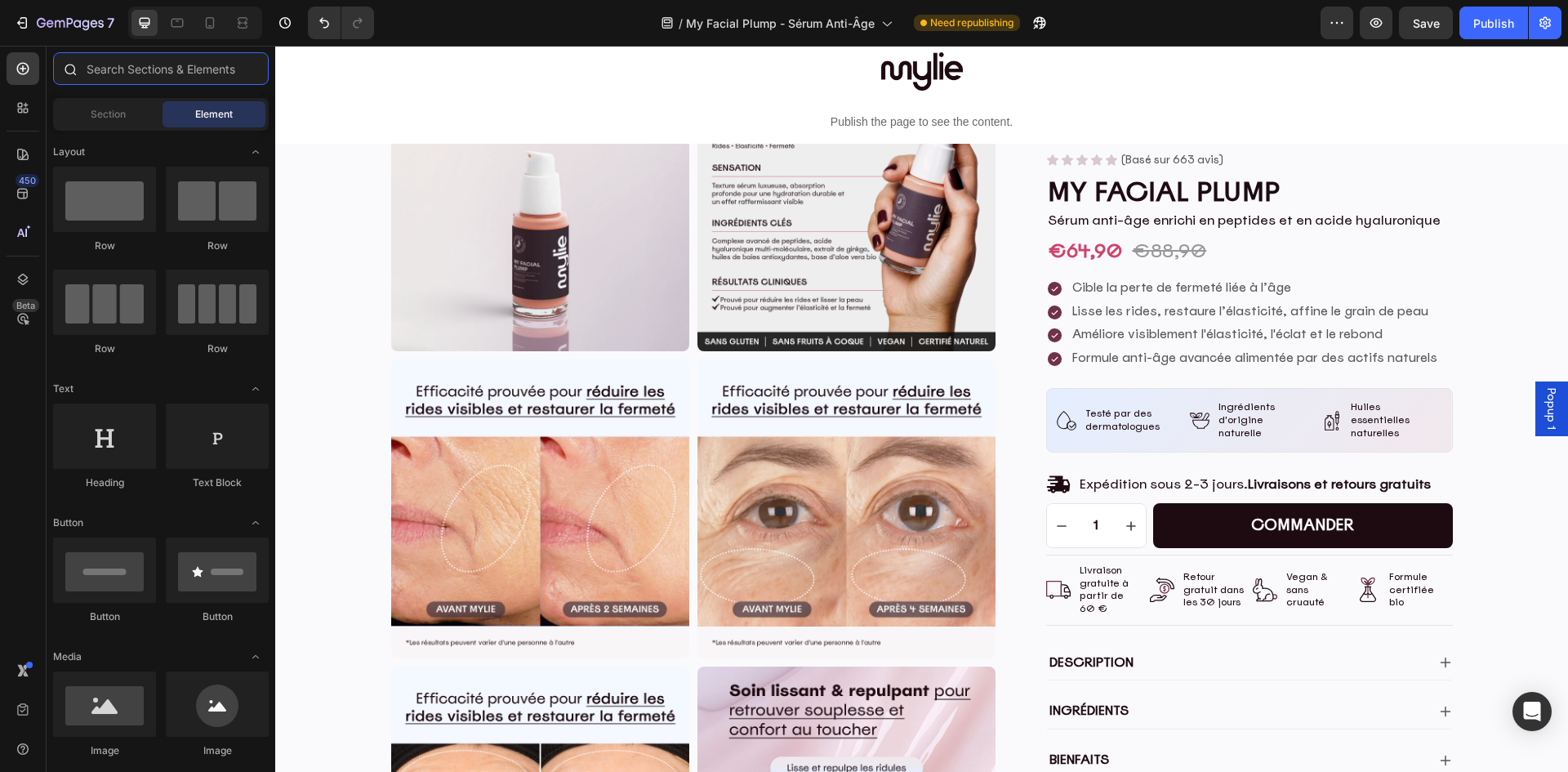
click at [133, 71] on input "text" at bounding box center [161, 68] width 216 height 33
click at [27, 118] on div at bounding box center [22, 107] width 33 height 33
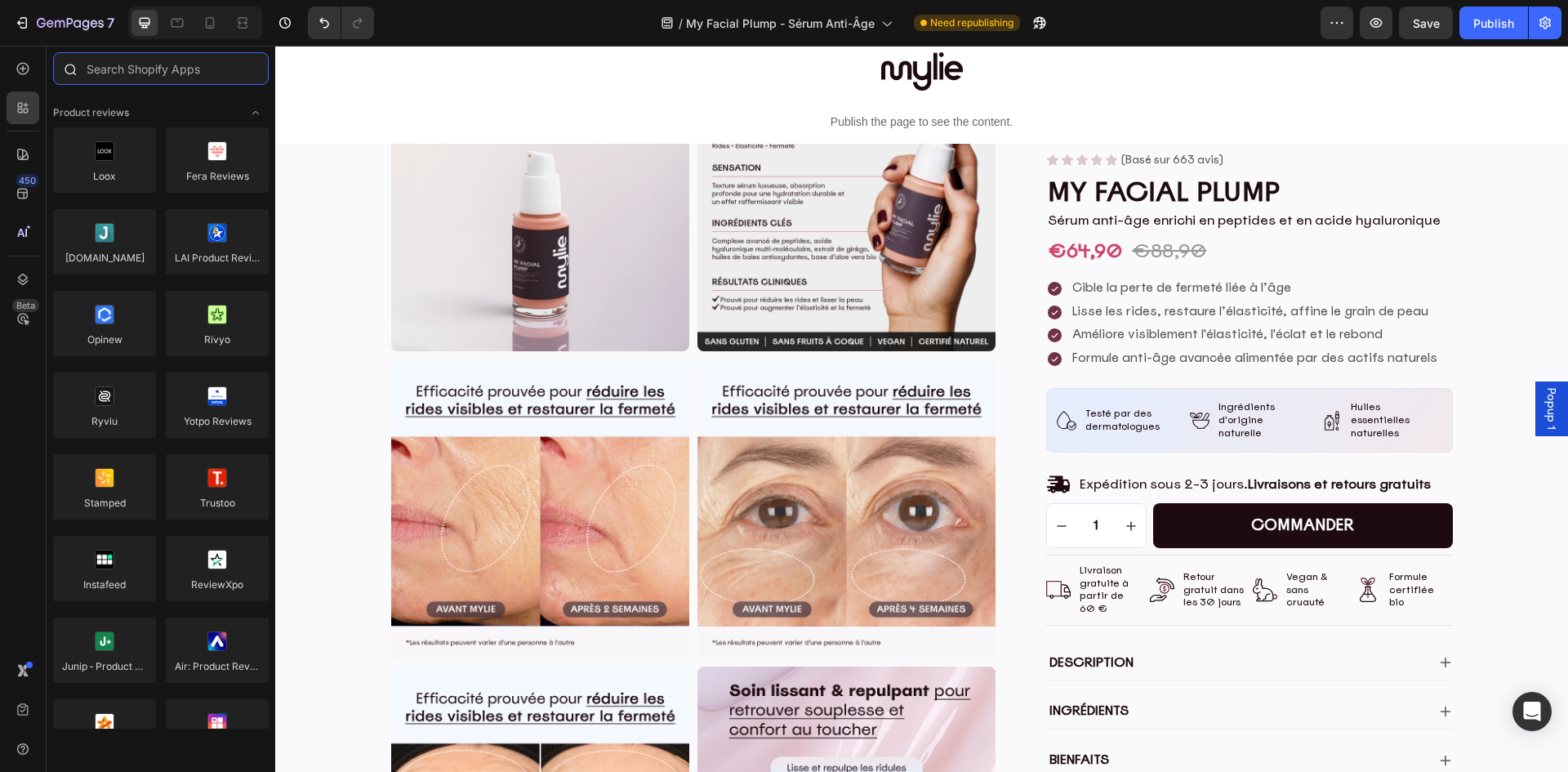
click at [148, 71] on input "text" at bounding box center [161, 68] width 216 height 33
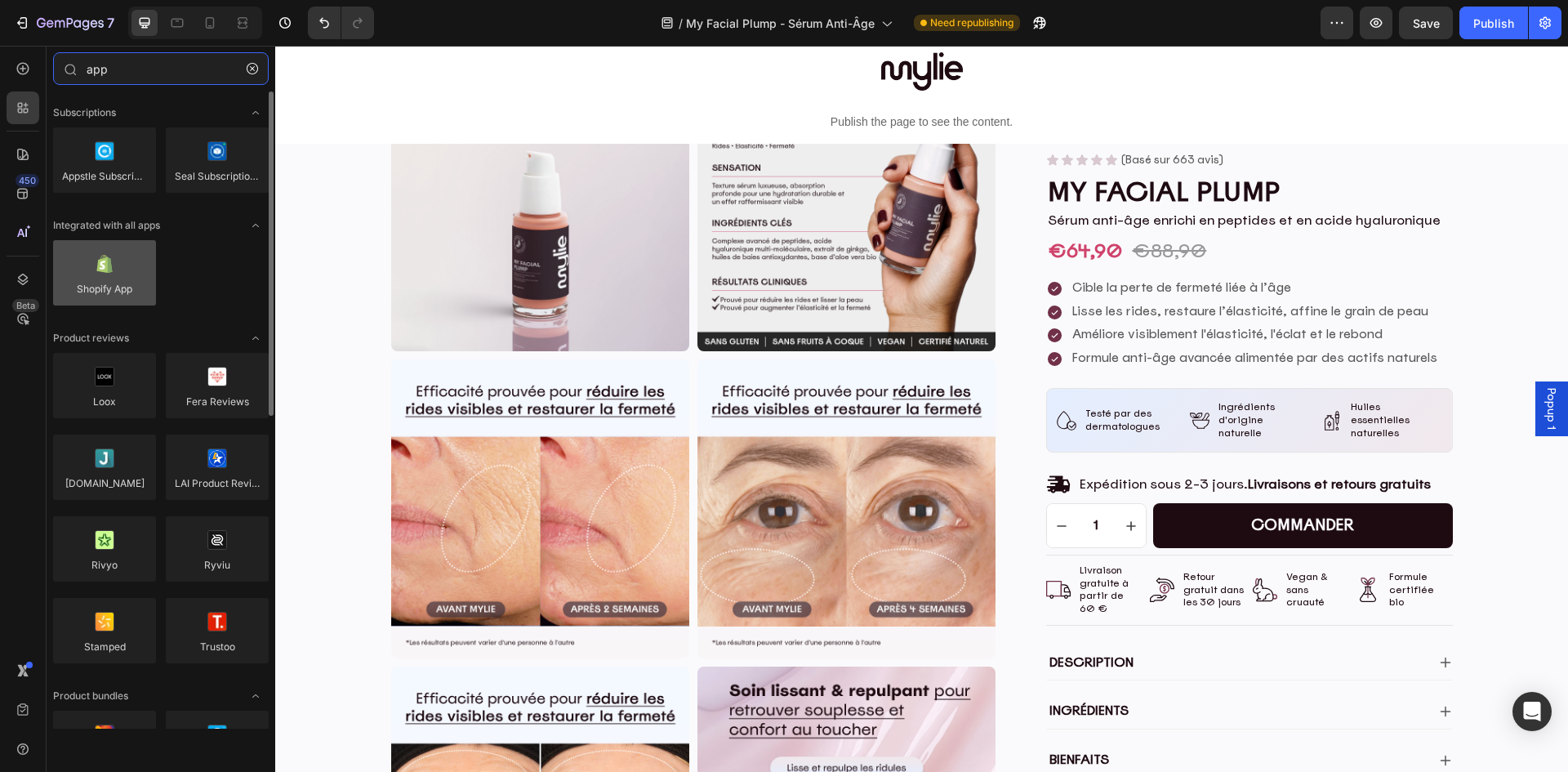
type input "app"
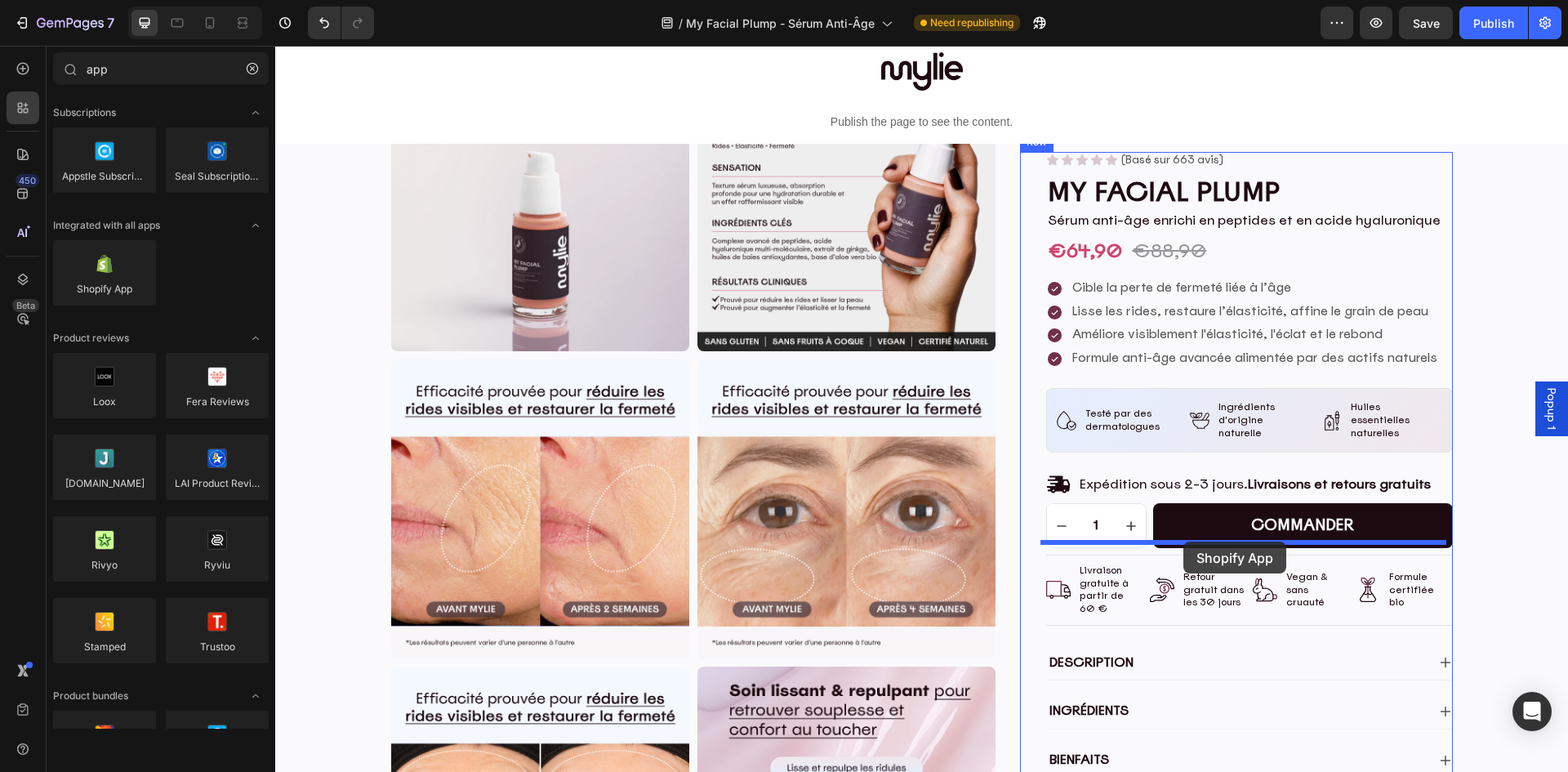
drag, startPoint x: 422, startPoint y: 332, endPoint x: 1184, endPoint y: 542, distance: 790.4
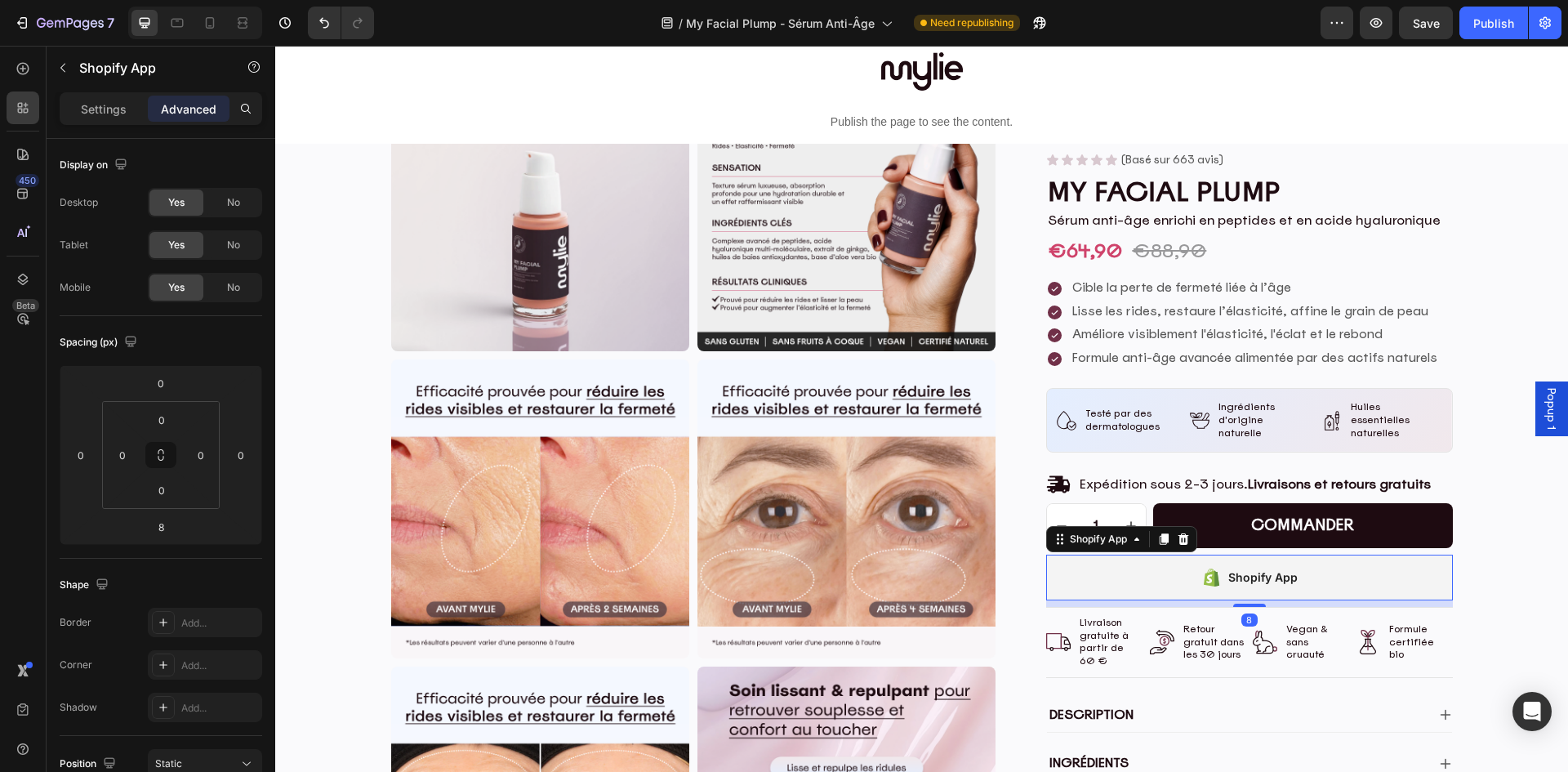
click at [1310, 563] on div "Shopify App" at bounding box center [1248, 577] width 406 height 46
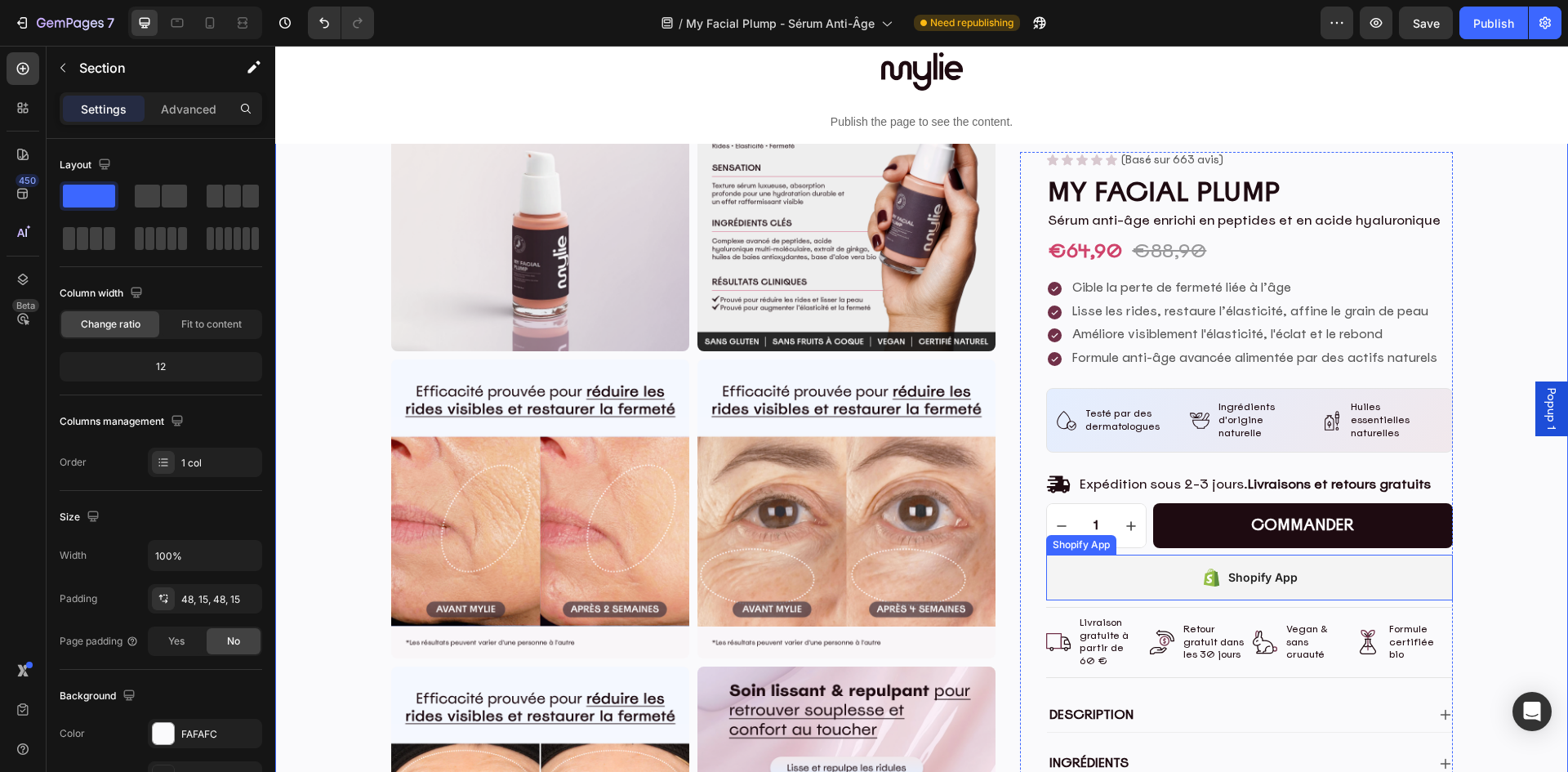
drag, startPoint x: 1160, startPoint y: 556, endPoint x: 1175, endPoint y: 555, distance: 15.0
click at [1160, 556] on div "Shopify App" at bounding box center [1248, 577] width 406 height 46
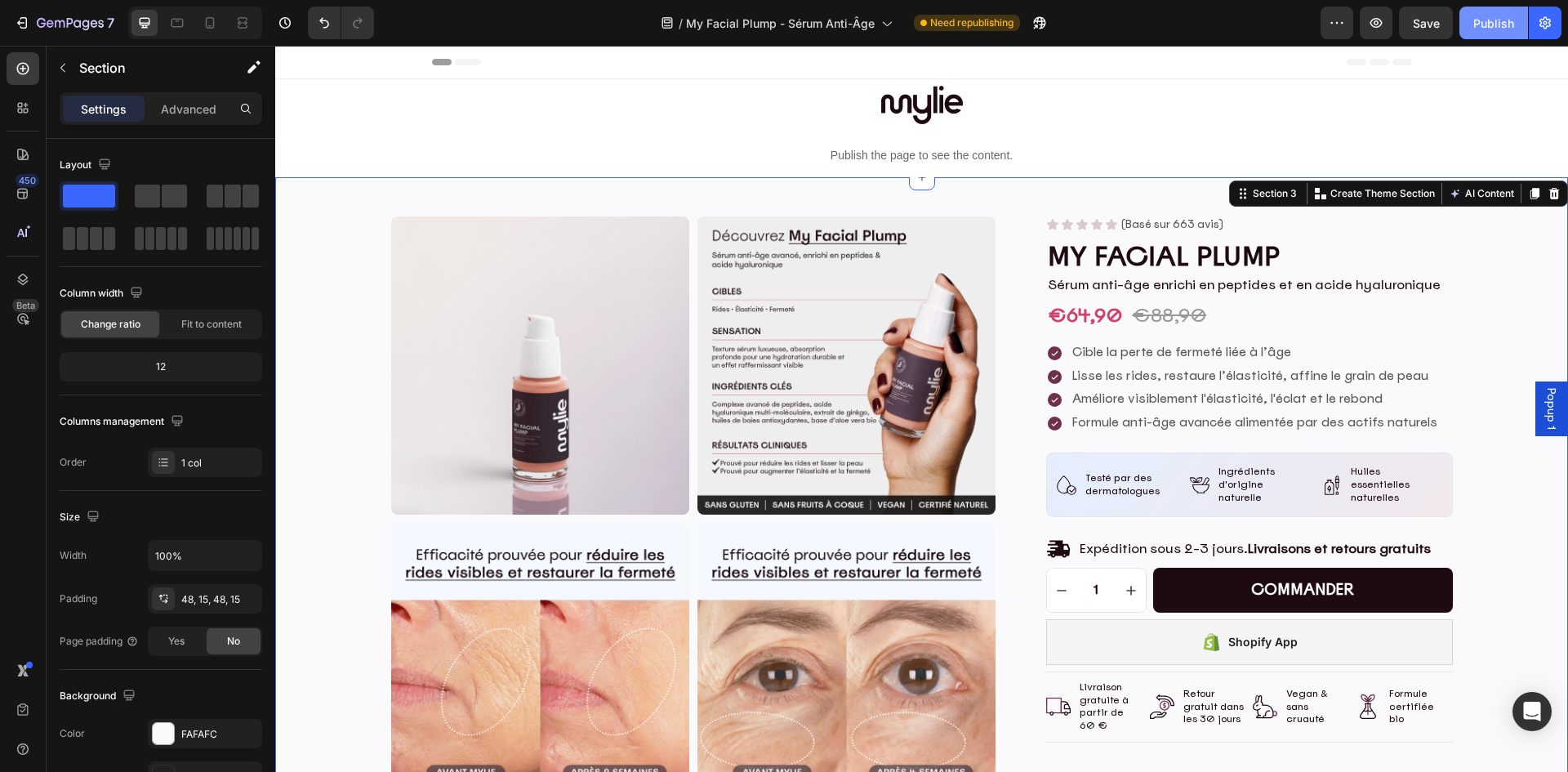
click at [1502, 21] on div "Publish" at bounding box center [1494, 23] width 41 height 17
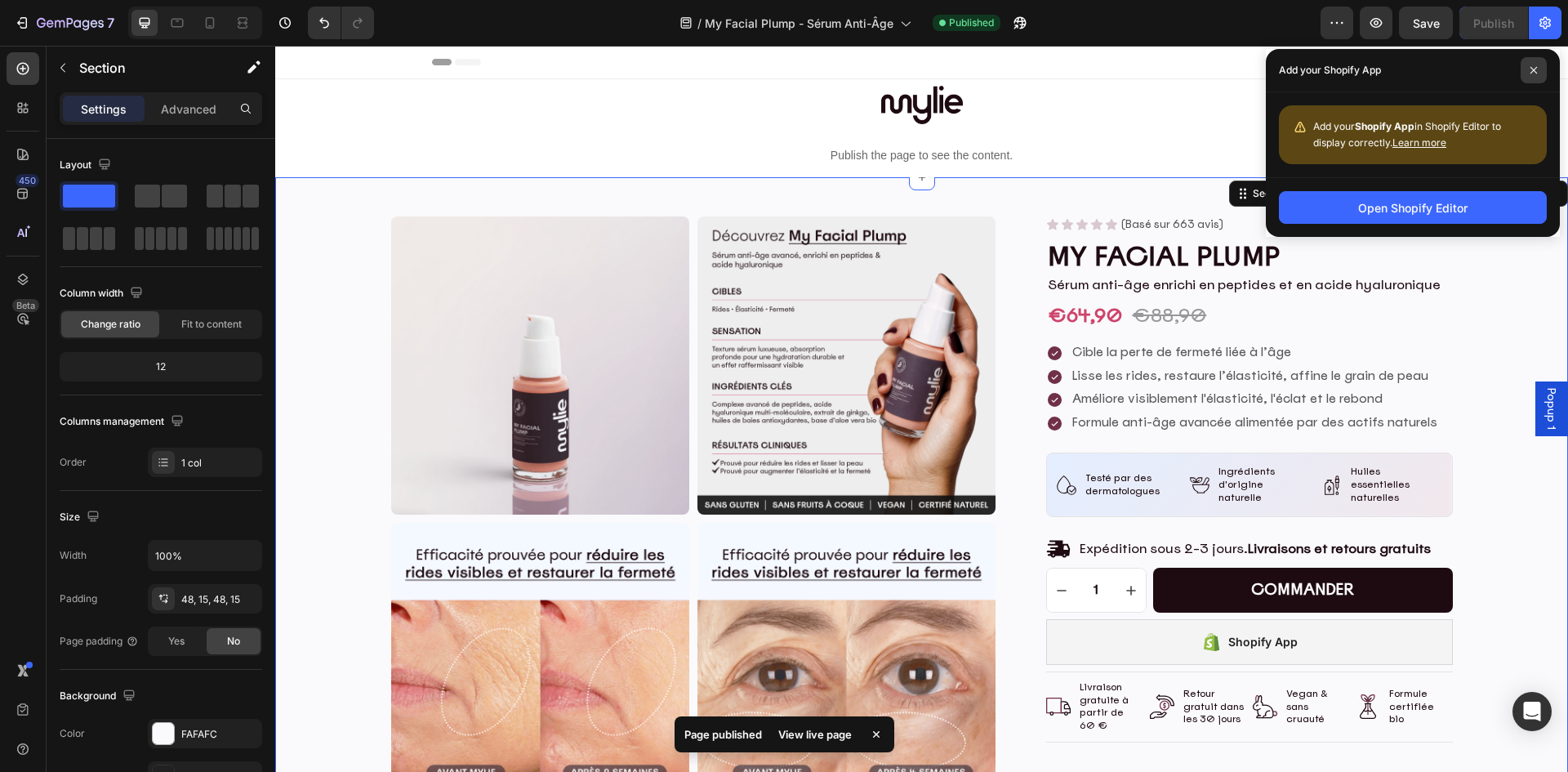
click at [1535, 69] on icon at bounding box center [1533, 70] width 6 height 6
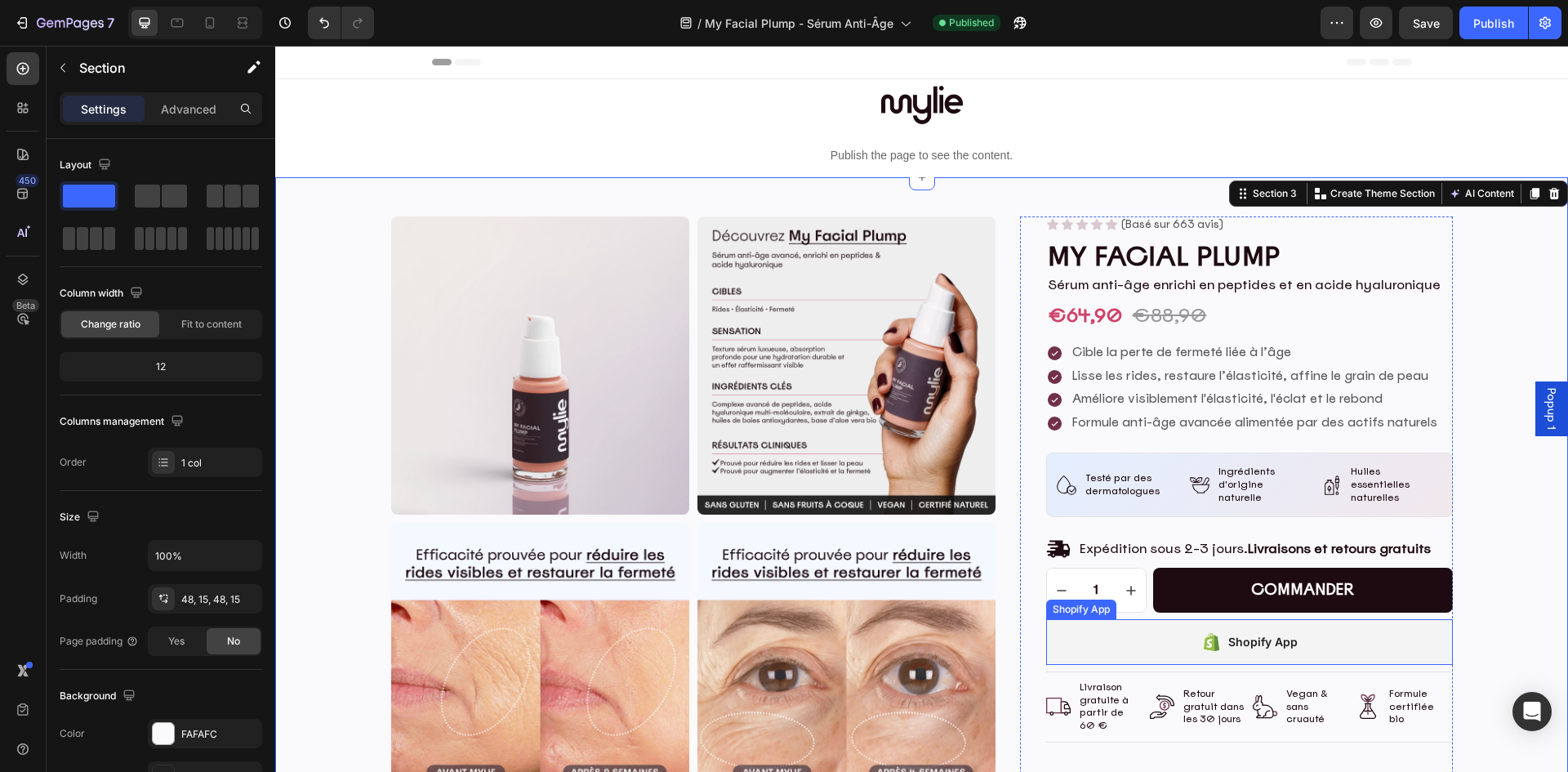
click at [1208, 638] on icon at bounding box center [1211, 642] width 20 height 19
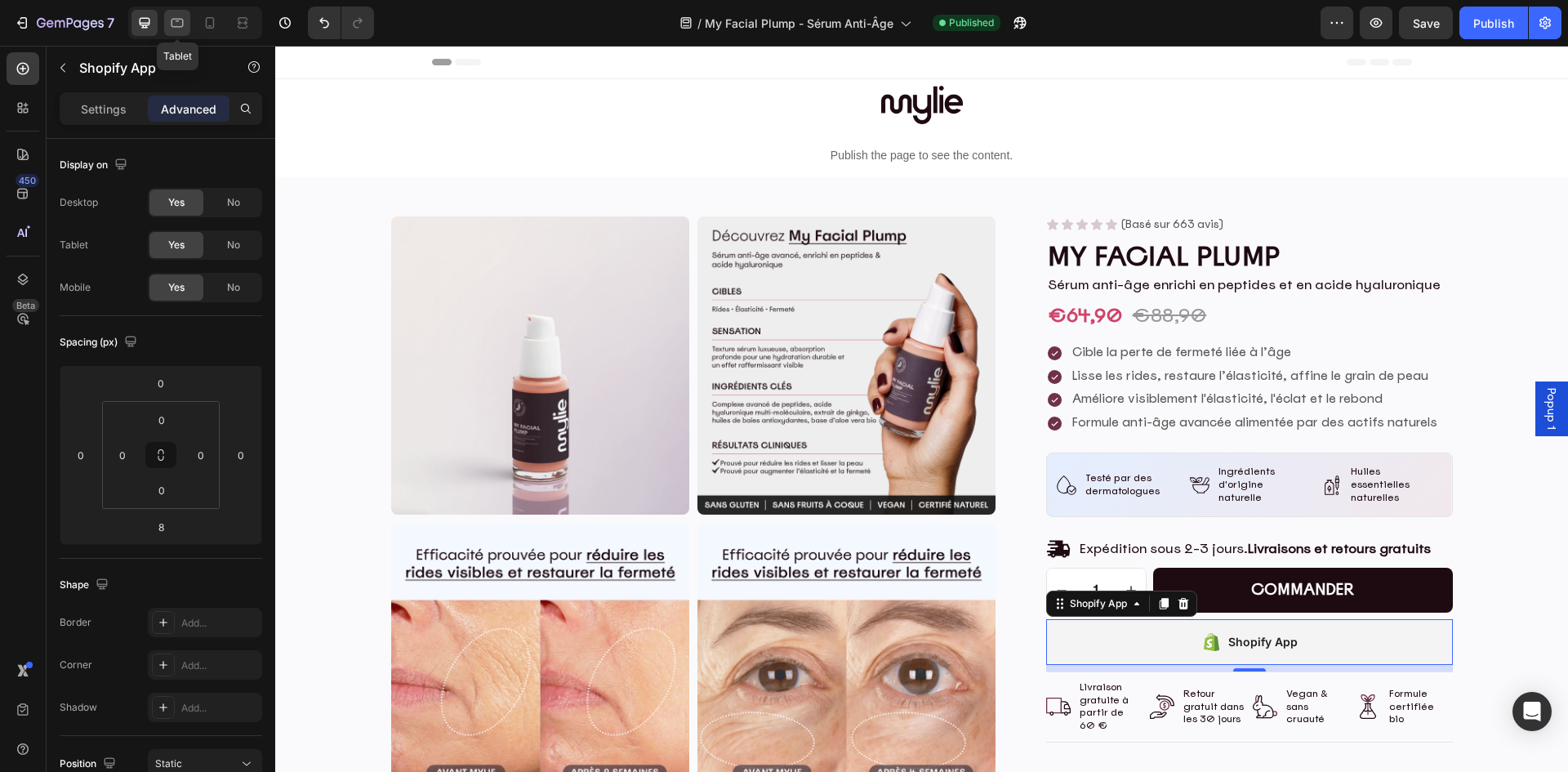
click at [179, 18] on icon at bounding box center [177, 23] width 16 height 16
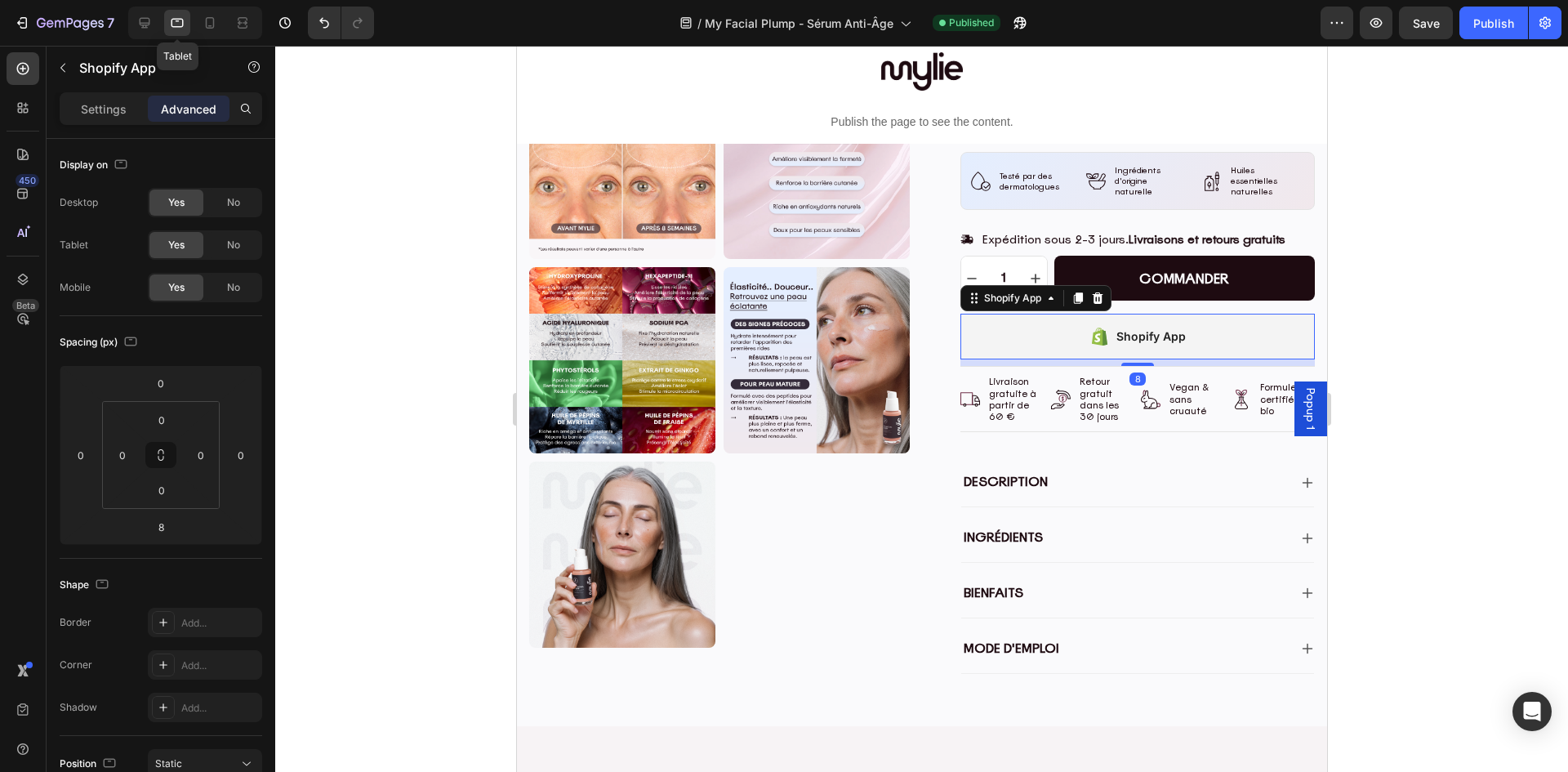
scroll to position [543, 0]
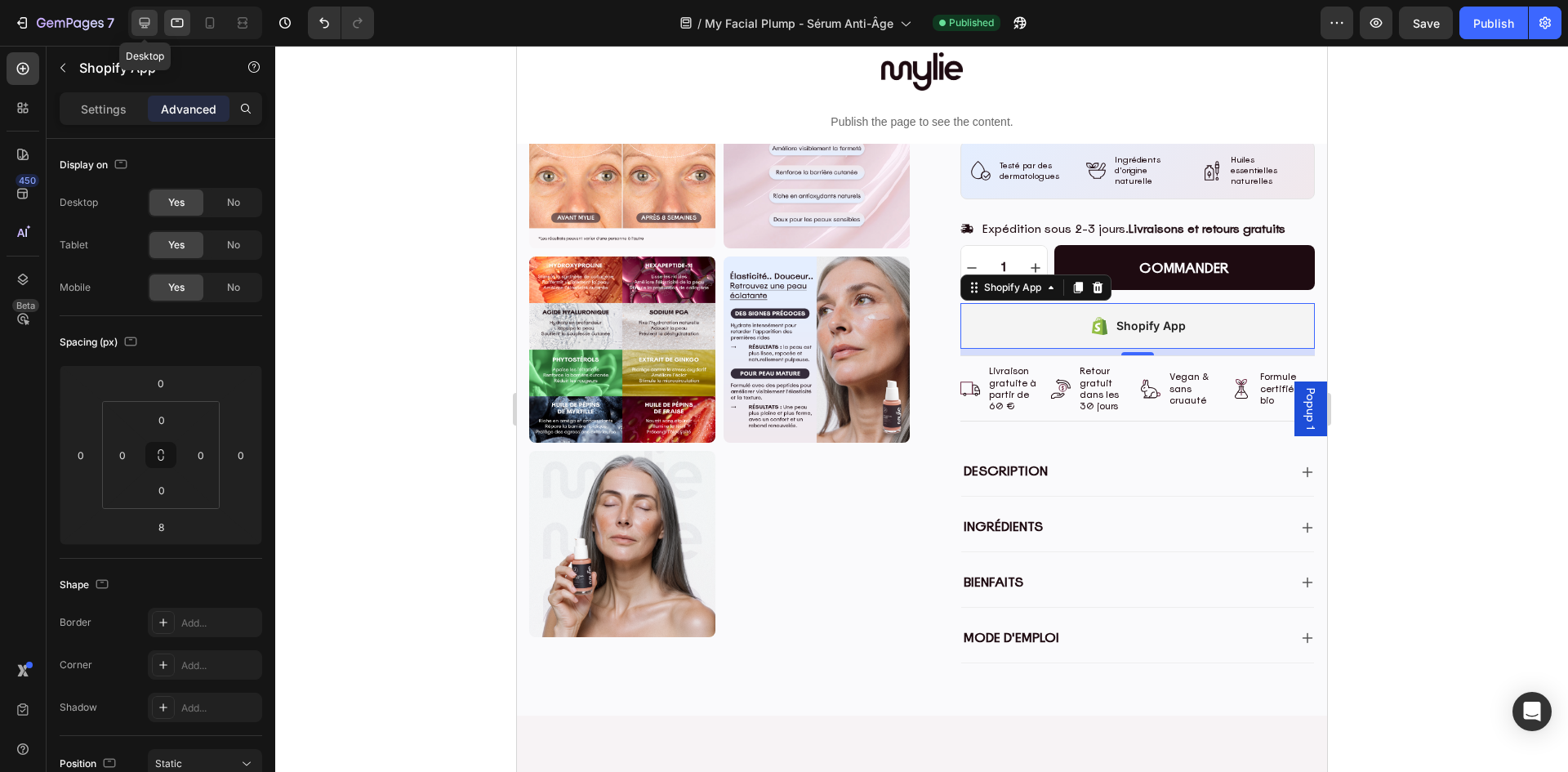
click at [155, 26] on div at bounding box center [145, 23] width 27 height 27
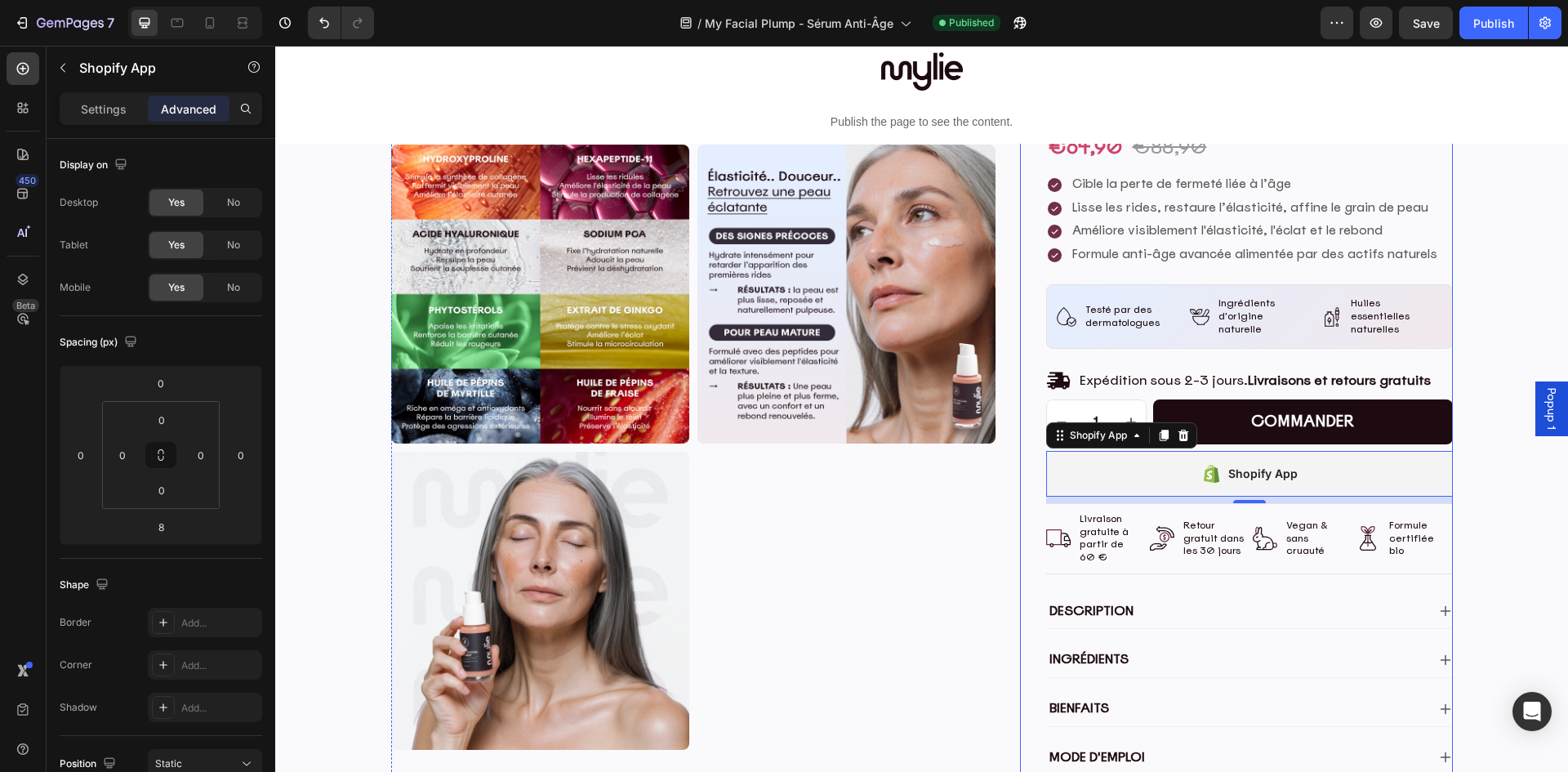
scroll to position [1045, 0]
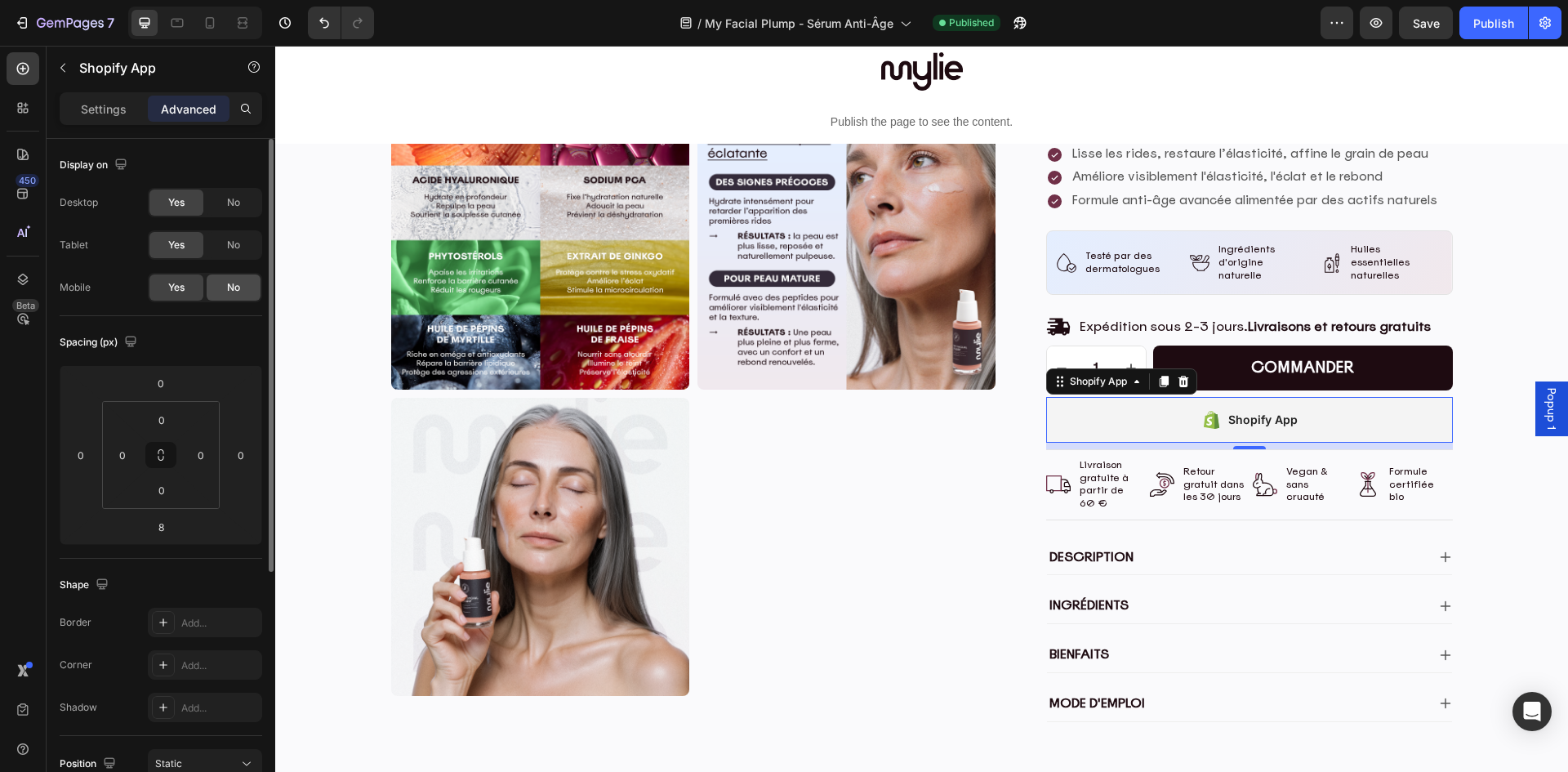
click at [223, 289] on div "No" at bounding box center [233, 287] width 54 height 27
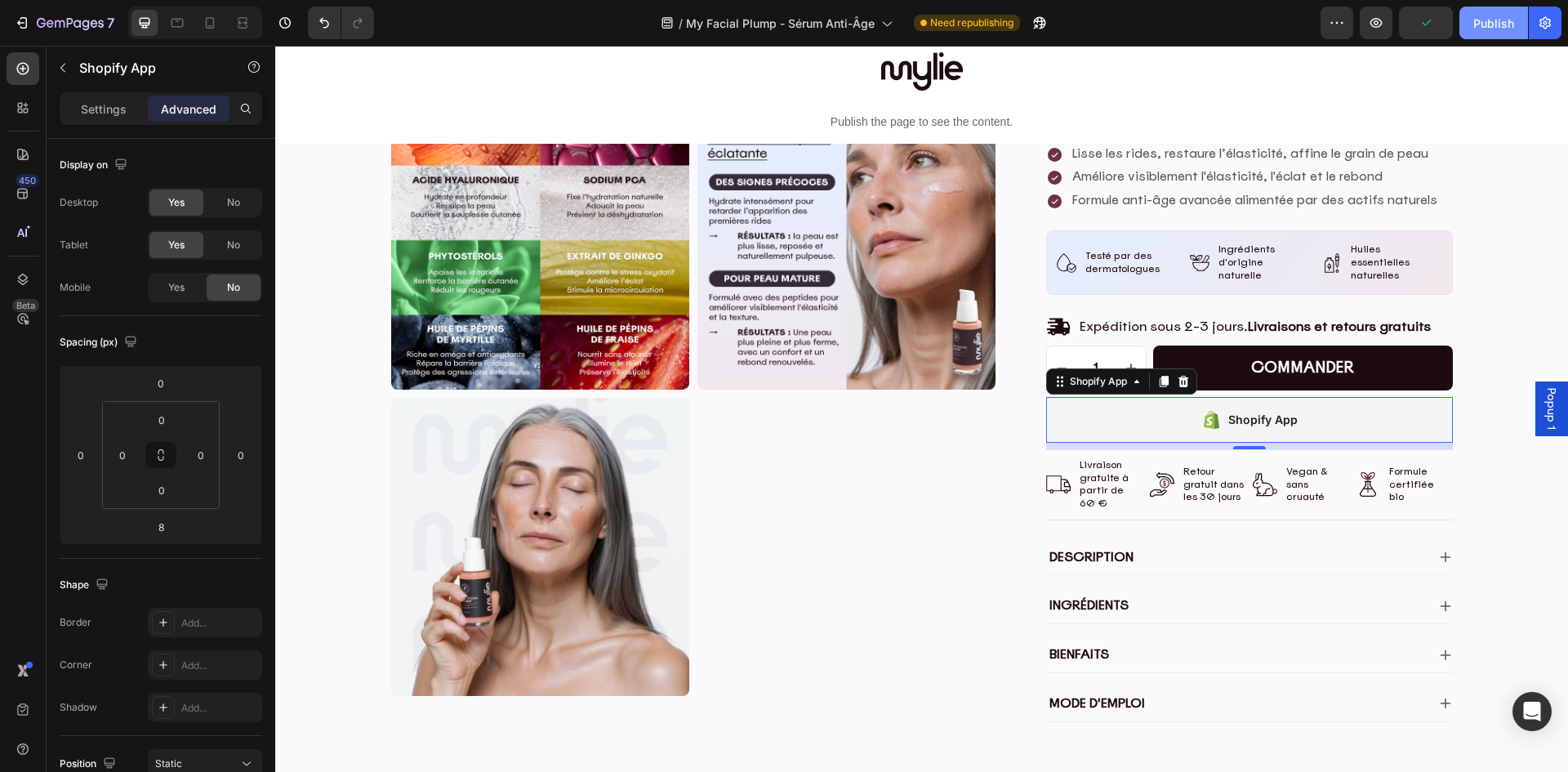
click at [1495, 22] on div "Publish" at bounding box center [1494, 23] width 41 height 17
